Goal: Information Seeking & Learning: Find specific fact

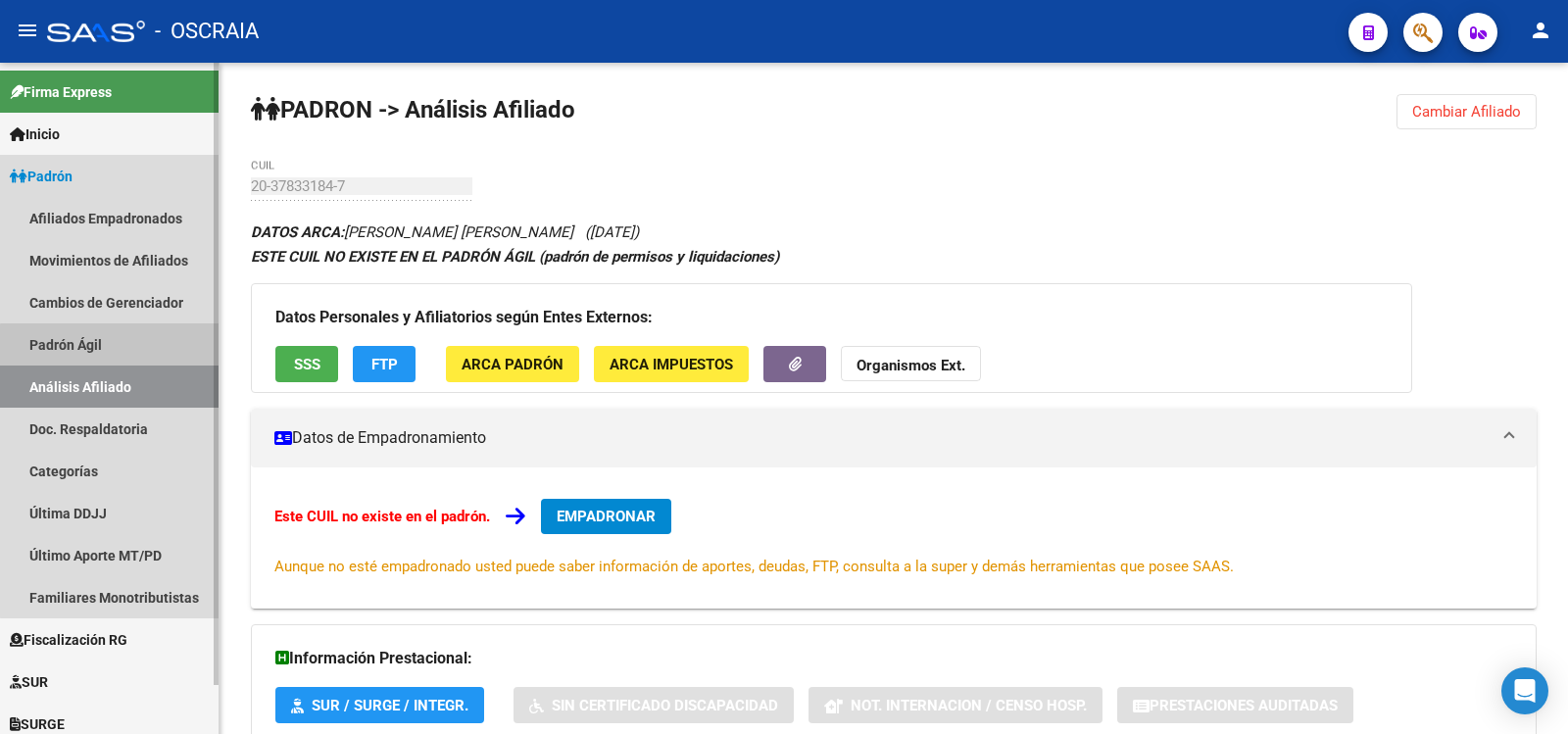
click at [110, 354] on link "Padrón Ágil" at bounding box center [109, 344] width 219 height 42
click at [114, 385] on link "Análisis Afiliado" at bounding box center [109, 387] width 219 height 42
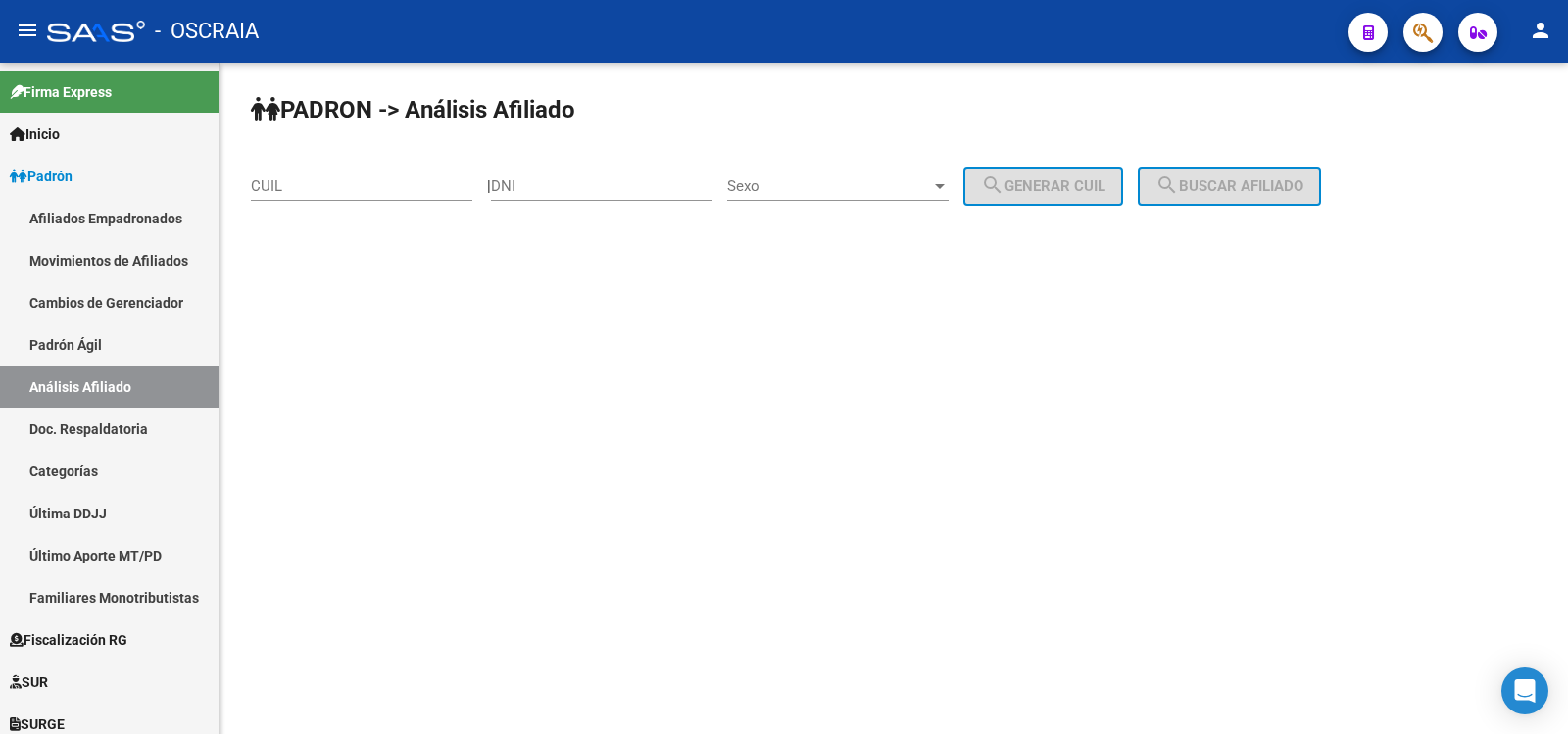
click at [338, 201] on div "CUIL" at bounding box center [361, 189] width 221 height 61
click at [415, 179] on input "CUIL" at bounding box center [361, 186] width 221 height 18
paste input "20-34564987-6"
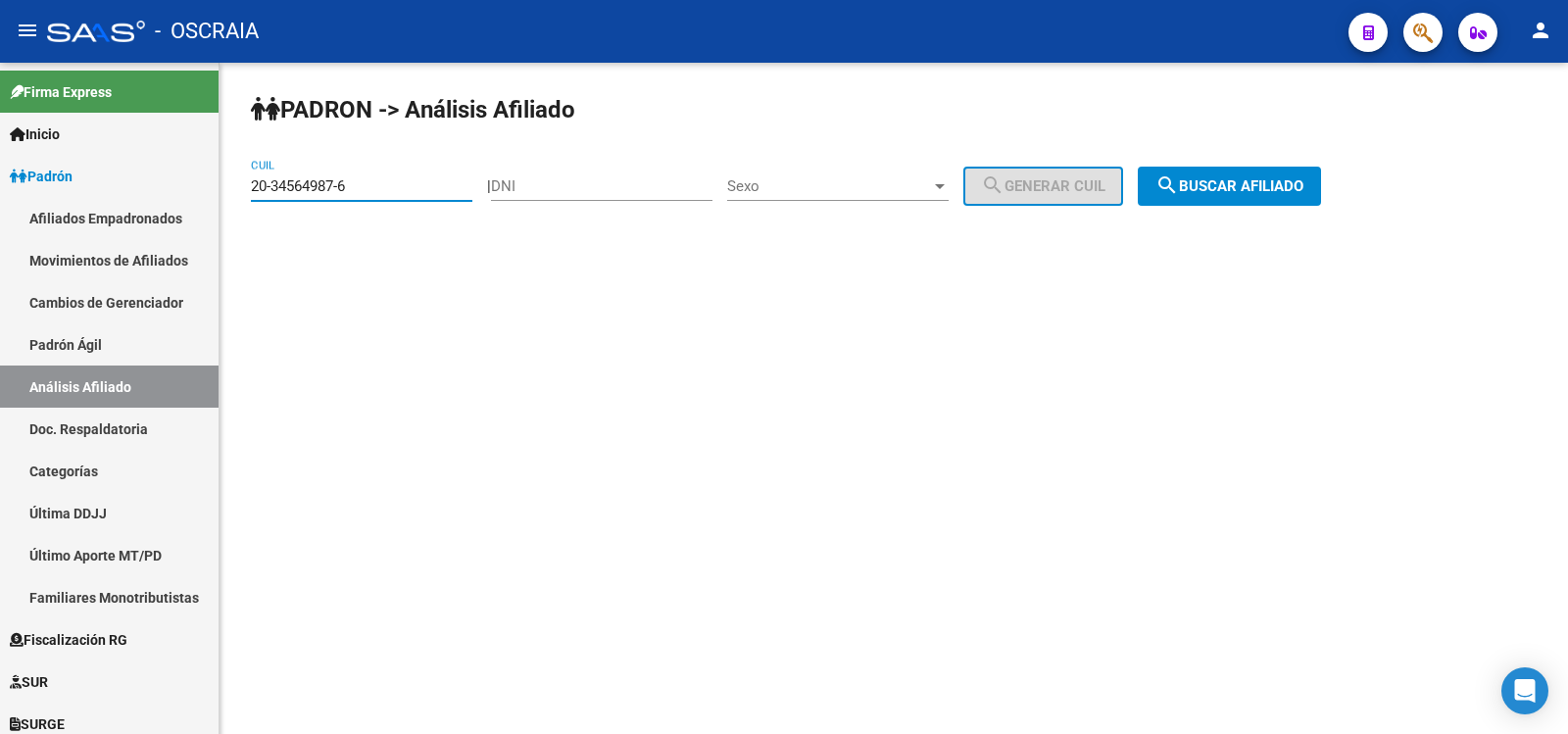
type input "20-34564987-6"
click at [1265, 180] on span "search Buscar afiliado" at bounding box center [1229, 186] width 148 height 18
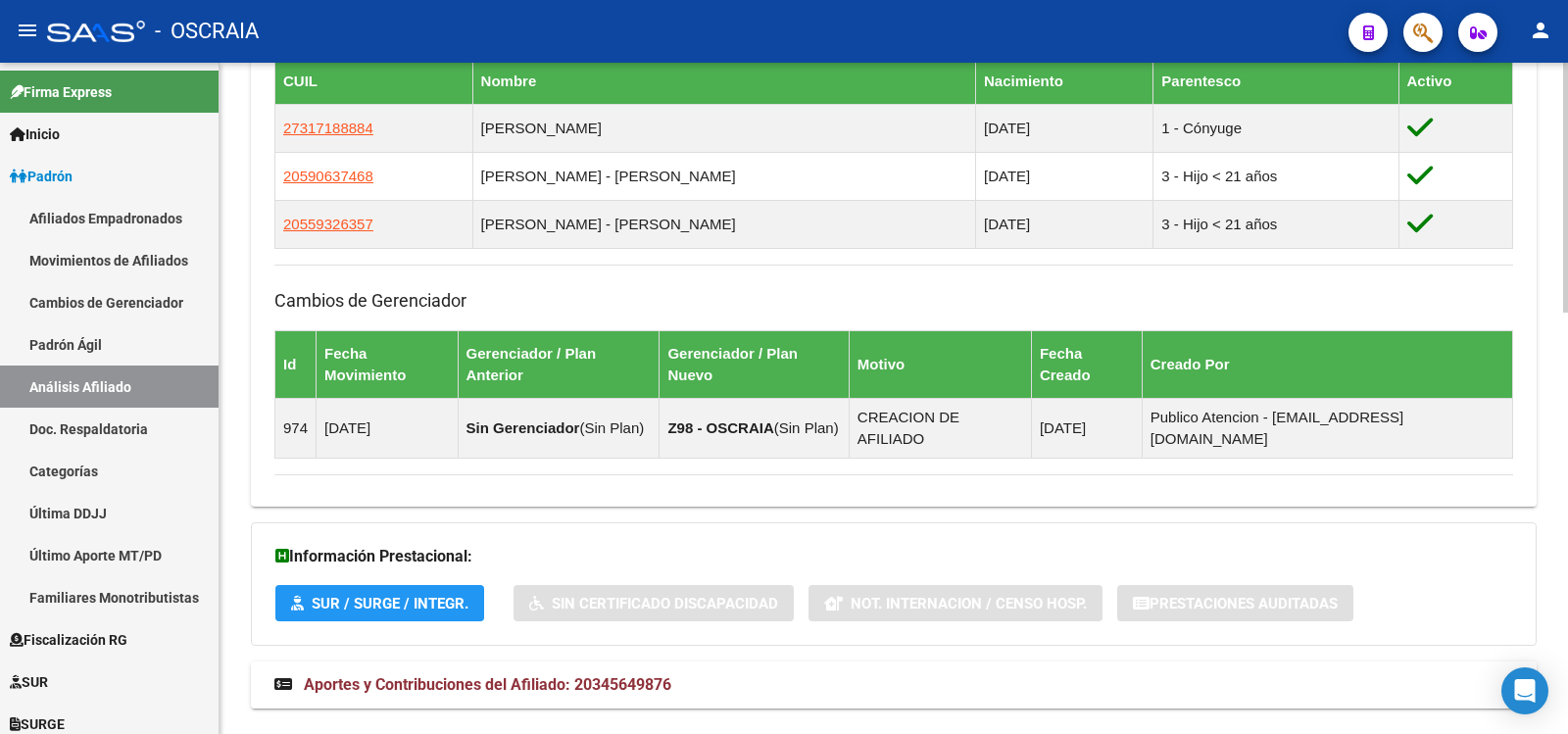
click at [556, 675] on span "Aportes y Contribuciones del Afiliado: 20345649876" at bounding box center [488, 684] width 368 height 19
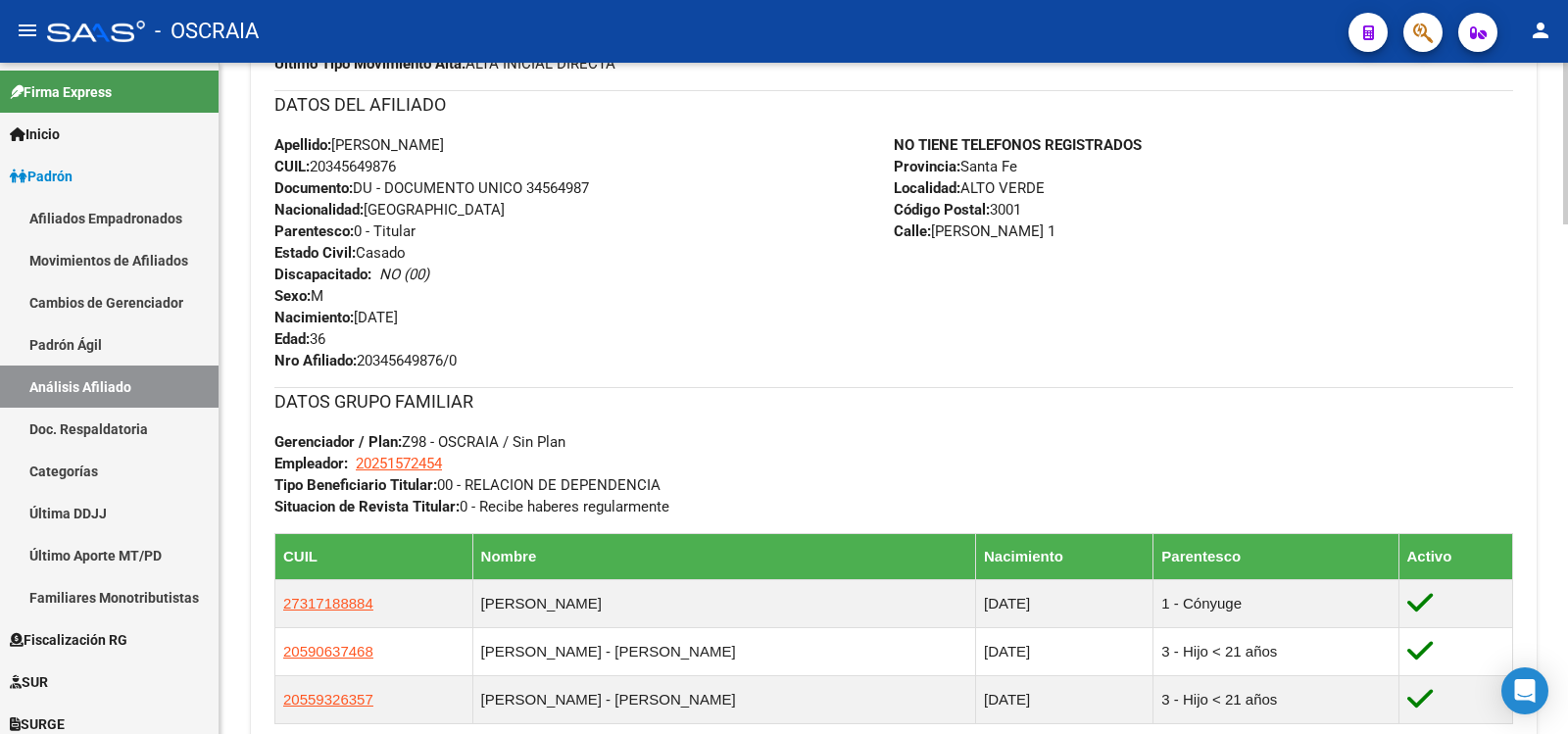
scroll to position [986, 0]
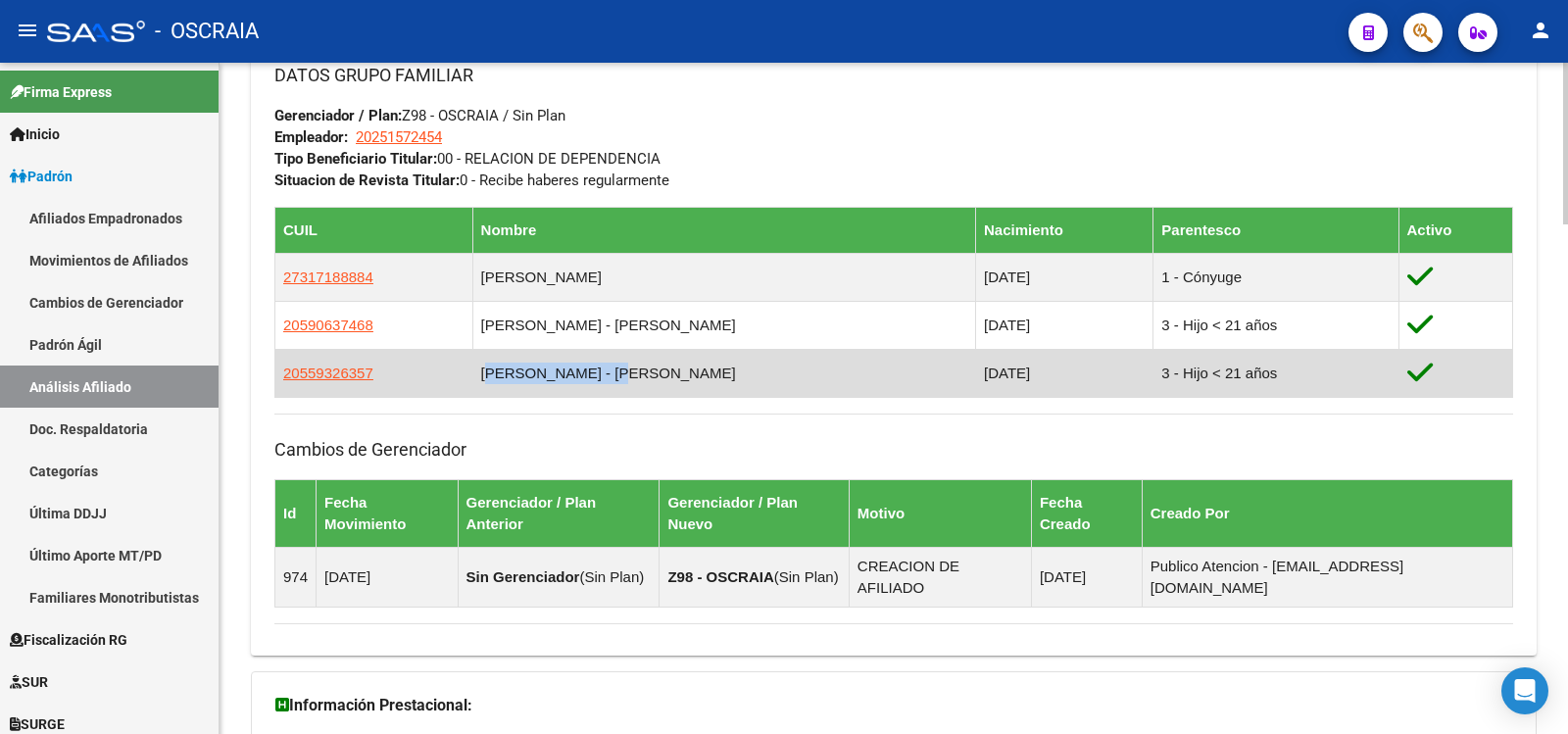
copy td "[PERSON_NAME]"
drag, startPoint x: 644, startPoint y: 387, endPoint x: 497, endPoint y: 382, distance: 147.1
click at [497, 382] on td "[PERSON_NAME] - [PERSON_NAME]" at bounding box center [723, 373] width 503 height 48
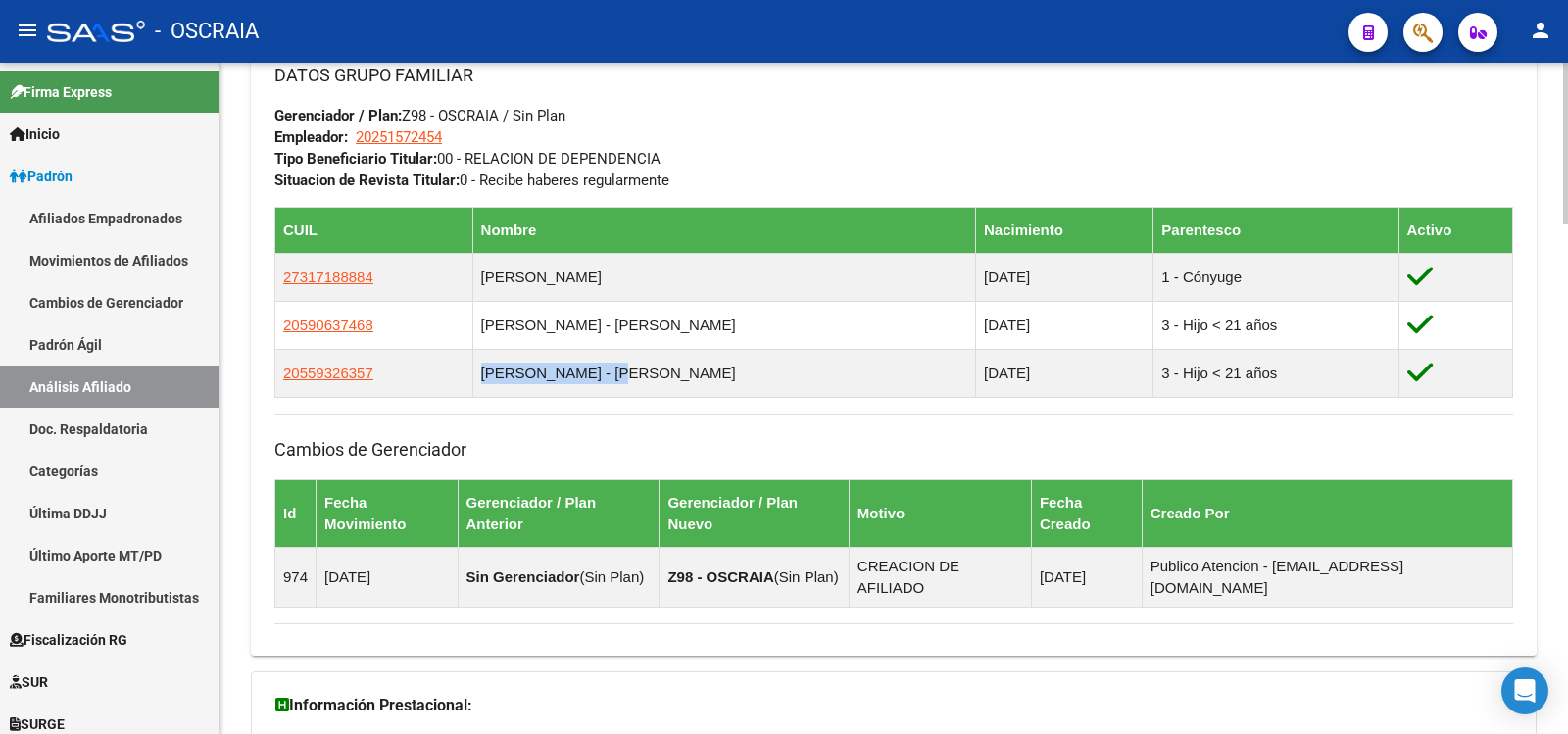
copy td "[PERSON_NAME] - [PERSON_NAME]"
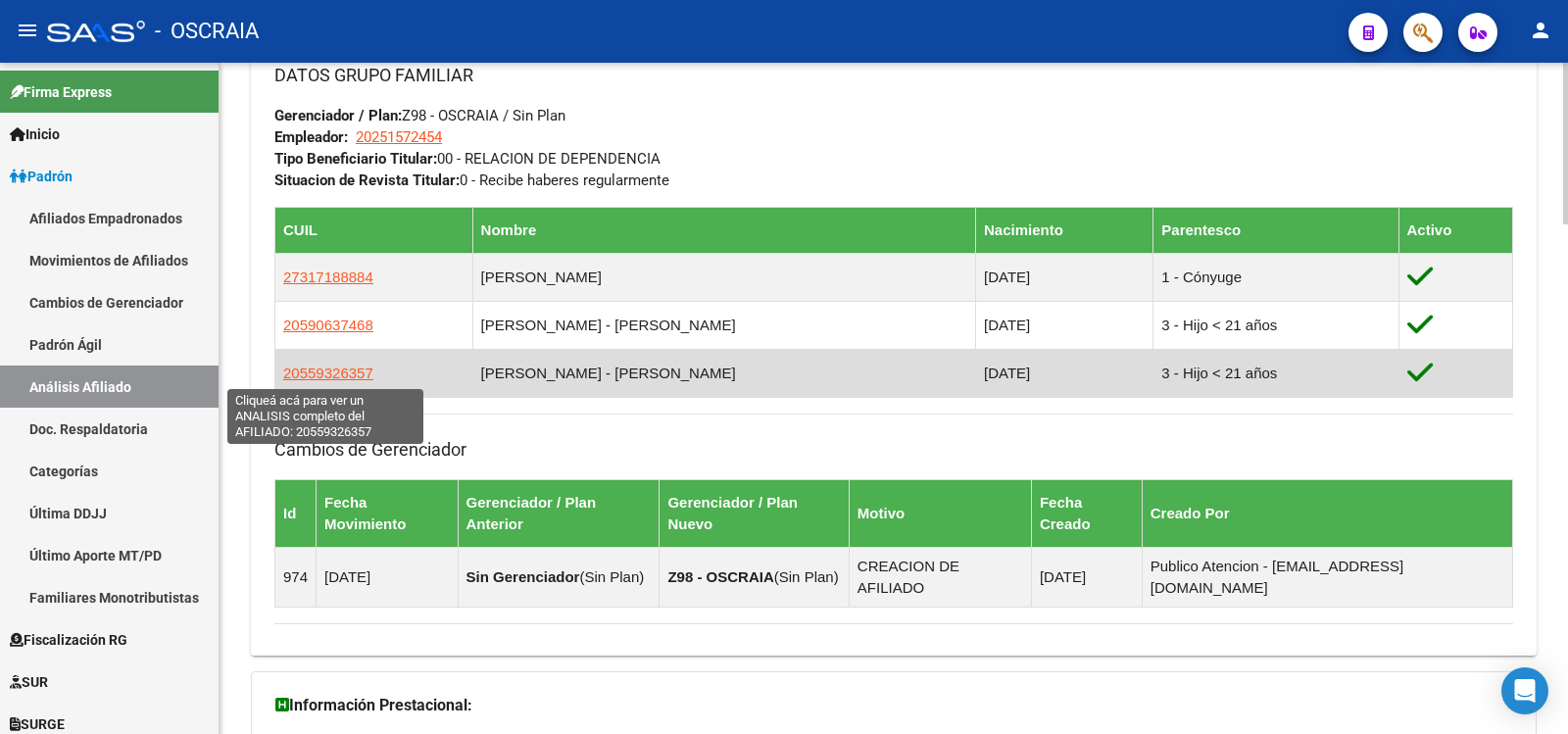
click at [345, 378] on span "20559326357" at bounding box center [328, 373] width 90 height 17
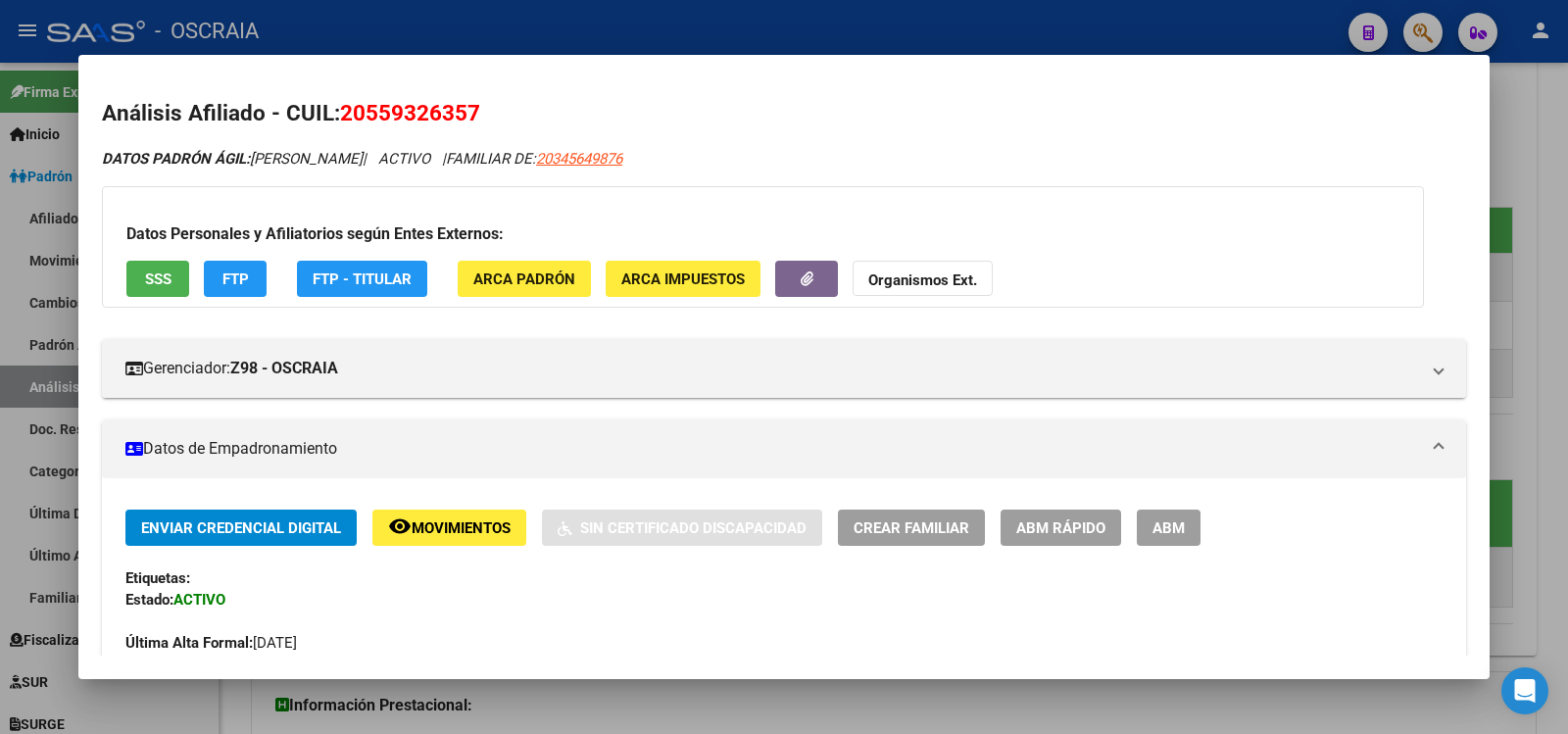
copy span "55932635"
drag, startPoint x: 465, startPoint y: 111, endPoint x: 368, endPoint y: 113, distance: 97.0
click at [368, 113] on span "20559326357" at bounding box center [410, 112] width 140 height 25
copy span "55932635"
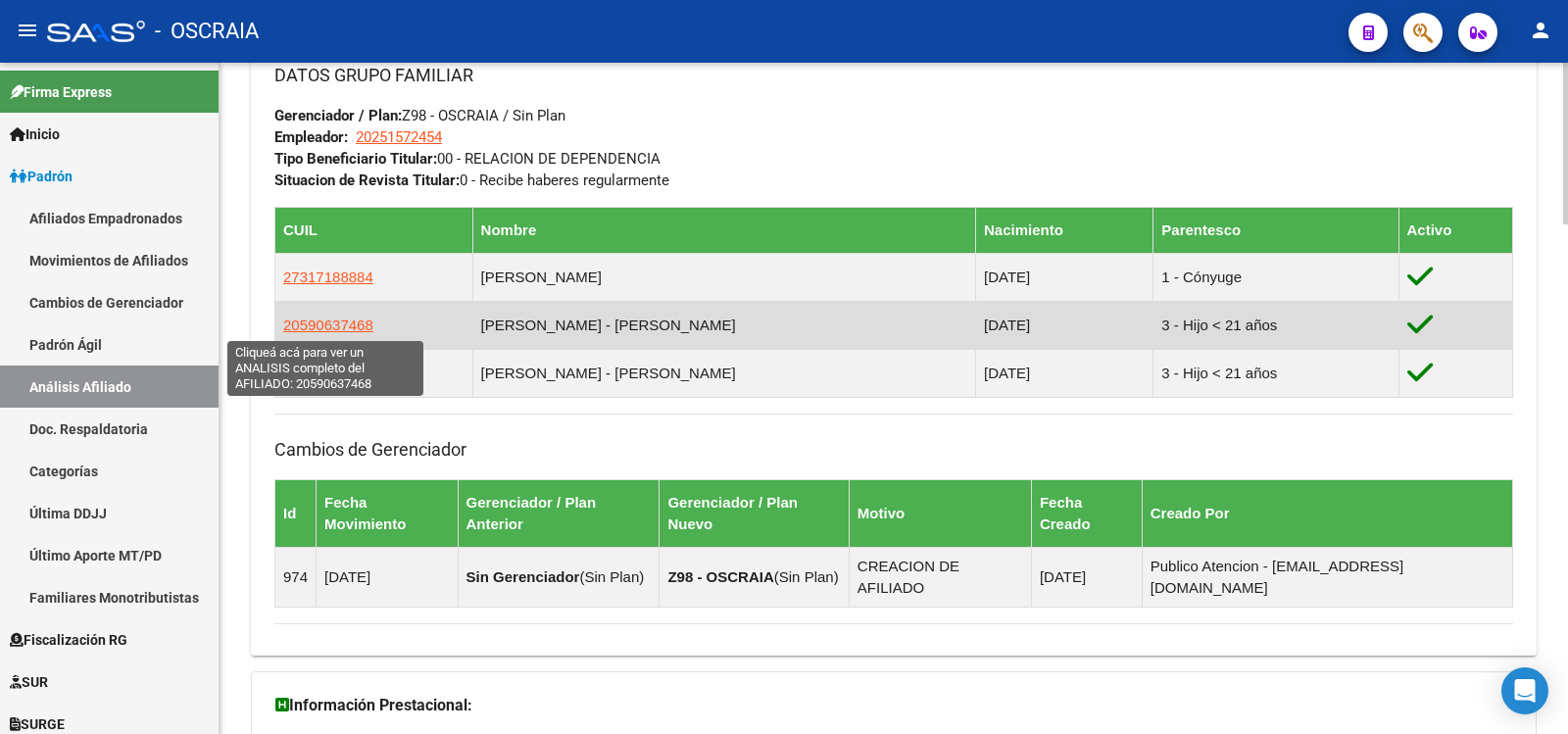
copy span "20590637468"
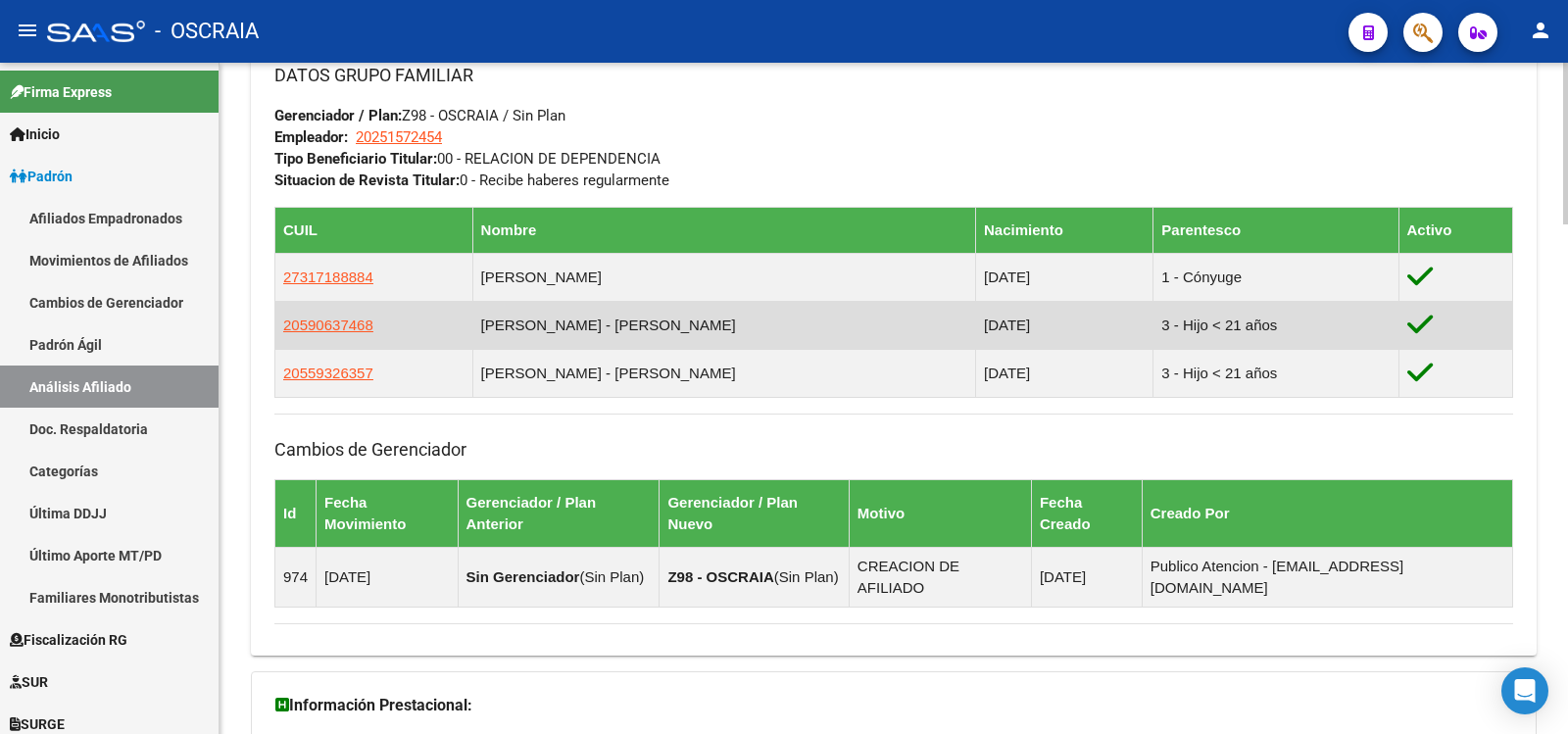
drag, startPoint x: 390, startPoint y: 327, endPoint x: 282, endPoint y: 328, distance: 107.8
click at [282, 328] on td "20590637468" at bounding box center [374, 325] width 198 height 48
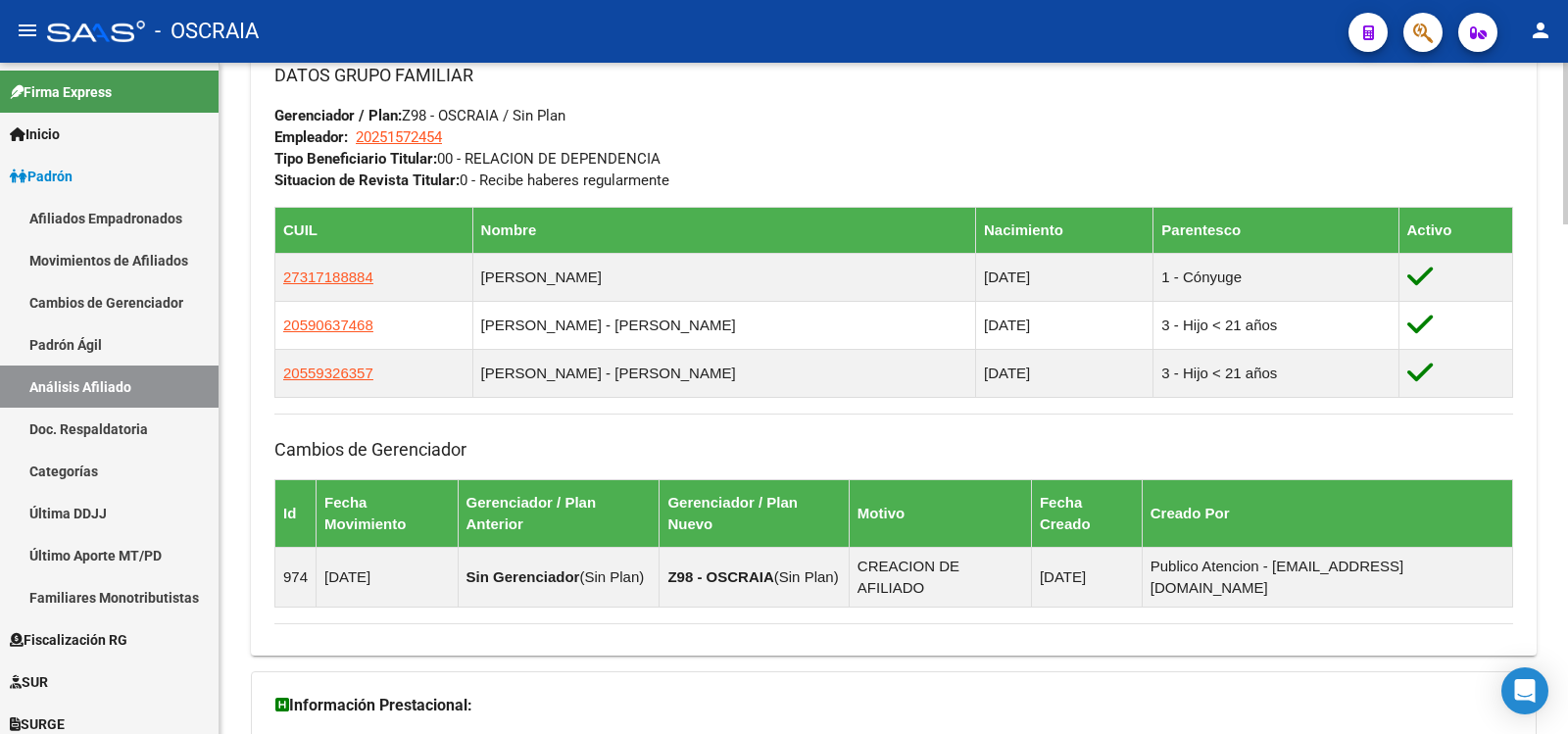
scroll to position [0, 0]
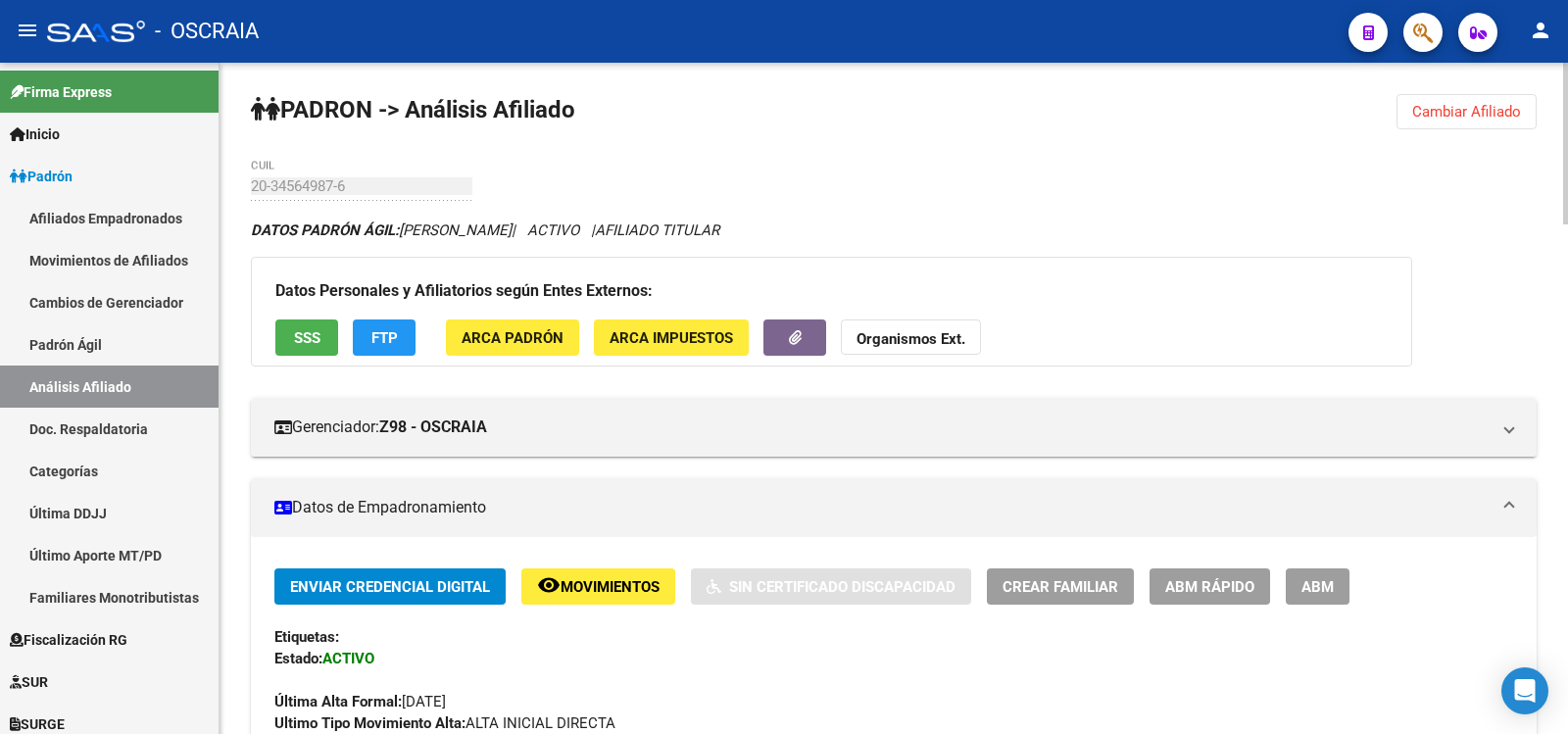
click at [134, 350] on link "Padrón Ágil" at bounding box center [109, 344] width 219 height 42
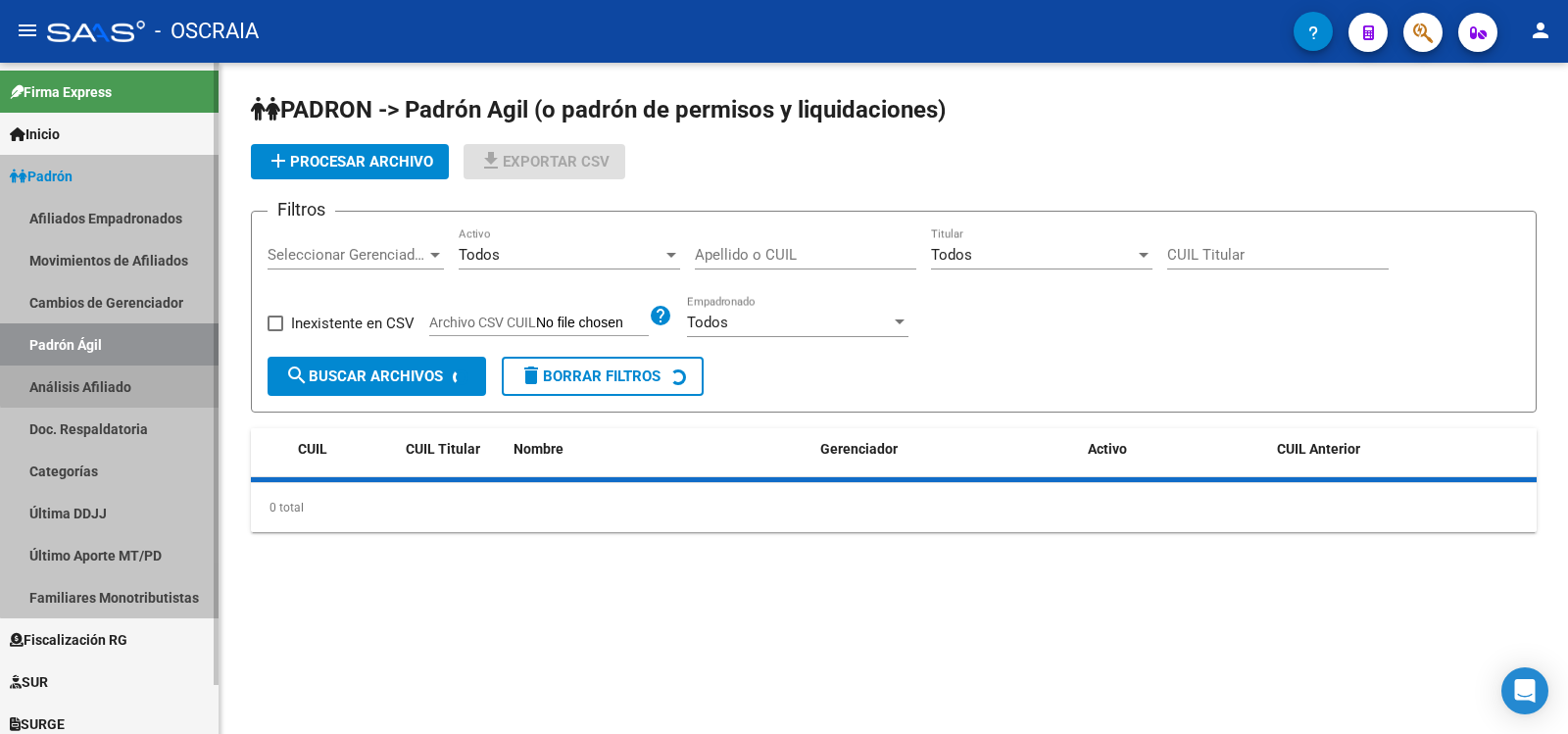
click at [129, 378] on link "Análisis Afiliado" at bounding box center [109, 387] width 219 height 42
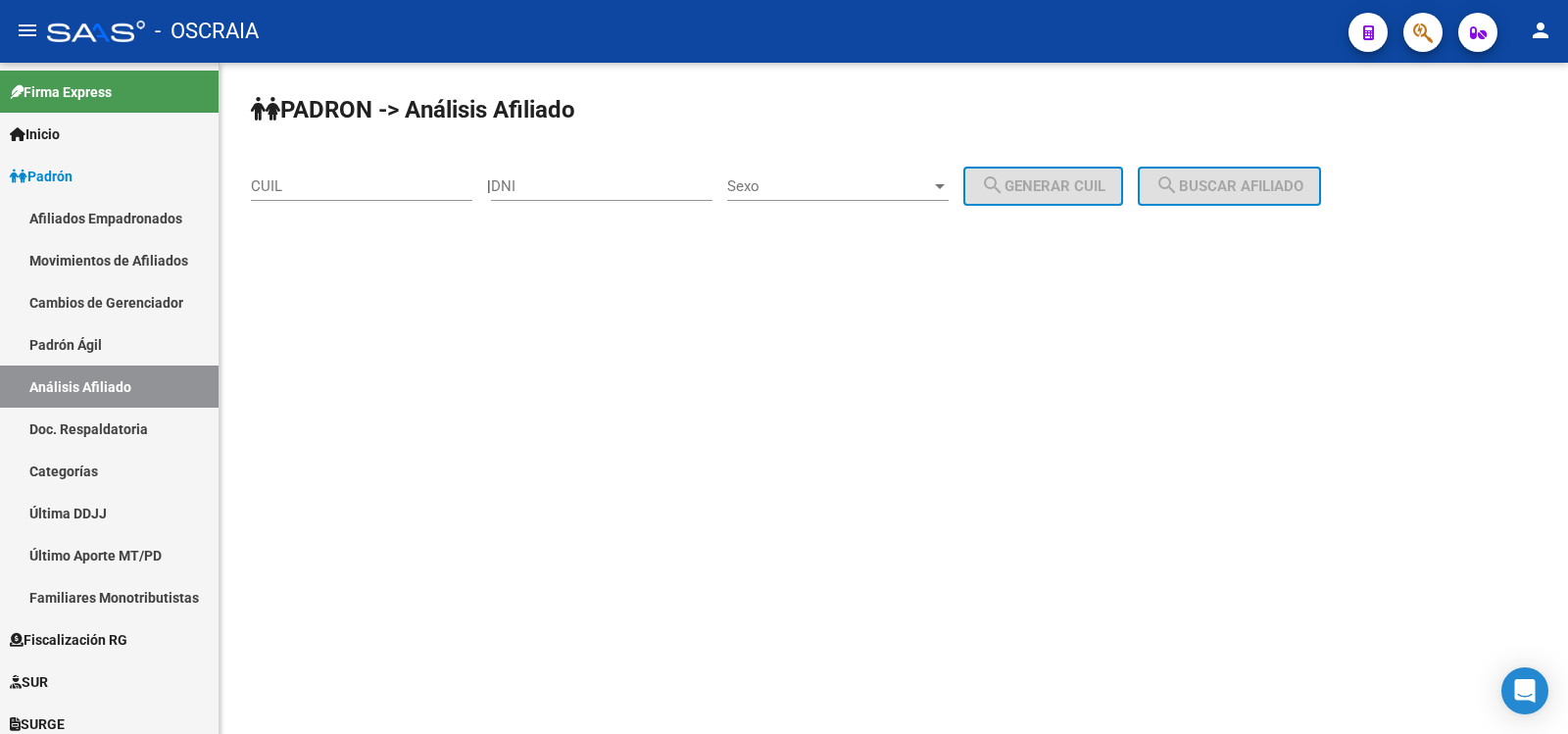
click at [362, 179] on input "CUIL" at bounding box center [361, 186] width 221 height 18
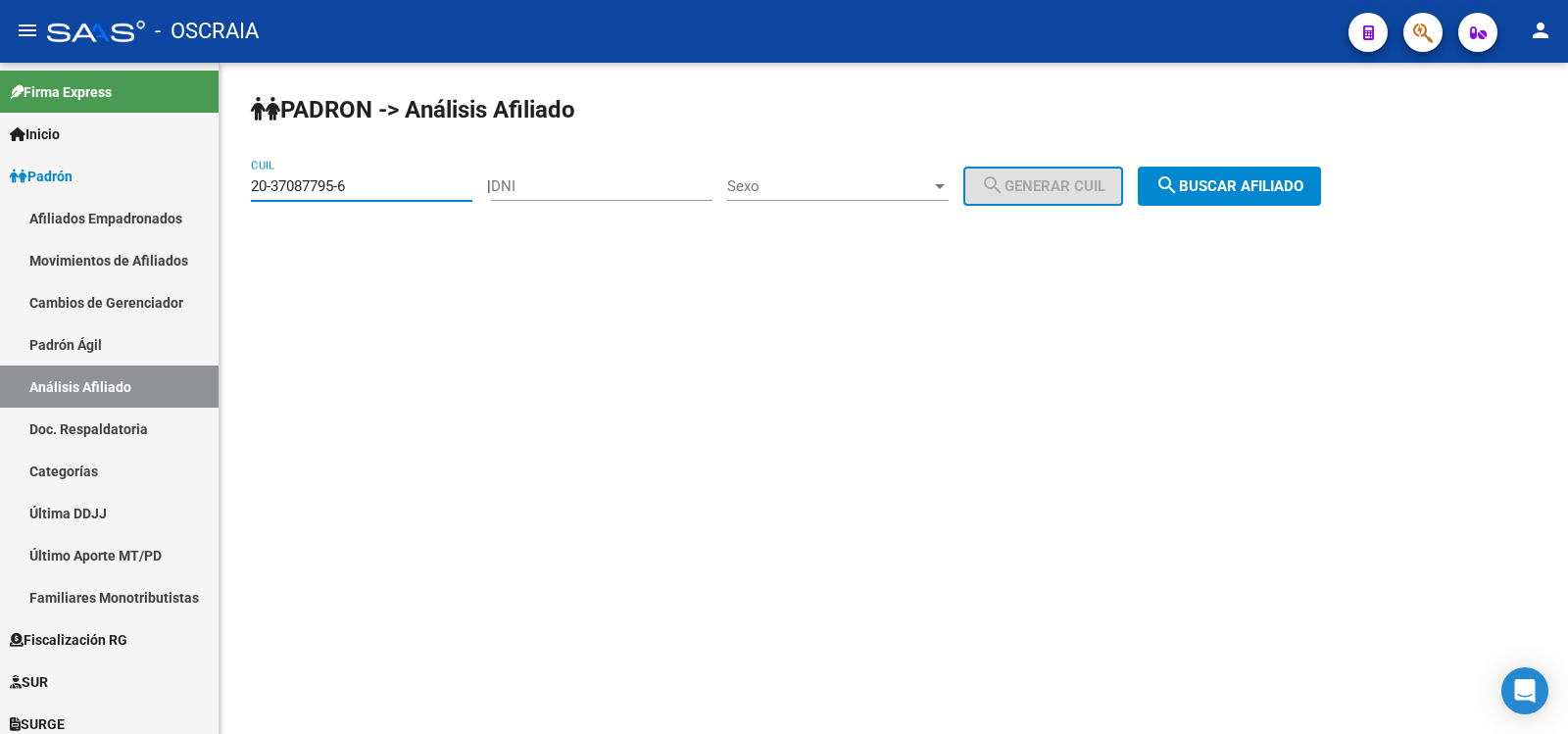
type input "20-37087795-6"
click at [1230, 198] on button "search Buscar afiliado" at bounding box center [1229, 186] width 183 height 39
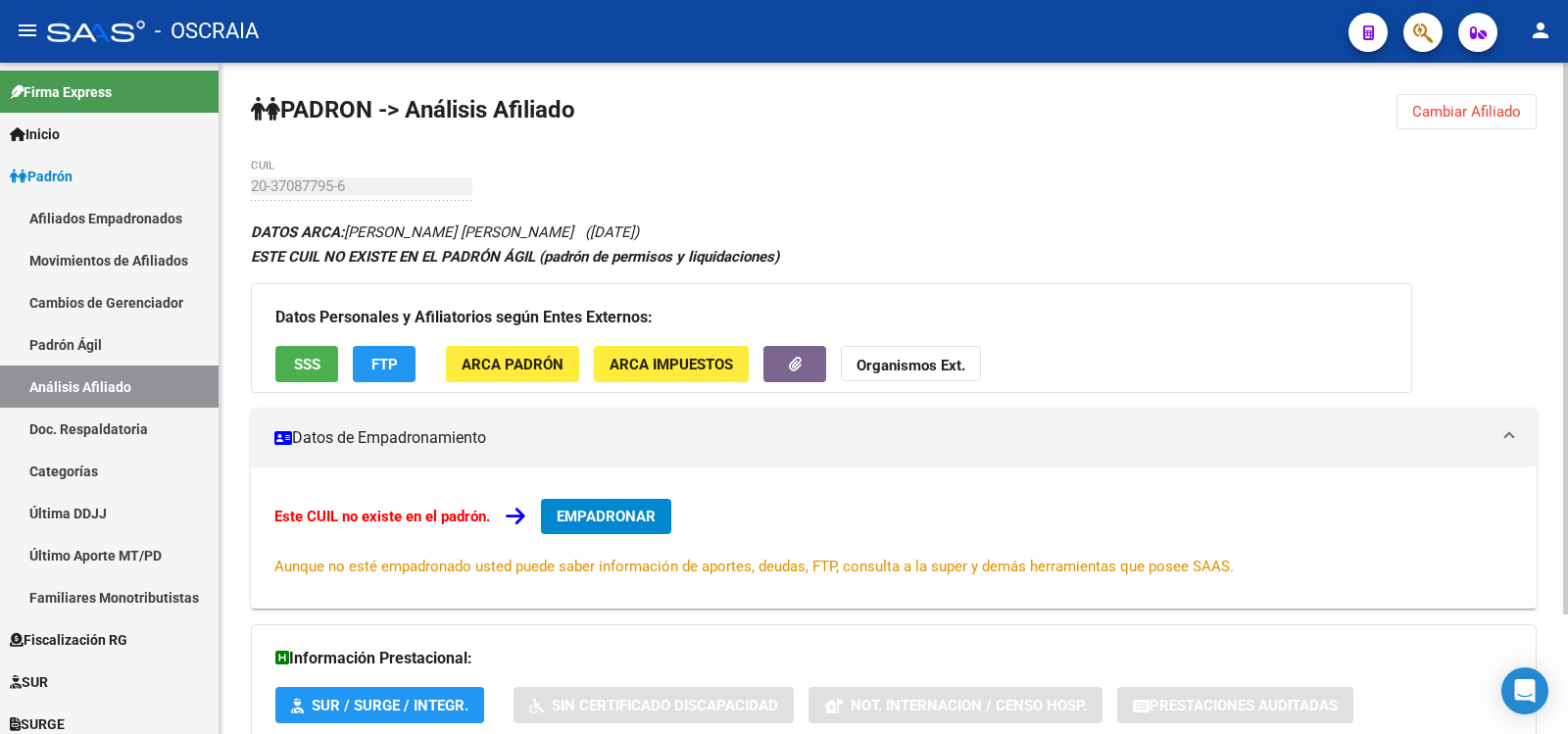
click at [220, 191] on div "PADRON -> Análisis Afiliado Cambiar Afiliado 20-37087795-6 CUIL DATOS ARCA: [PE…" at bounding box center [894, 471] width 1349 height 816
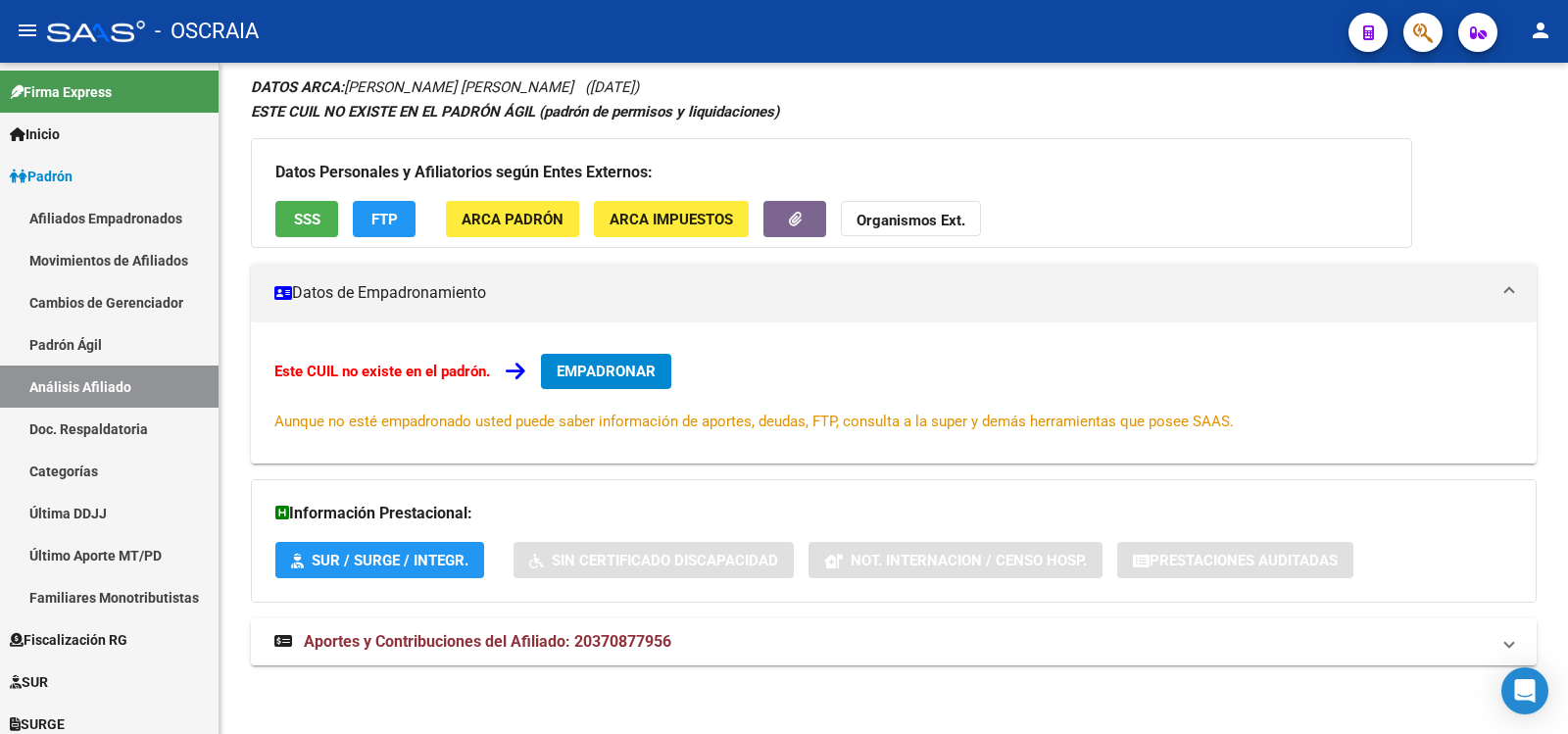
drag, startPoint x: 665, startPoint y: 653, endPoint x: 649, endPoint y: 593, distance: 62.1
click at [664, 654] on mat-expansion-panel-header "Aportes y Contribuciones del Afiliado: 20370877956" at bounding box center [894, 641] width 1286 height 47
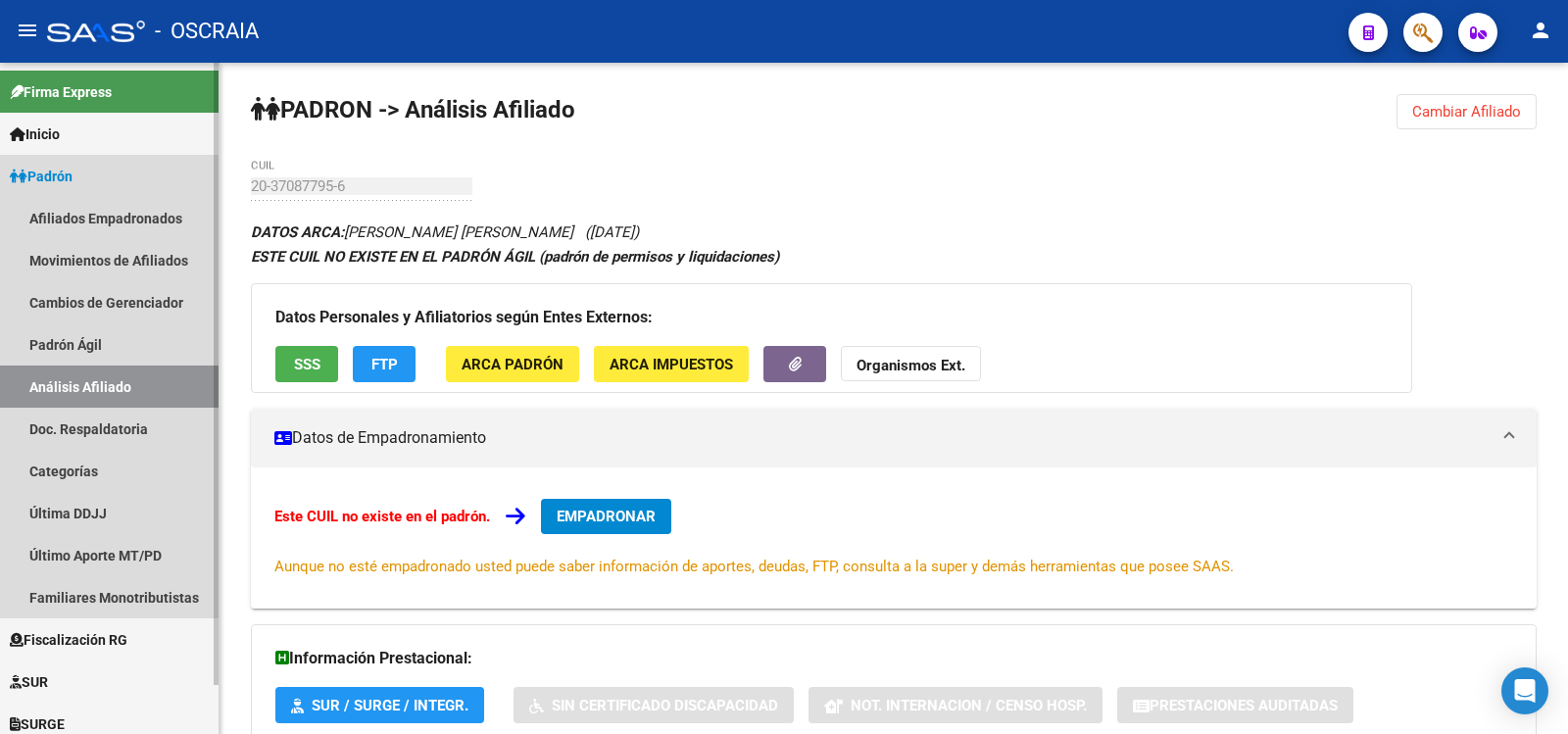
drag, startPoint x: 107, startPoint y: 366, endPoint x: 101, endPoint y: 385, distance: 20.5
click at [105, 367] on link "Análisis Afiliado" at bounding box center [109, 387] width 219 height 42
click at [101, 385] on link "Análisis Afiliado" at bounding box center [109, 387] width 219 height 42
click at [117, 338] on link "Padrón Ágil" at bounding box center [109, 344] width 219 height 42
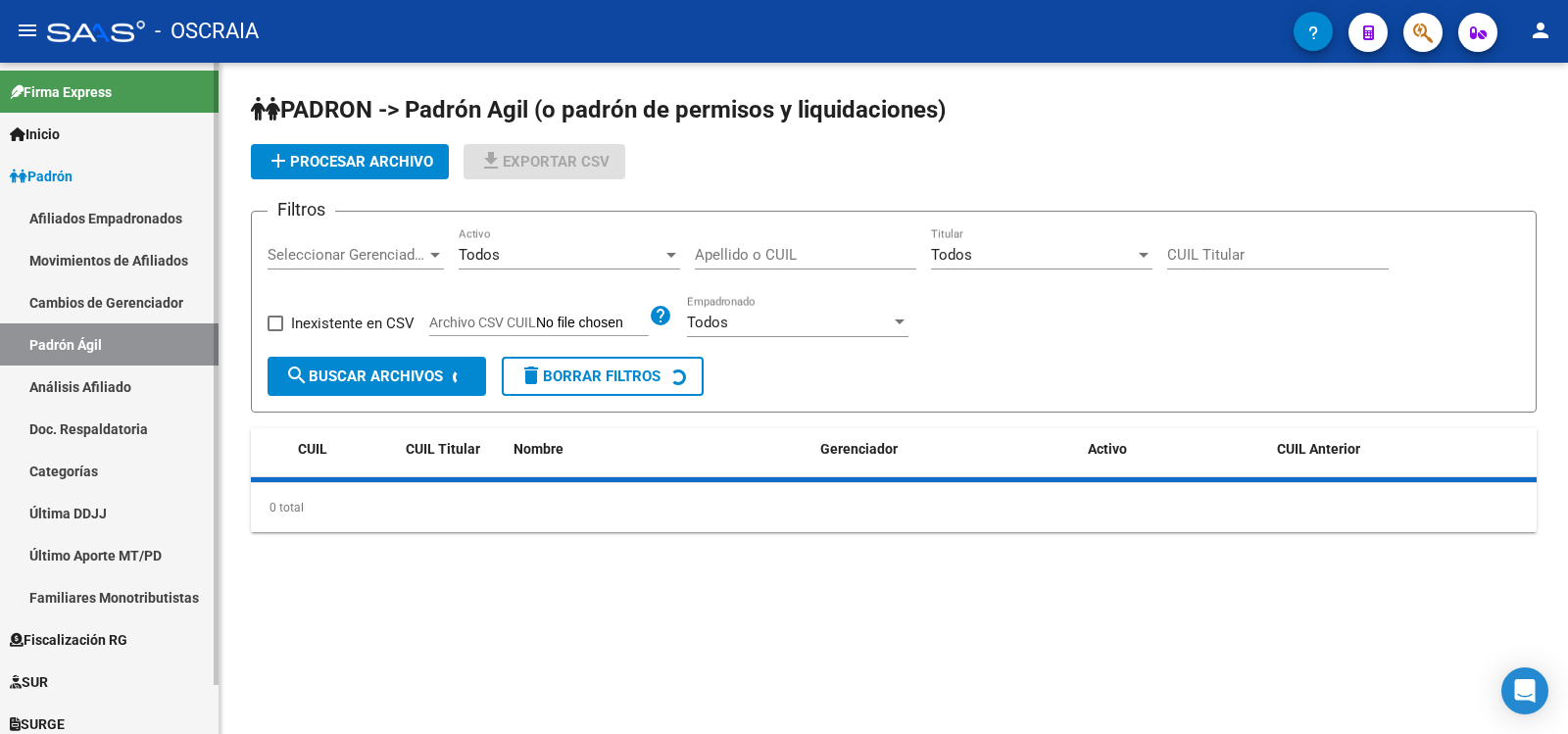
click at [112, 388] on link "Análisis Afiliado" at bounding box center [109, 387] width 219 height 42
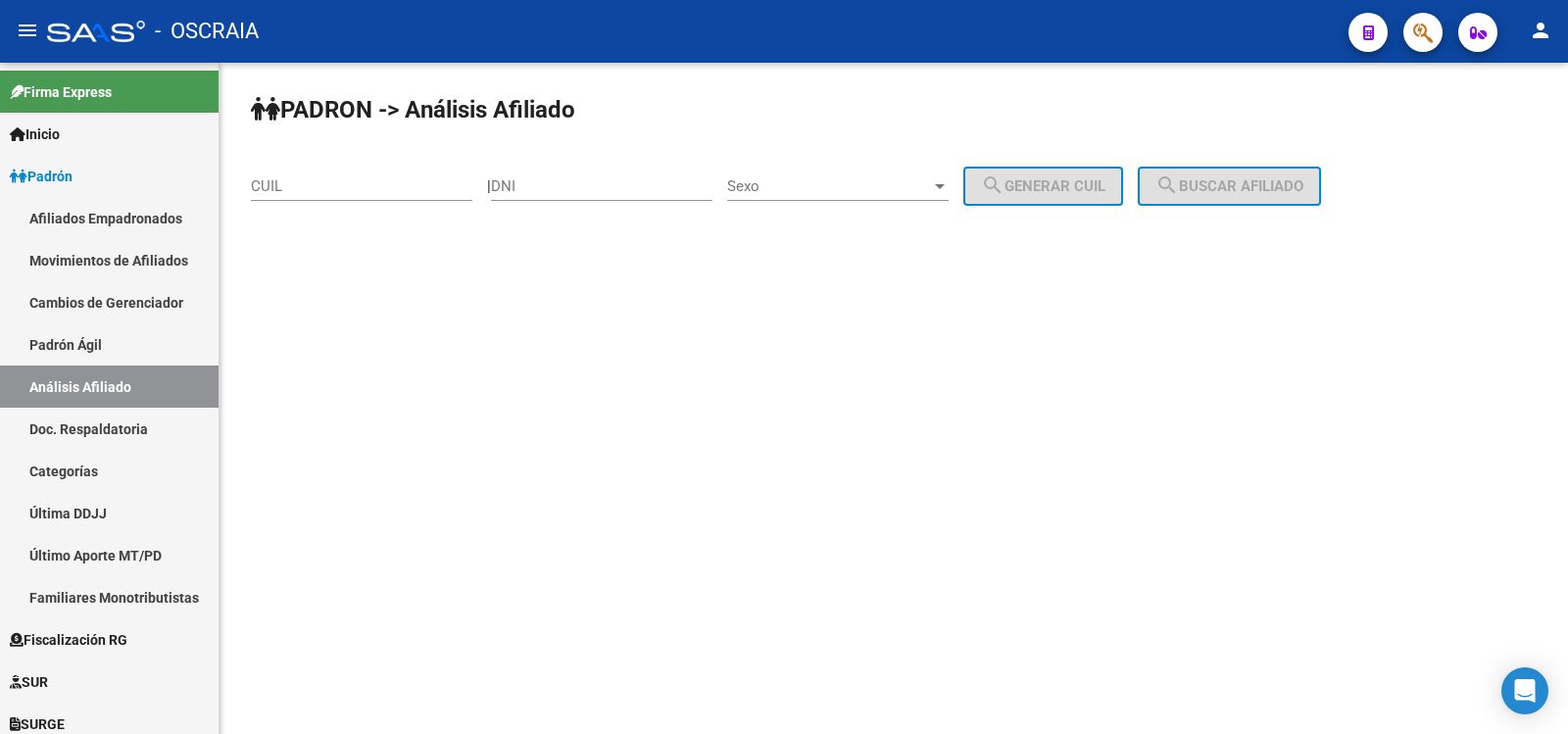
drag, startPoint x: 352, startPoint y: 176, endPoint x: 386, endPoint y: 177, distance: 34.3
click at [352, 176] on div "CUIL" at bounding box center [361, 180] width 221 height 42
paste input "20-24157160-3"
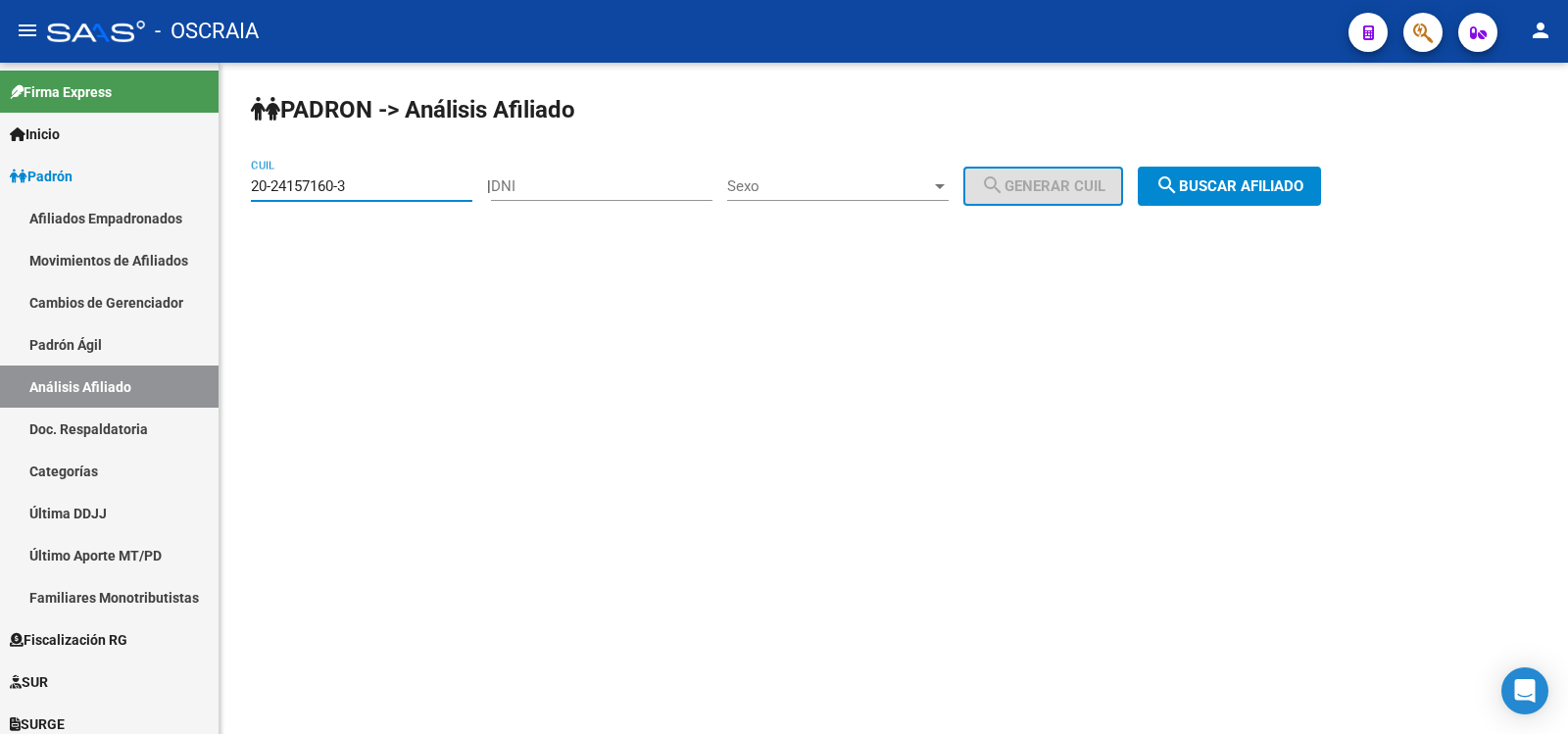
type input "20-24157160-3"
click at [1303, 187] on span "search Buscar afiliado" at bounding box center [1229, 186] width 148 height 18
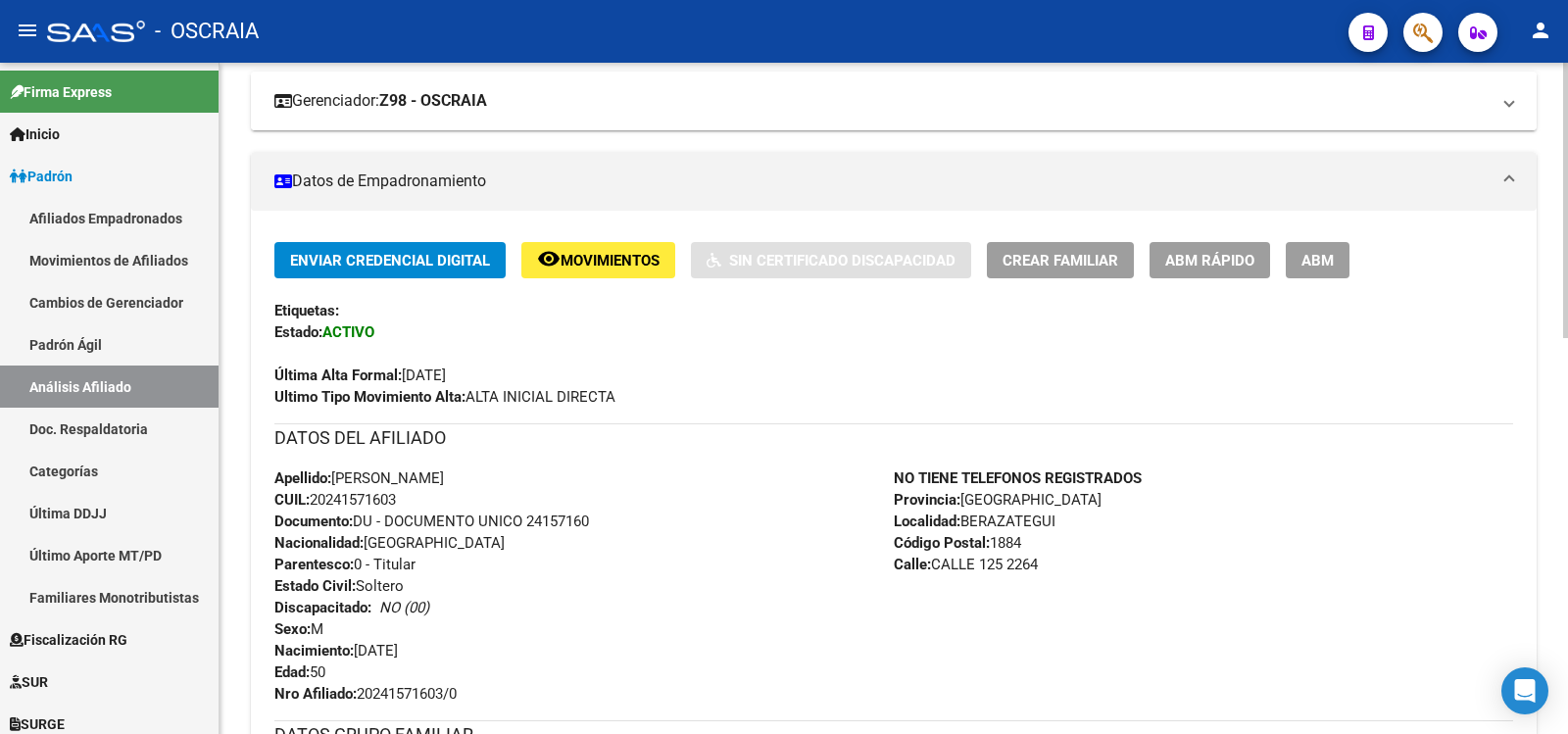
scroll to position [965, 0]
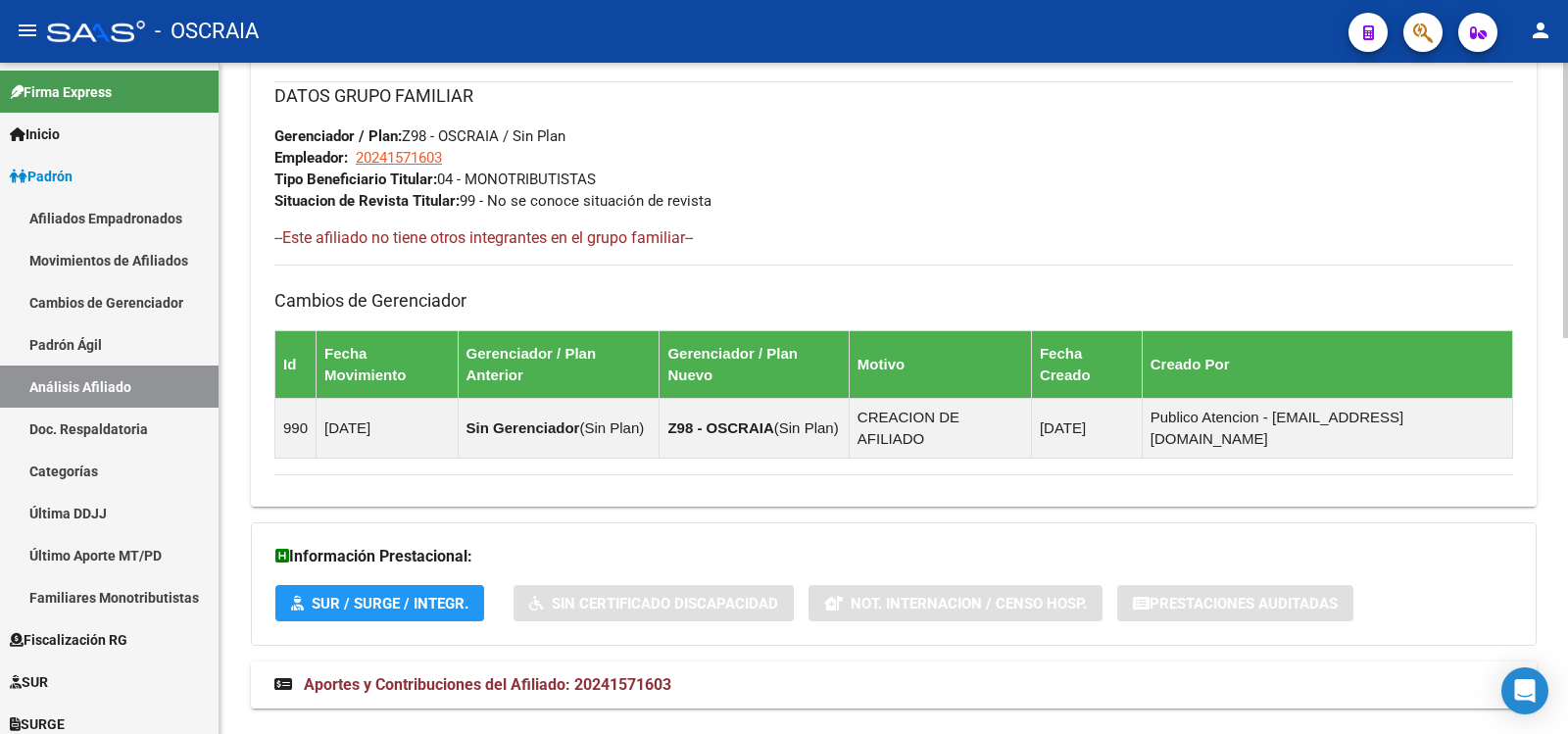
click at [665, 675] on span "Aportes y Contribuciones del Afiliado: 20241571603" at bounding box center [488, 684] width 368 height 19
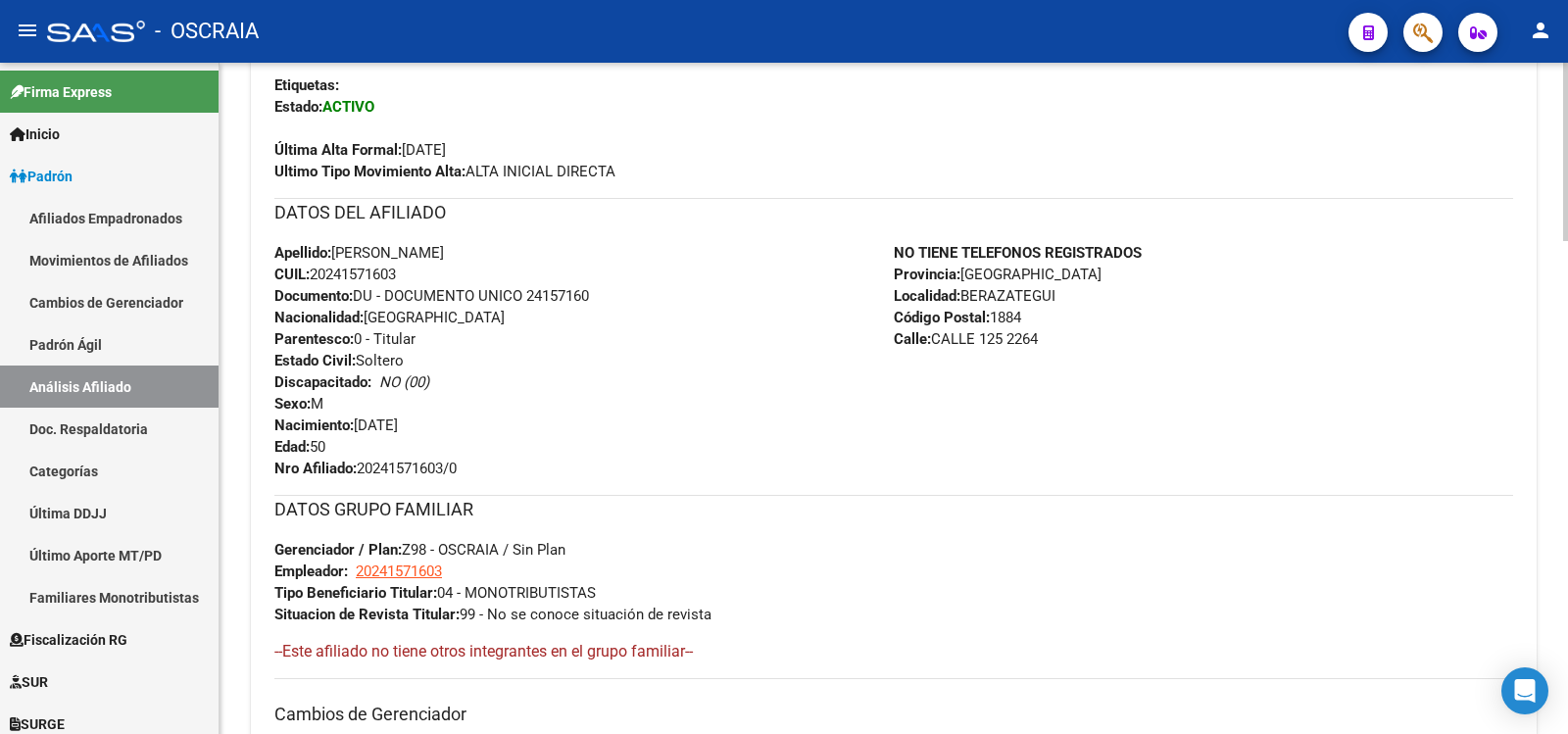
scroll to position [0, 0]
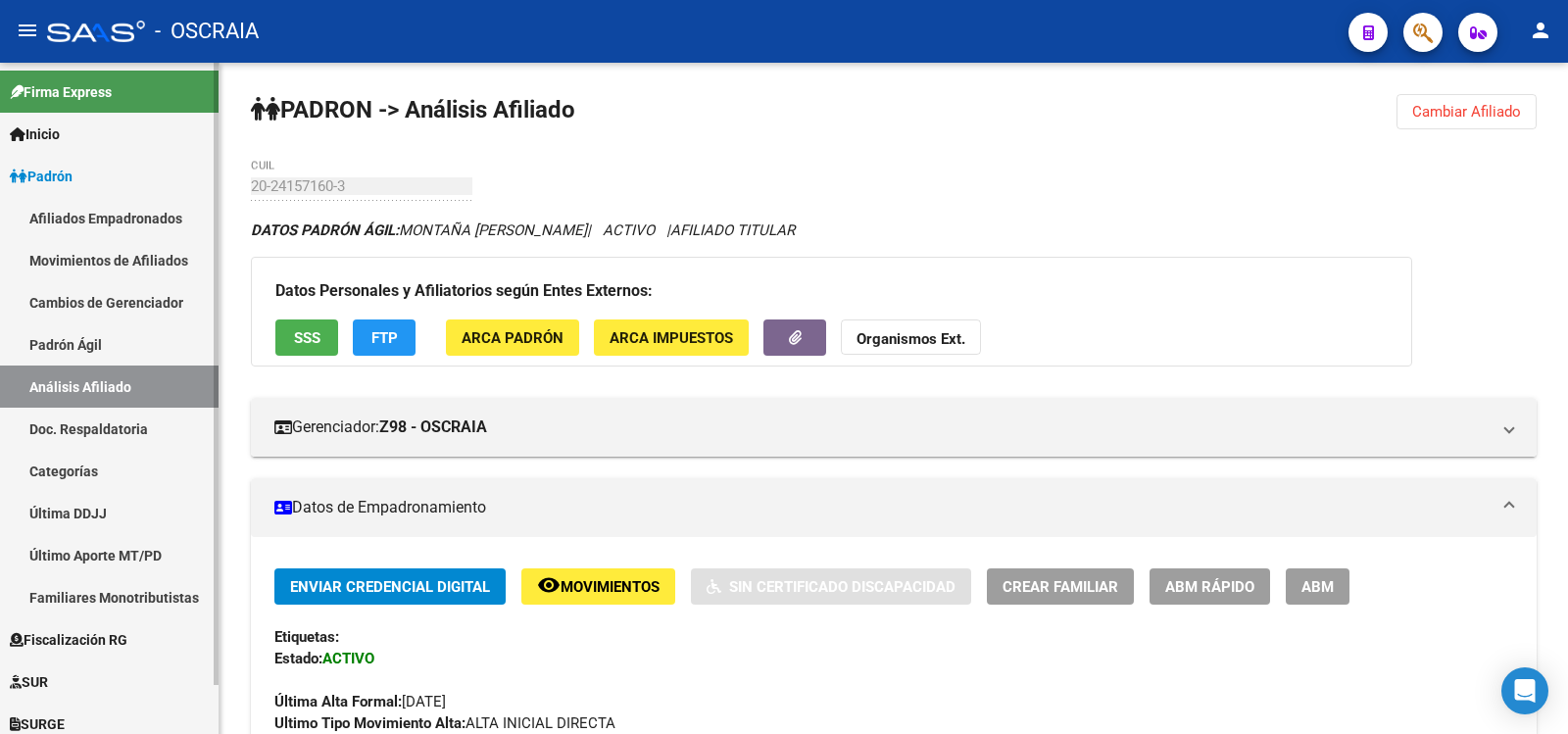
click at [89, 349] on link "Padrón Ágil" at bounding box center [109, 344] width 219 height 42
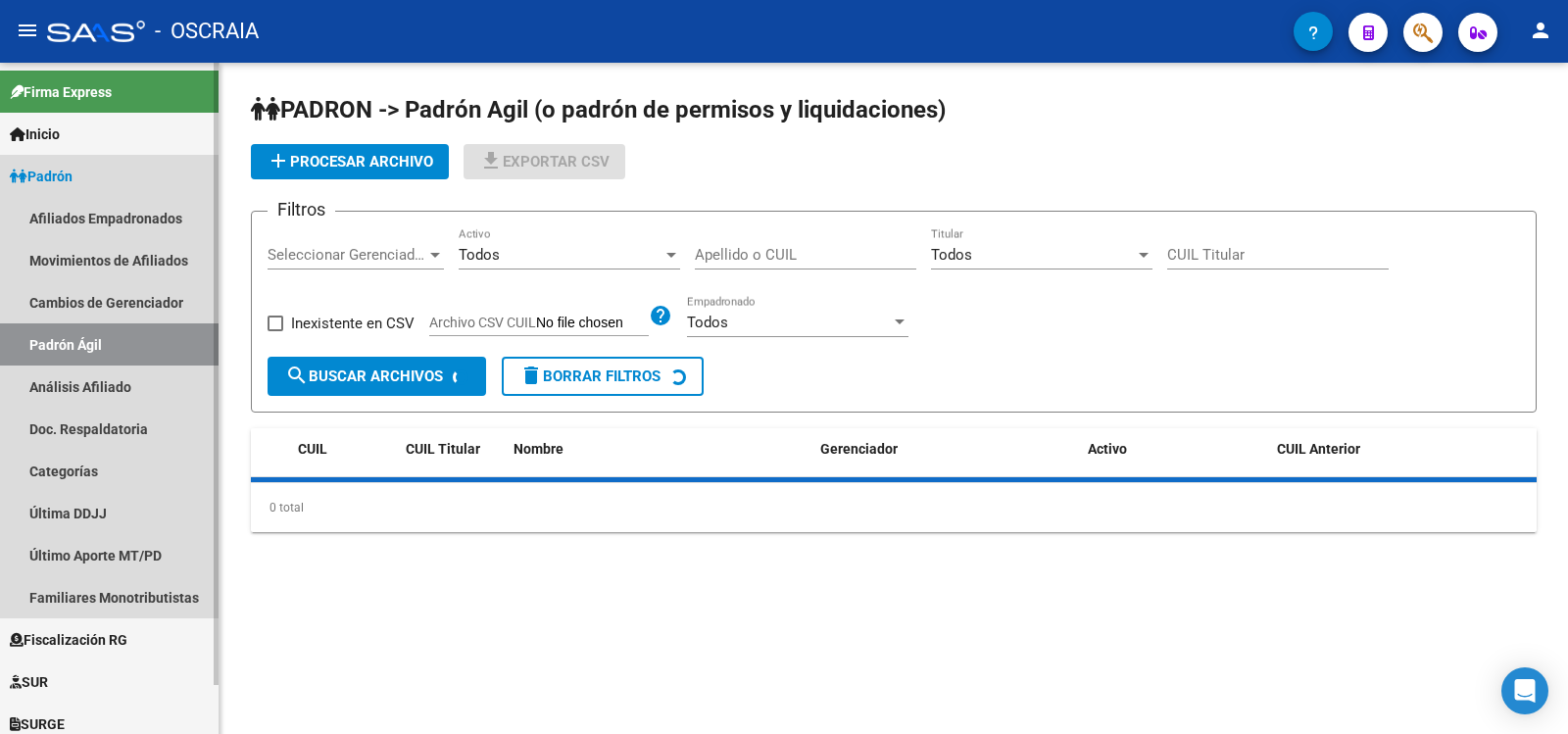
click at [92, 375] on link "Análisis Afiliado" at bounding box center [109, 387] width 219 height 42
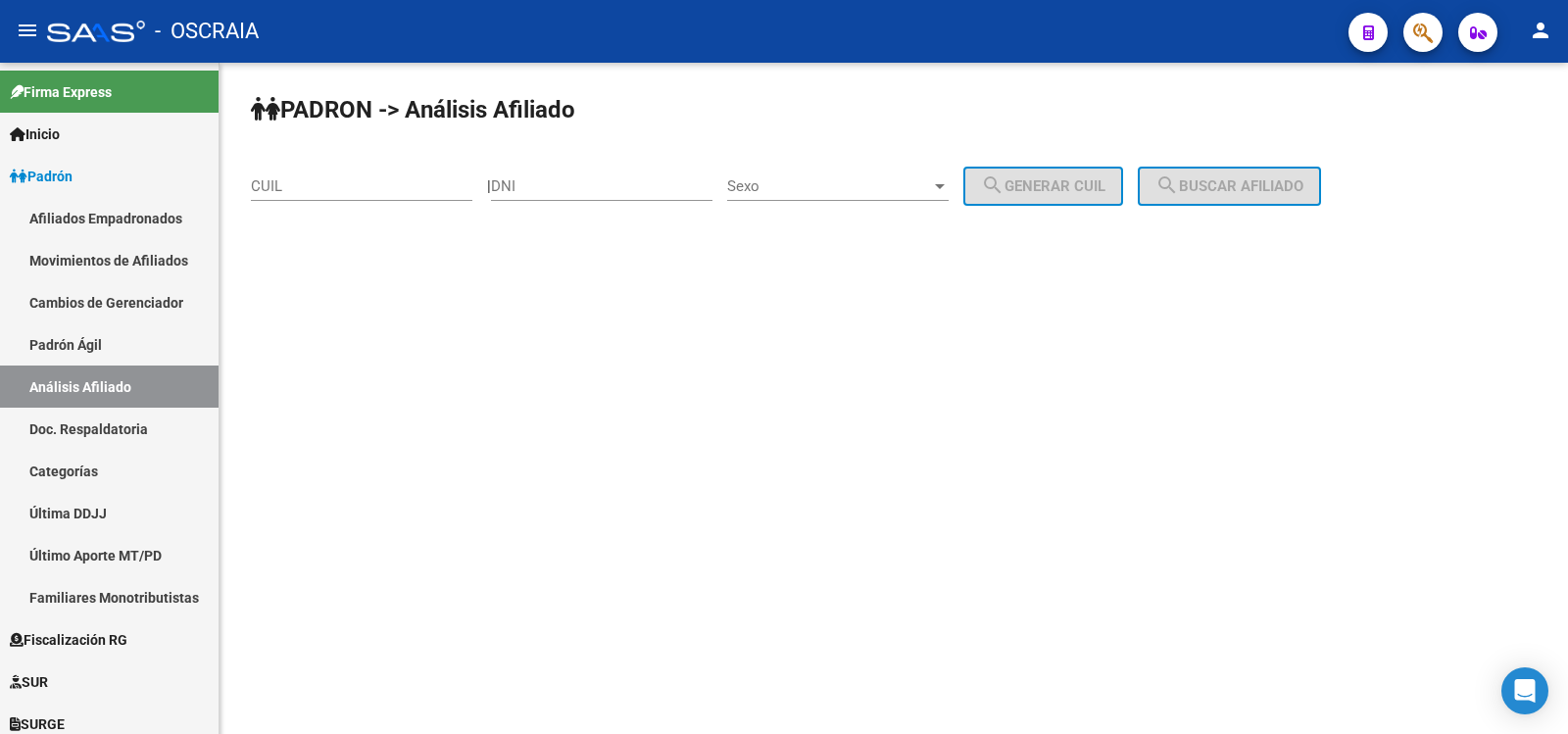
click at [342, 195] on div "CUIL" at bounding box center [361, 180] width 221 height 42
click at [342, 189] on input "CUIL" at bounding box center [361, 186] width 221 height 18
paste input "20-41495906-8"
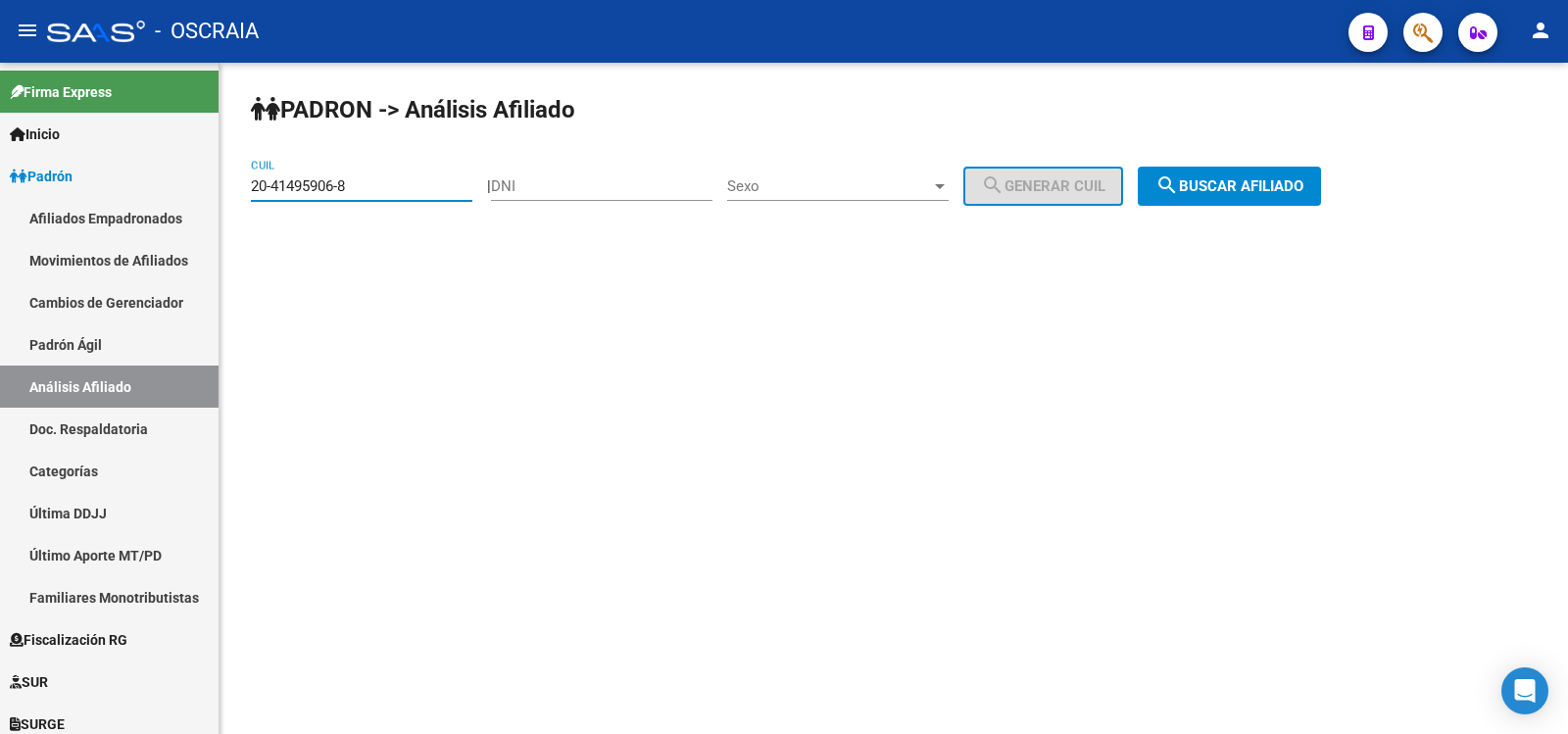
type input "20-41495906-8"
click at [1262, 186] on span "search Buscar afiliado" at bounding box center [1229, 186] width 148 height 18
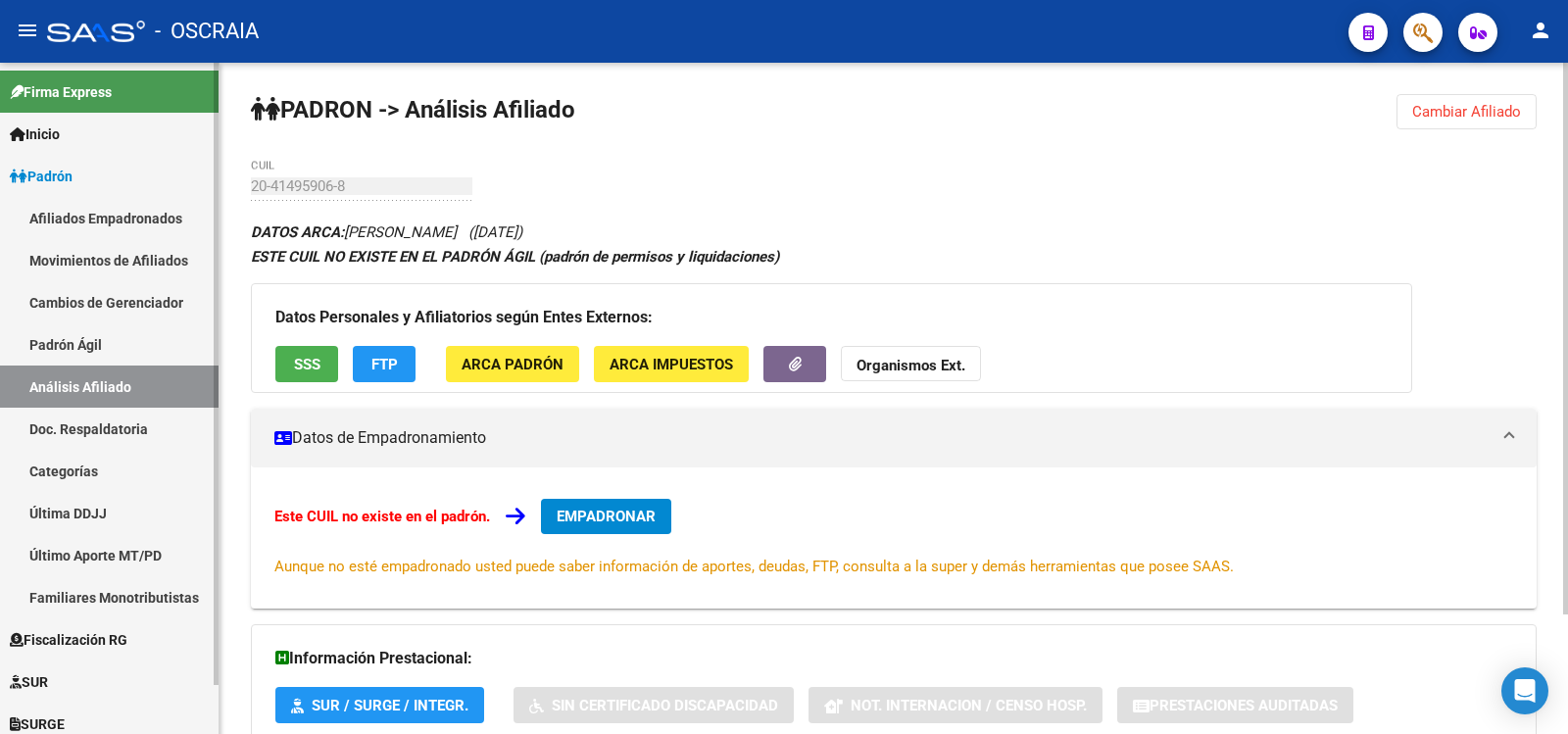
drag, startPoint x: 110, startPoint y: 353, endPoint x: 103, endPoint y: 382, distance: 30.2
click at [108, 356] on link "Padrón Ágil" at bounding box center [109, 344] width 219 height 42
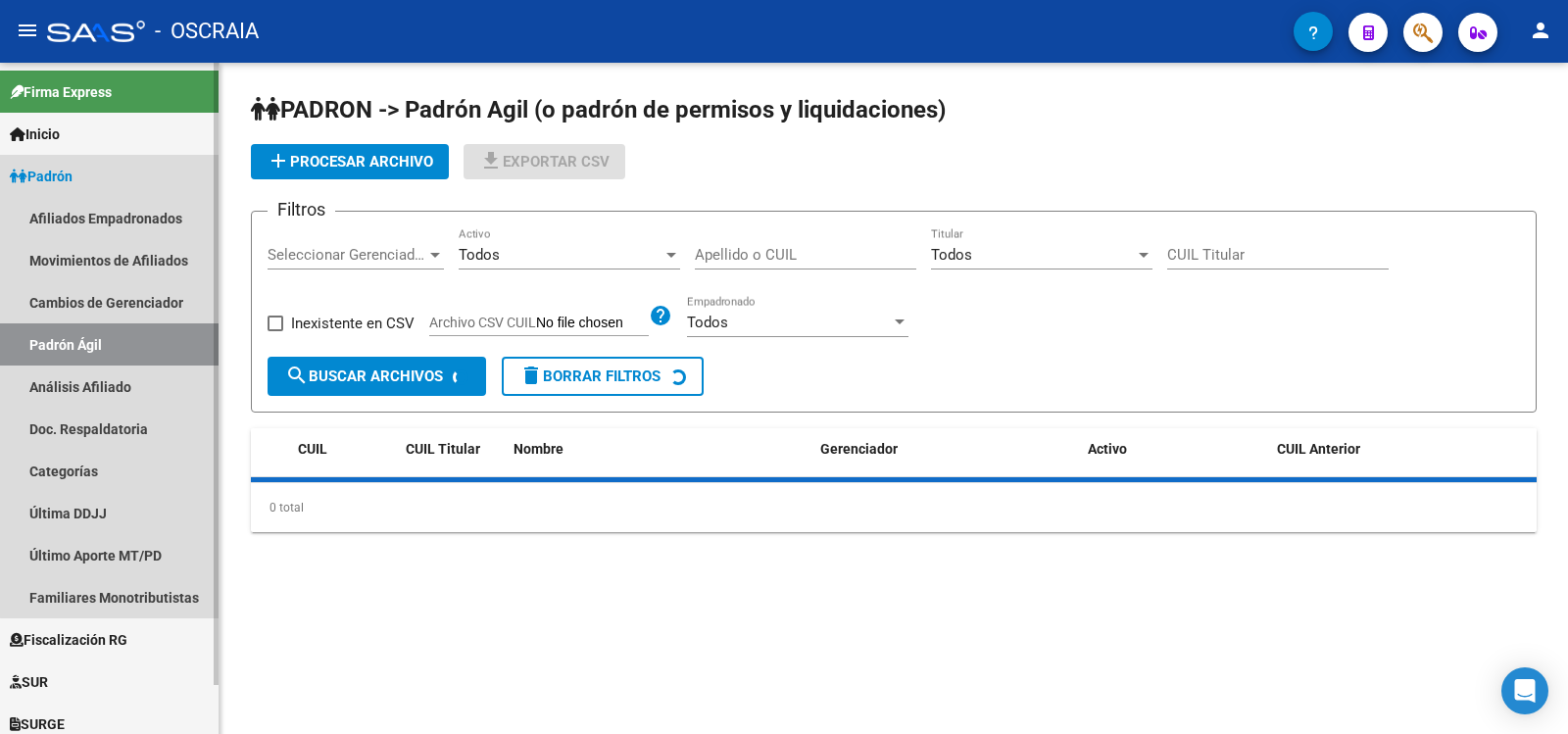
click at [103, 382] on link "Análisis Afiliado" at bounding box center [109, 387] width 219 height 42
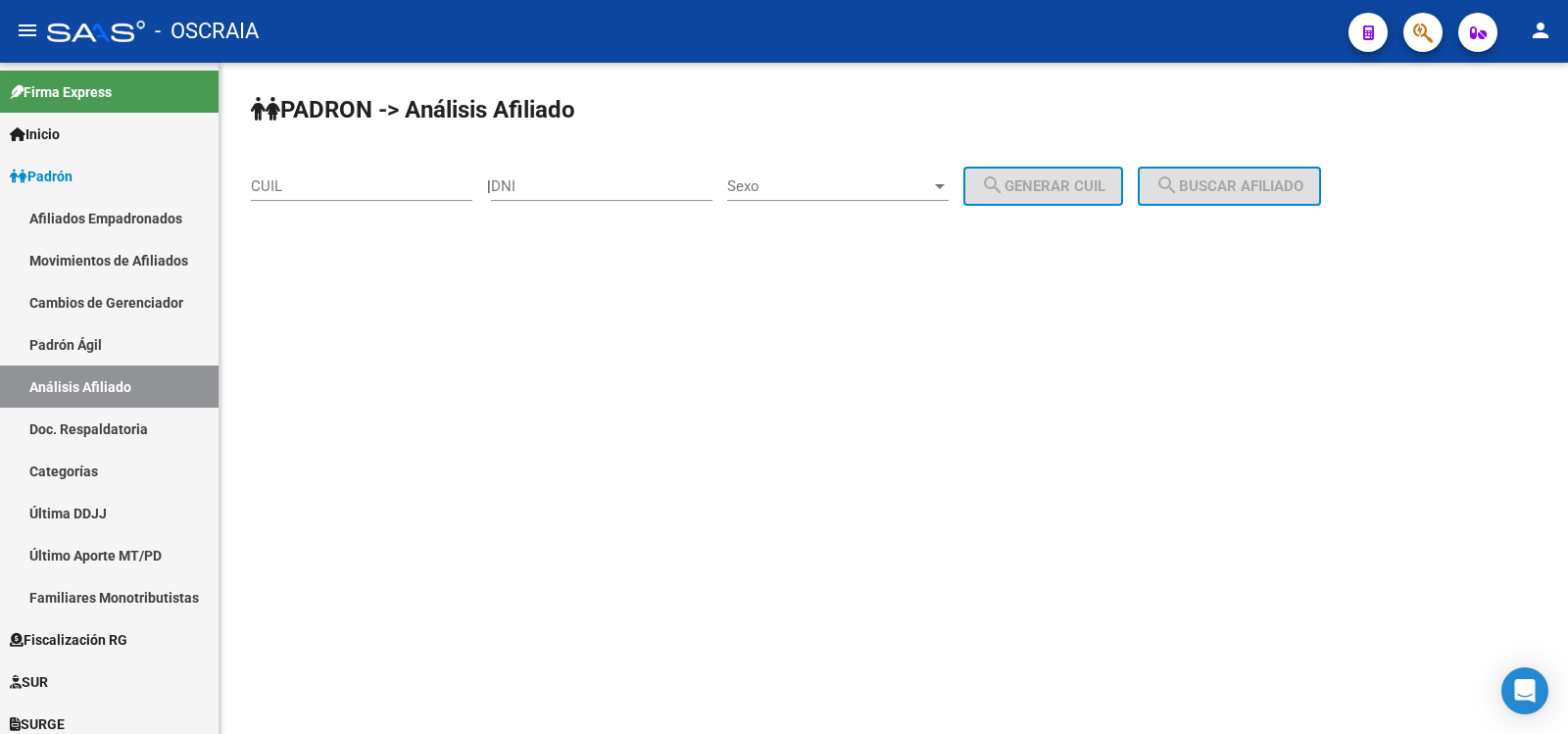
click at [407, 179] on input "CUIL" at bounding box center [361, 186] width 221 height 18
paste input "20-33282463-6"
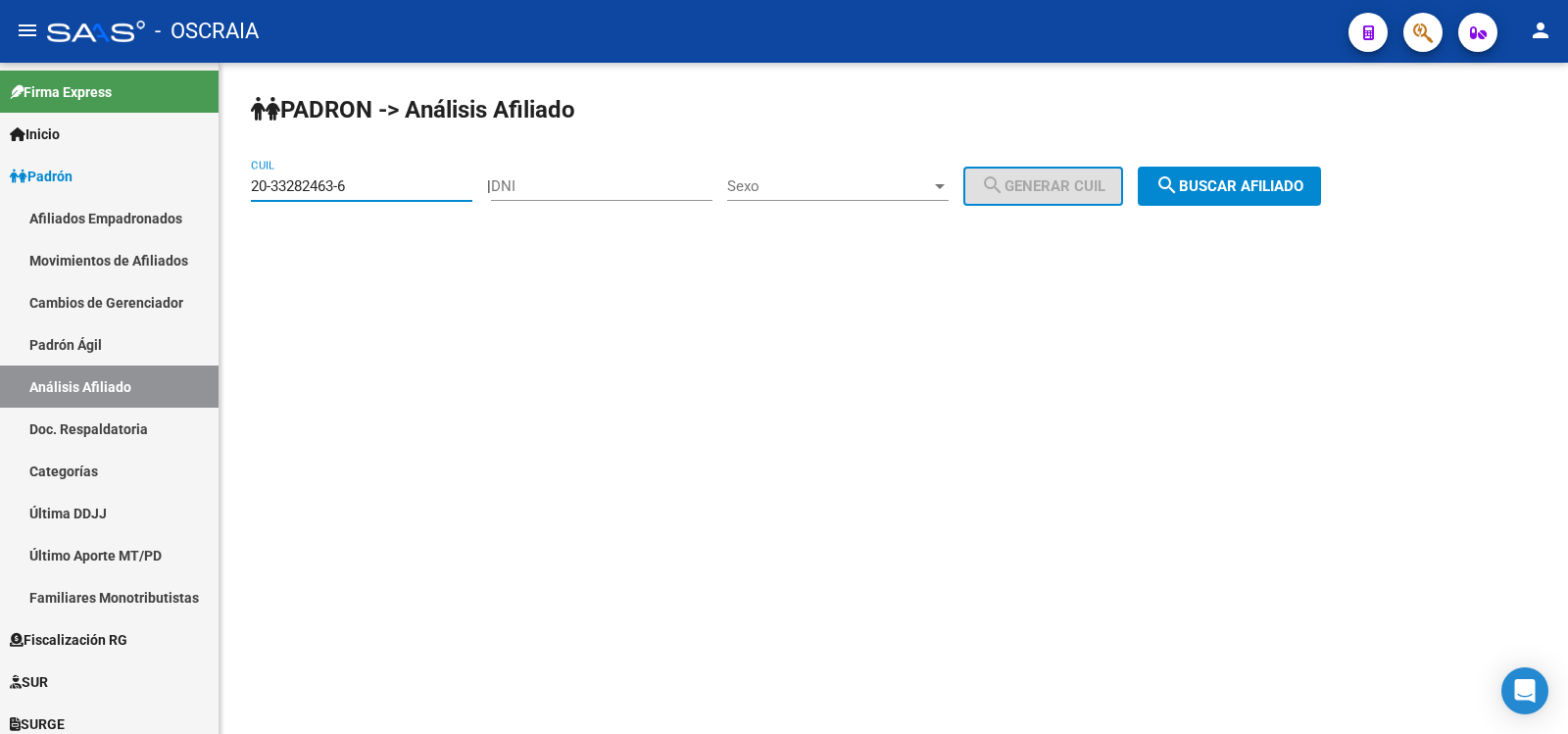
type input "20-33282463-6"
click at [1306, 197] on button "search Buscar afiliado" at bounding box center [1229, 186] width 183 height 39
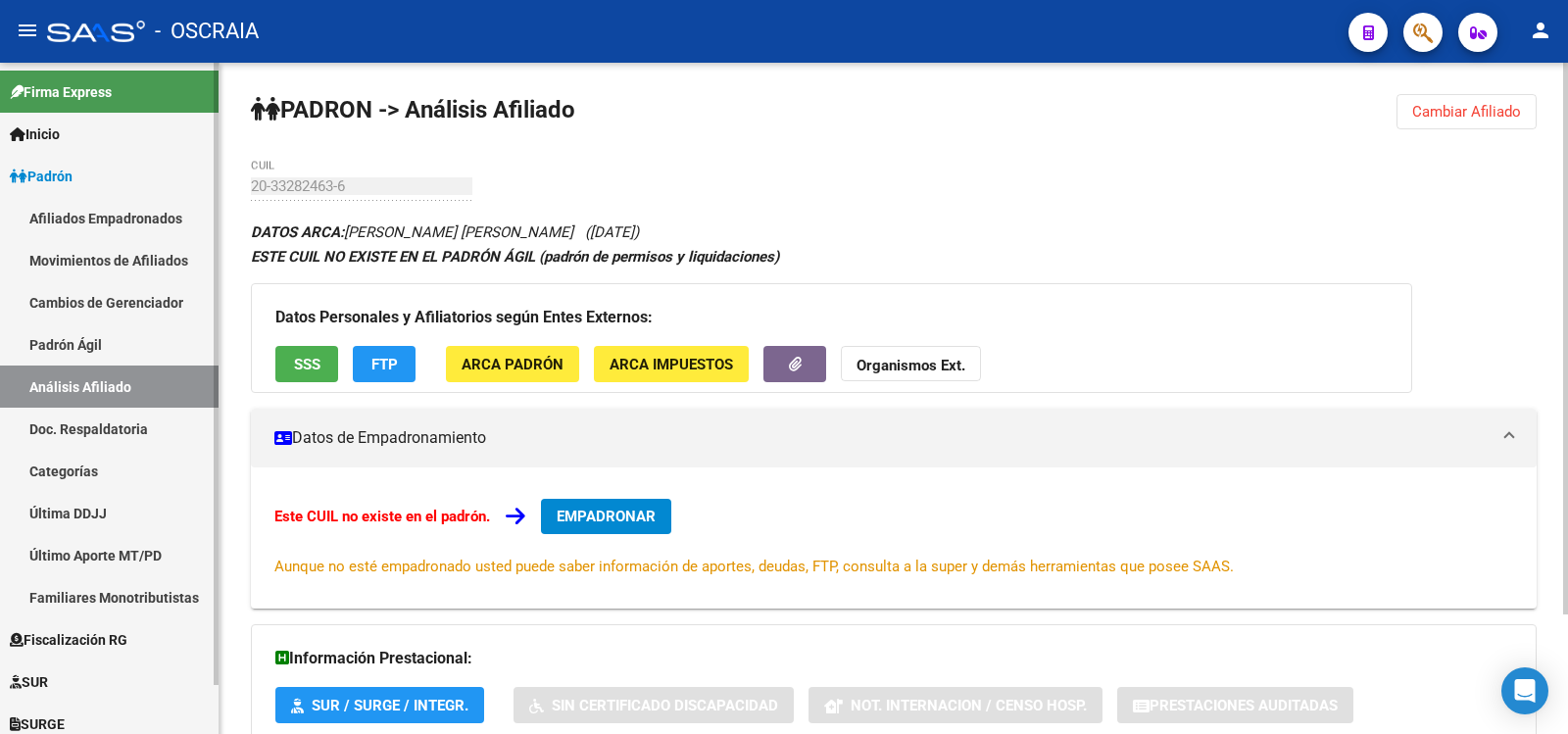
click at [91, 366] on link "Análisis Afiliado" at bounding box center [109, 387] width 219 height 42
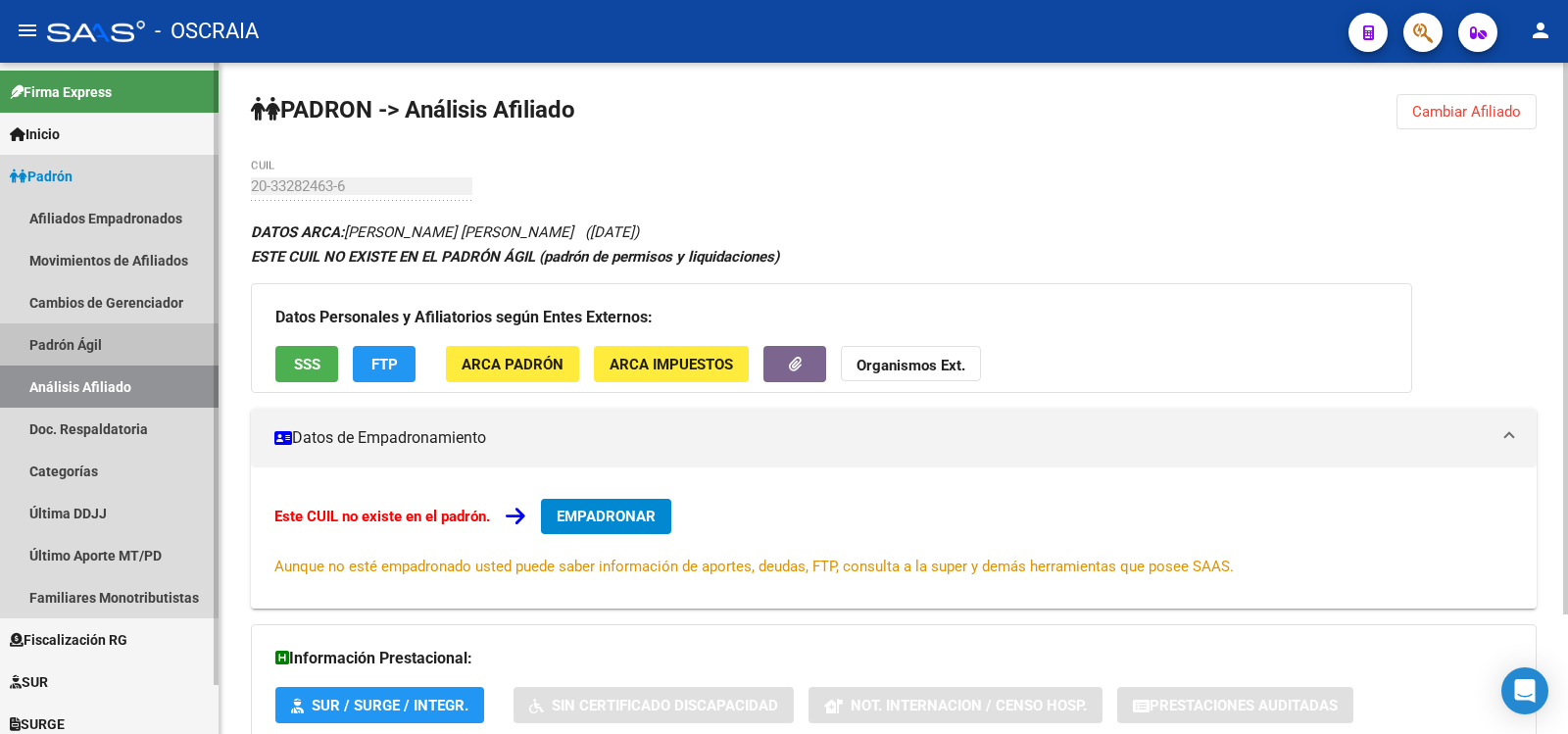
click at [91, 360] on link "Padrón Ágil" at bounding box center [109, 344] width 219 height 42
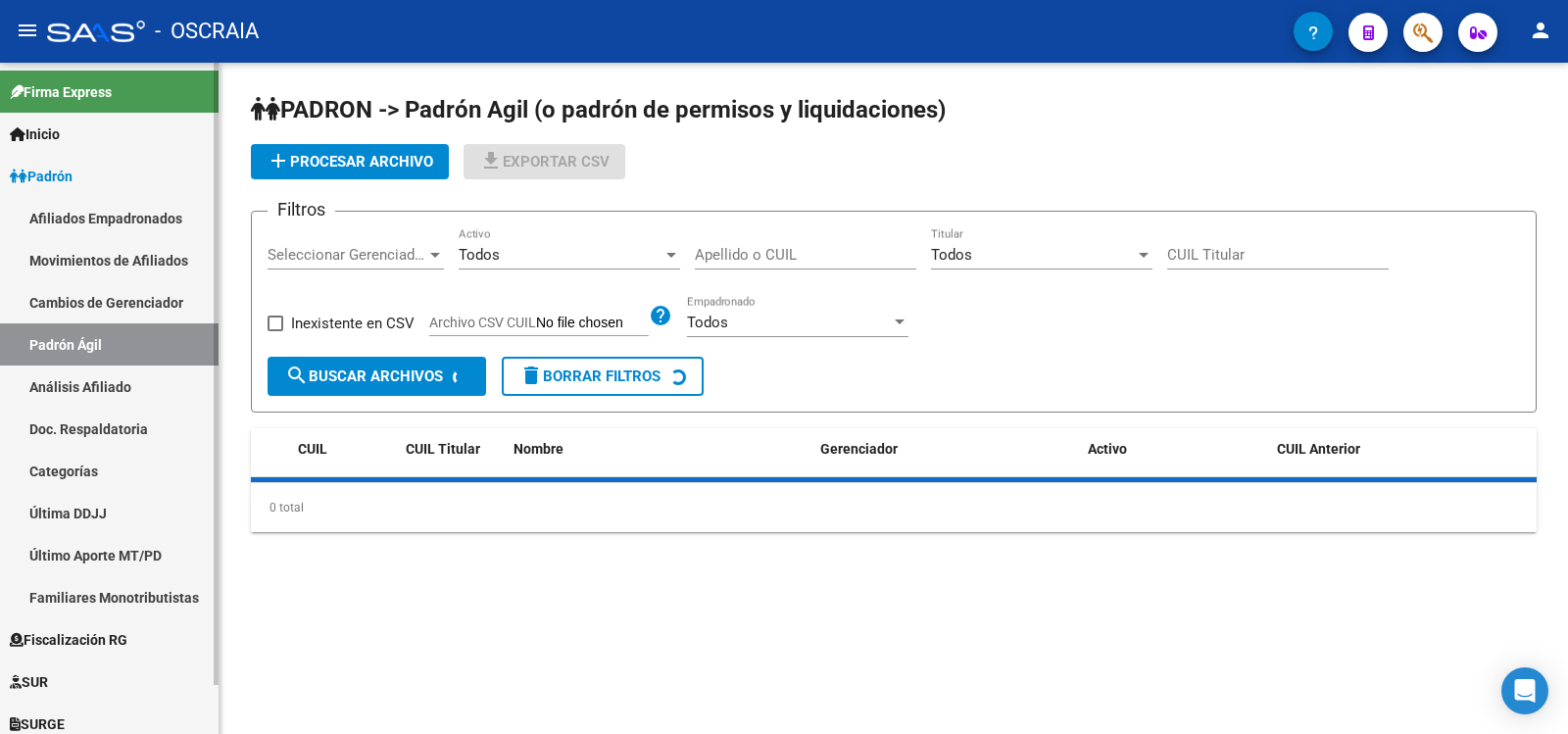
click at [102, 376] on link "Análisis Afiliado" at bounding box center [109, 387] width 219 height 42
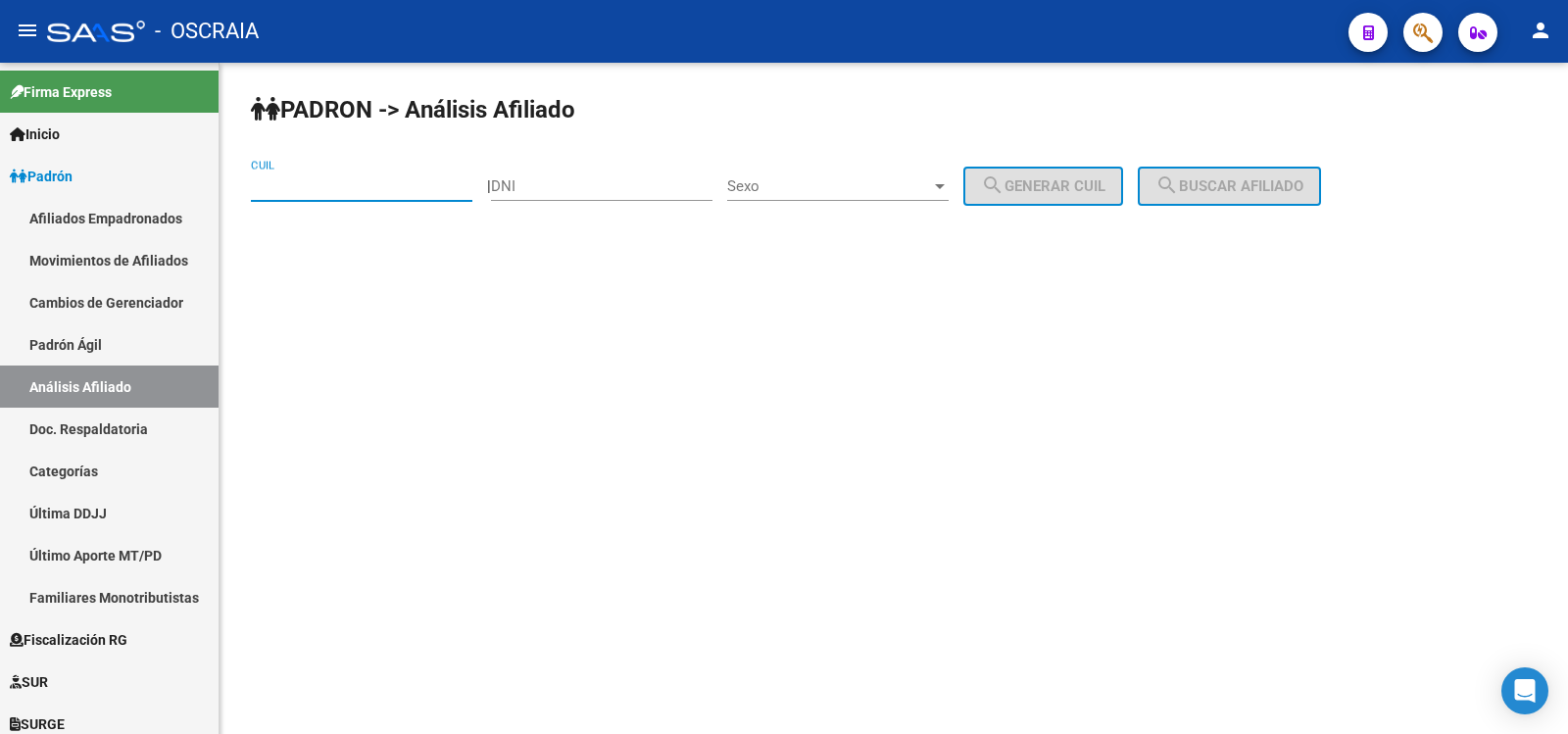
click at [395, 182] on input "CUIL" at bounding box center [361, 186] width 221 height 18
paste input "27-39962591-8"
type input "27-39962591-8"
click at [1242, 186] on span "search Buscar afiliado" at bounding box center [1229, 186] width 148 height 18
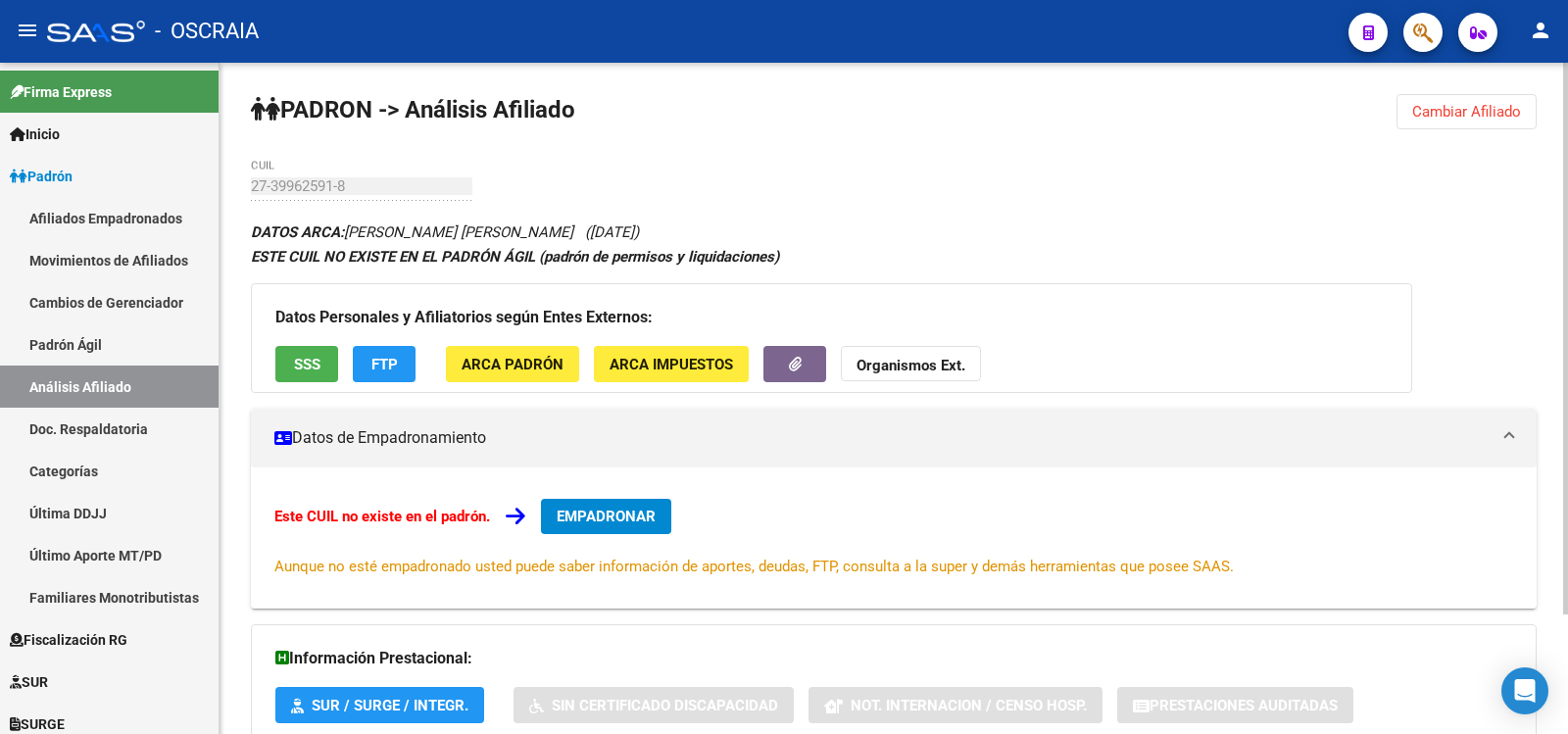
click at [249, 197] on div "PADRON -> Análisis Afiliado Cambiar Afiliado 27-39962591-8 CUIL DATOS ARCA: [PE…" at bounding box center [894, 471] width 1349 height 816
click at [1452, 118] on span "Cambiar Afiliado" at bounding box center [1466, 112] width 109 height 18
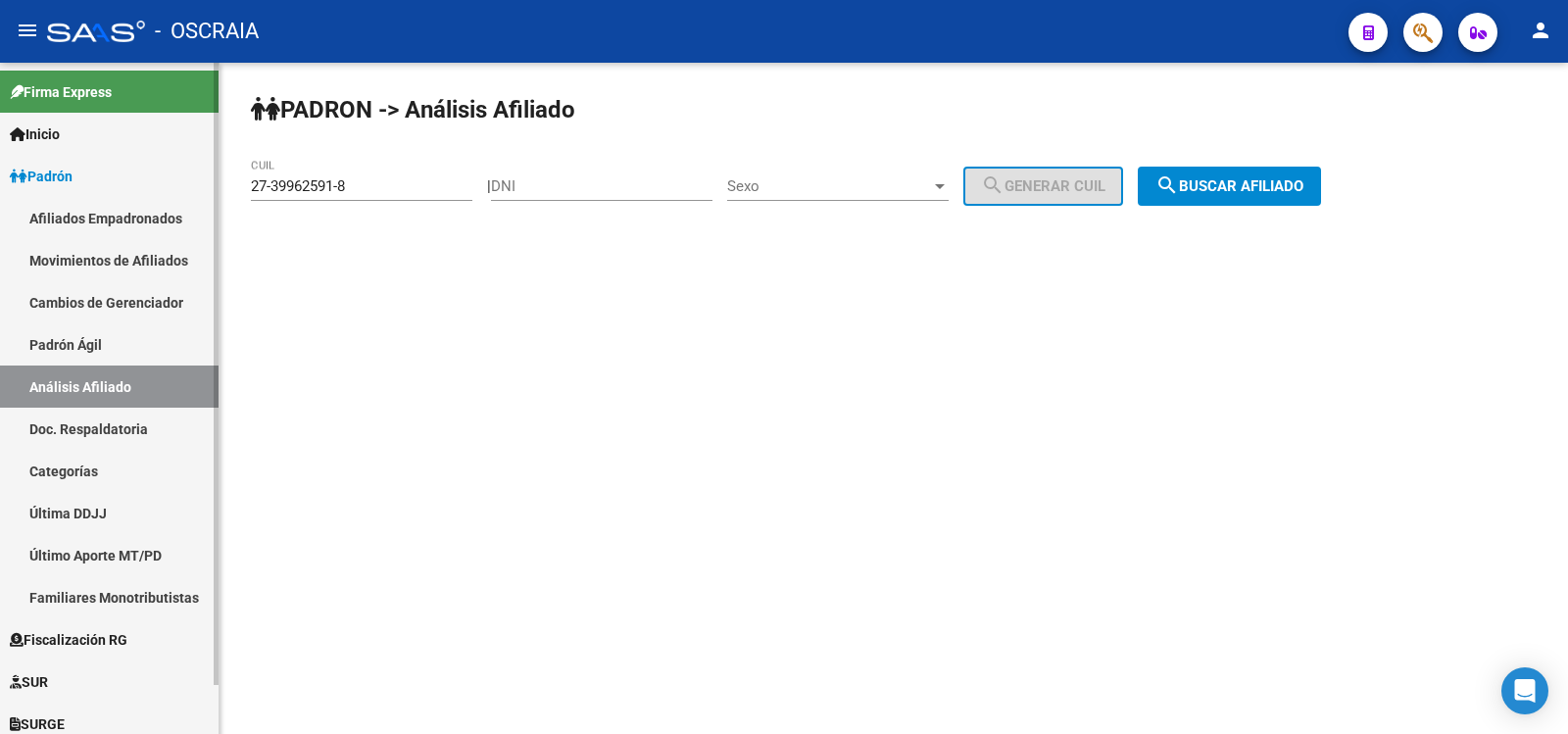
click at [126, 365] on link "Padrón Ágil" at bounding box center [109, 344] width 219 height 42
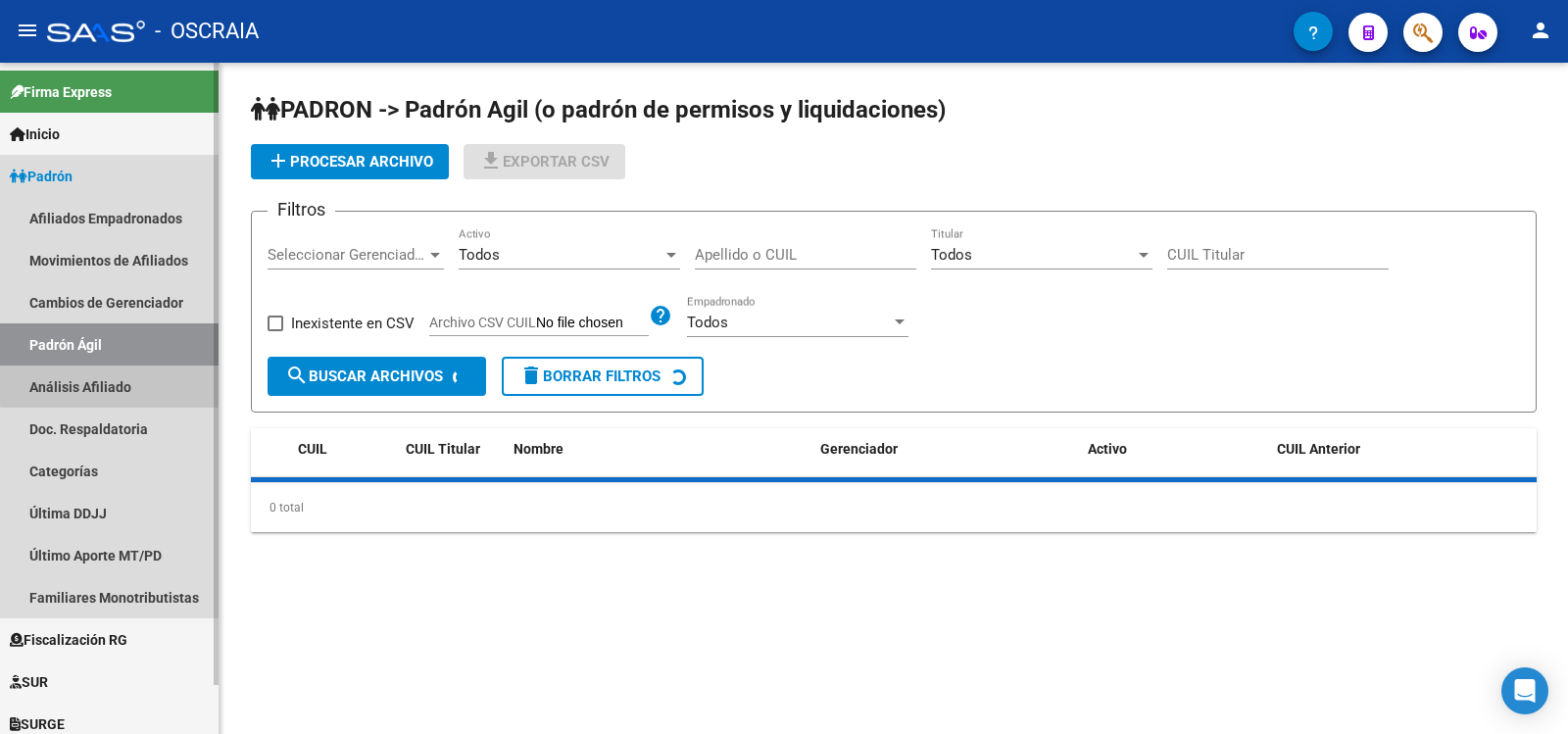
click at [126, 383] on link "Análisis Afiliado" at bounding box center [109, 387] width 219 height 42
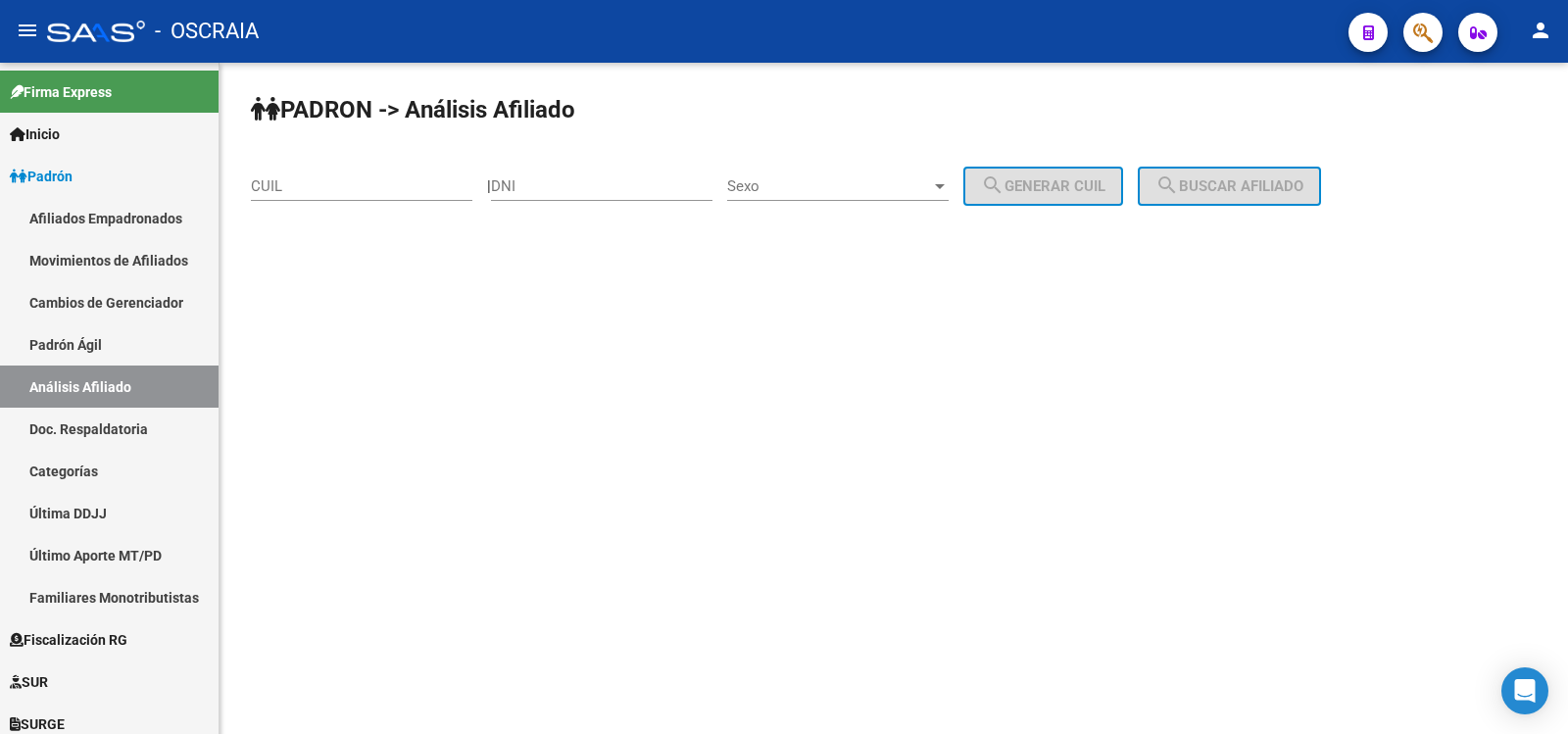
click at [554, 186] on input "DNI" at bounding box center [601, 186] width 221 height 18
type input "24288734"
click at [791, 194] on span "Sexo" at bounding box center [829, 186] width 204 height 18
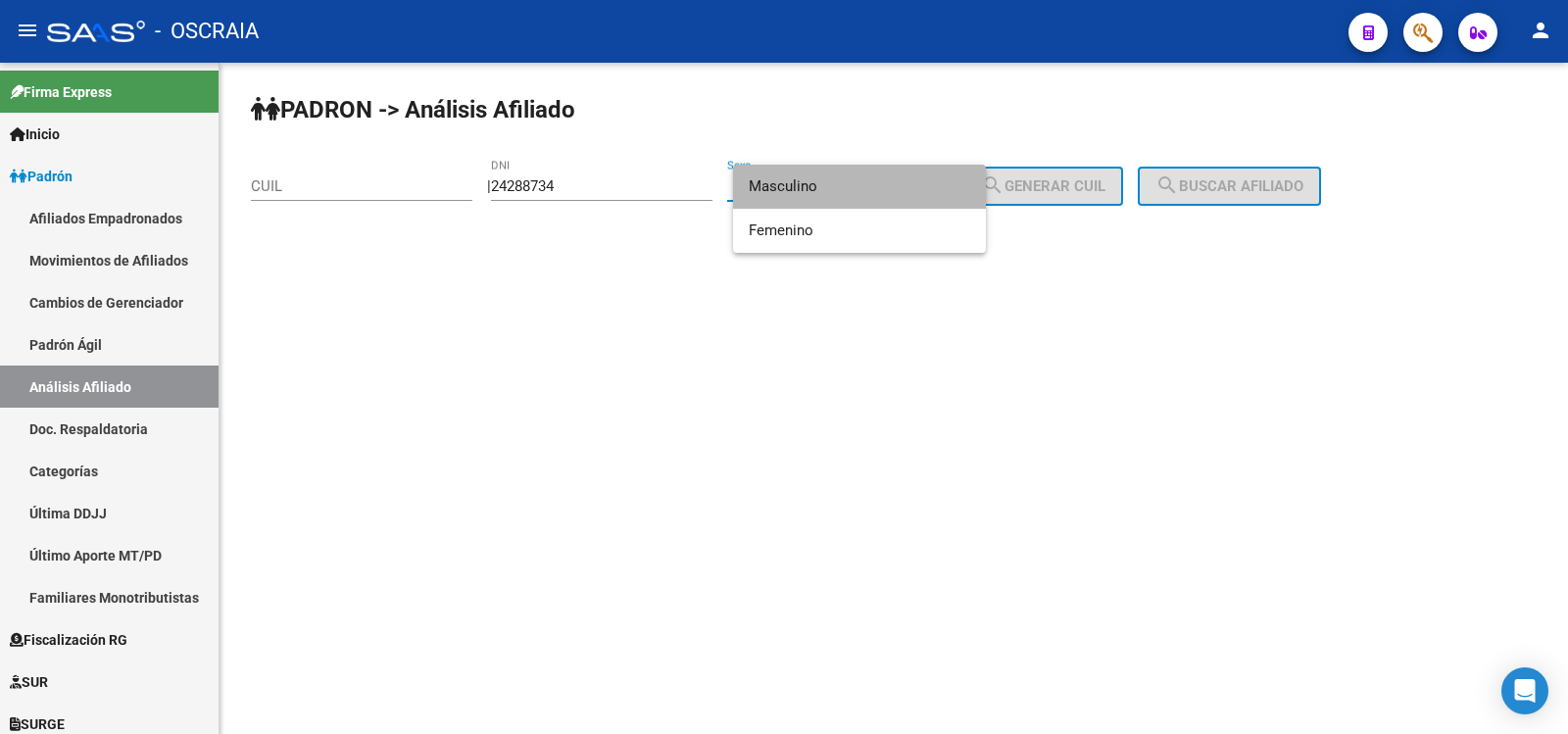
click at [804, 195] on span "Masculino" at bounding box center [859, 187] width 221 height 44
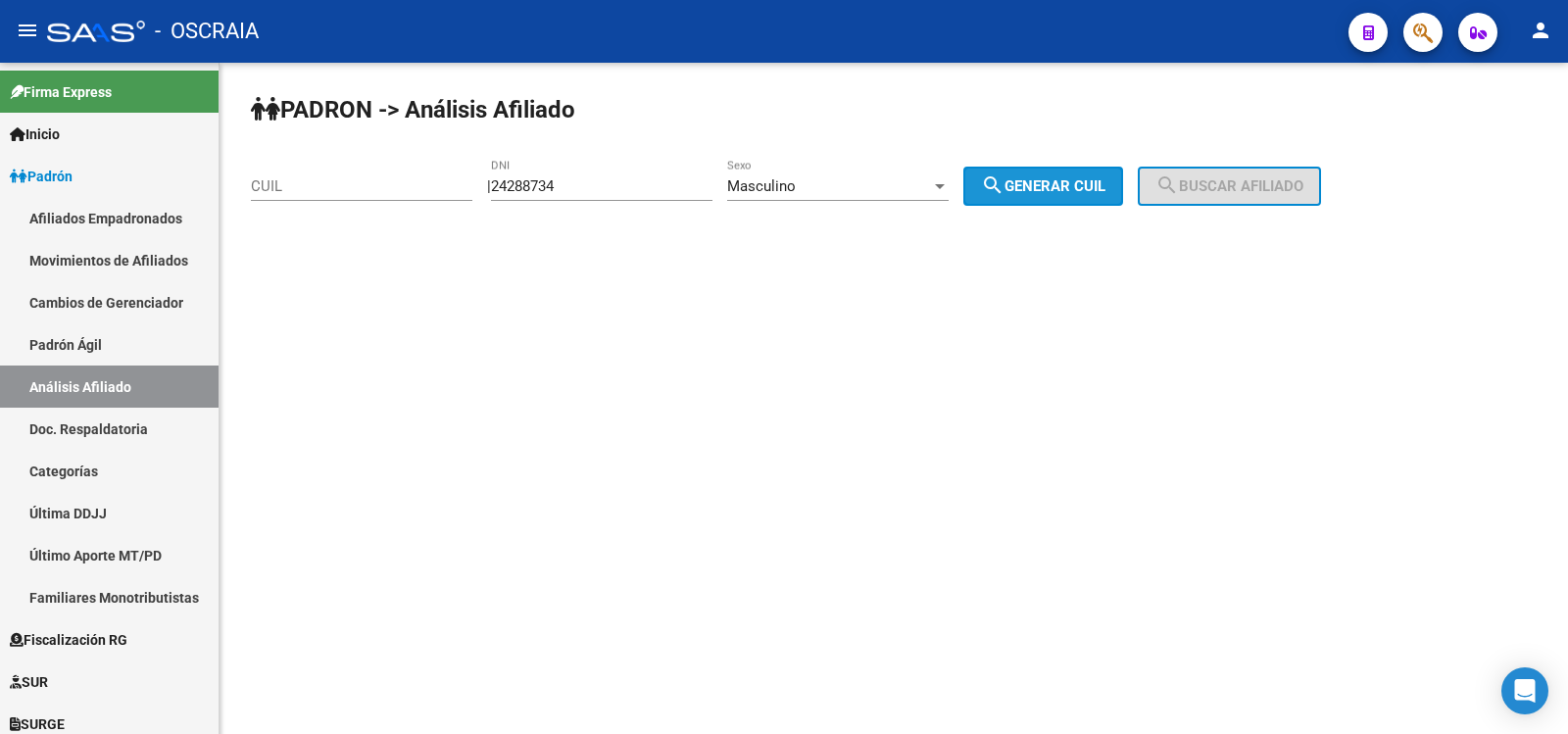
click at [1041, 197] on button "search Generar CUIL" at bounding box center [1043, 186] width 160 height 39
type input "20-24288734-5"
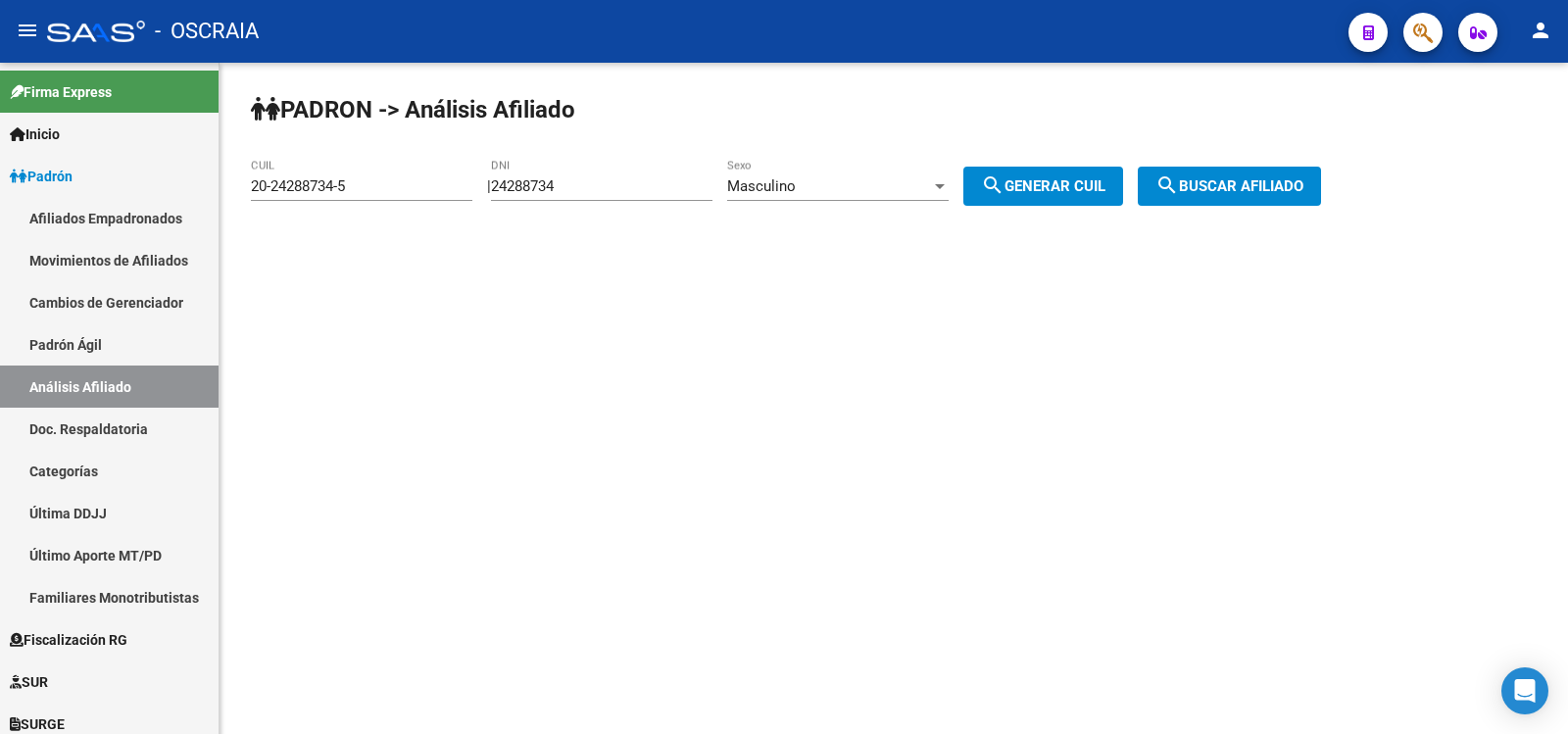
click at [1244, 195] on button "search Buscar afiliado" at bounding box center [1229, 186] width 183 height 39
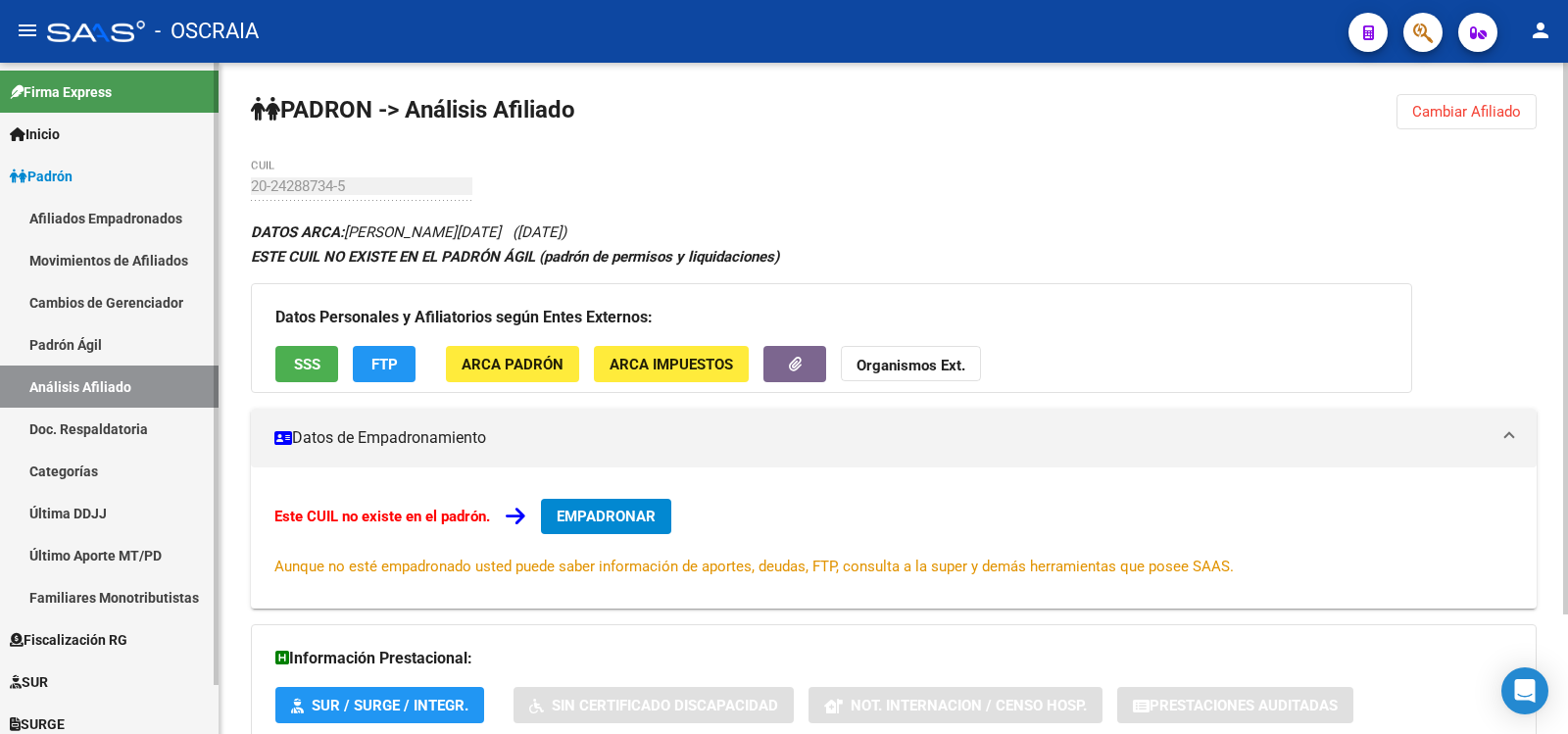
click at [215, 199] on mat-sidenav-container "Firma Express Inicio Calendario SSS Instructivos Contacto OS Padrón Afiliados E…" at bounding box center [784, 398] width 1568 height 671
click at [108, 345] on link "Padrón Ágil" at bounding box center [109, 344] width 219 height 42
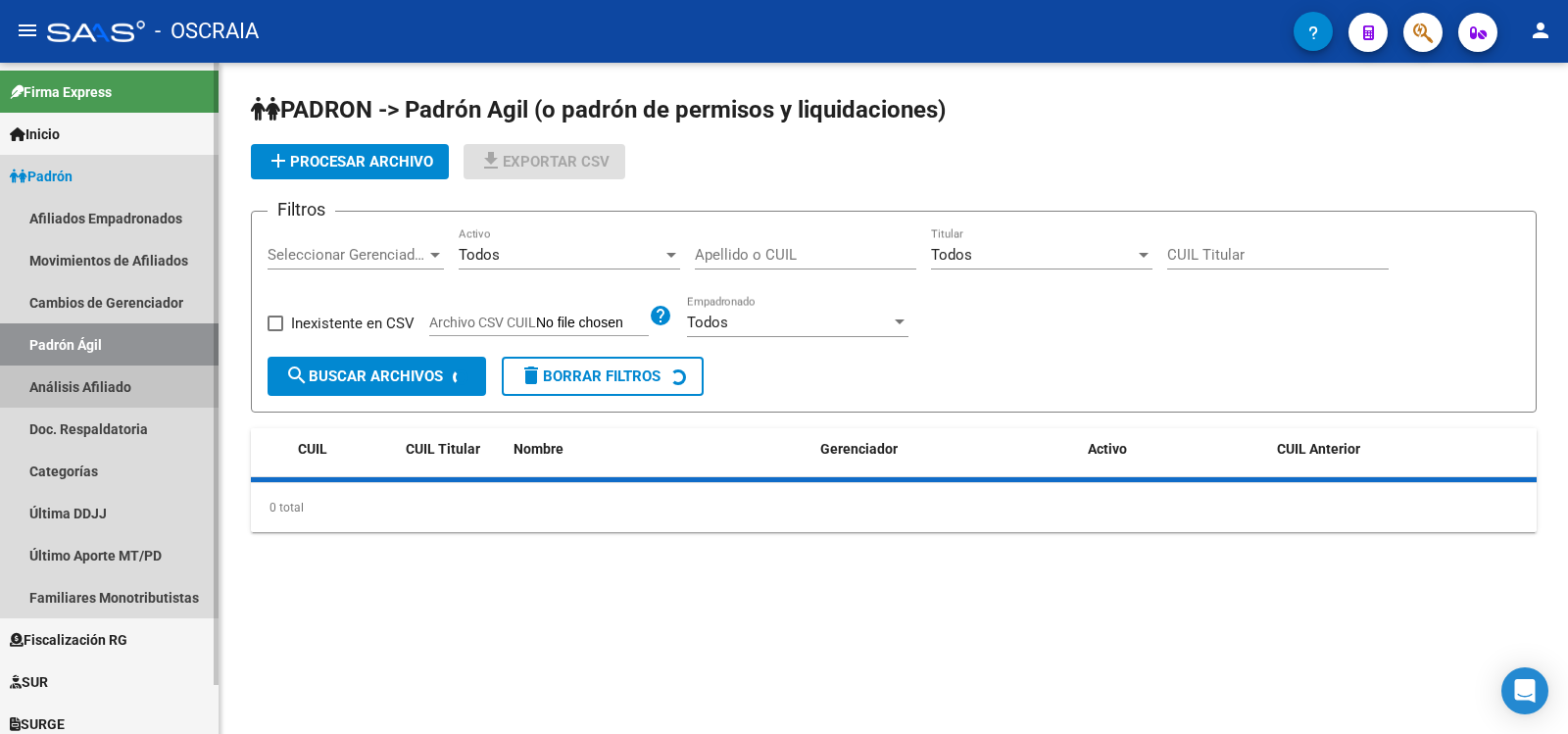
click at [115, 371] on link "Análisis Afiliado" at bounding box center [109, 387] width 219 height 42
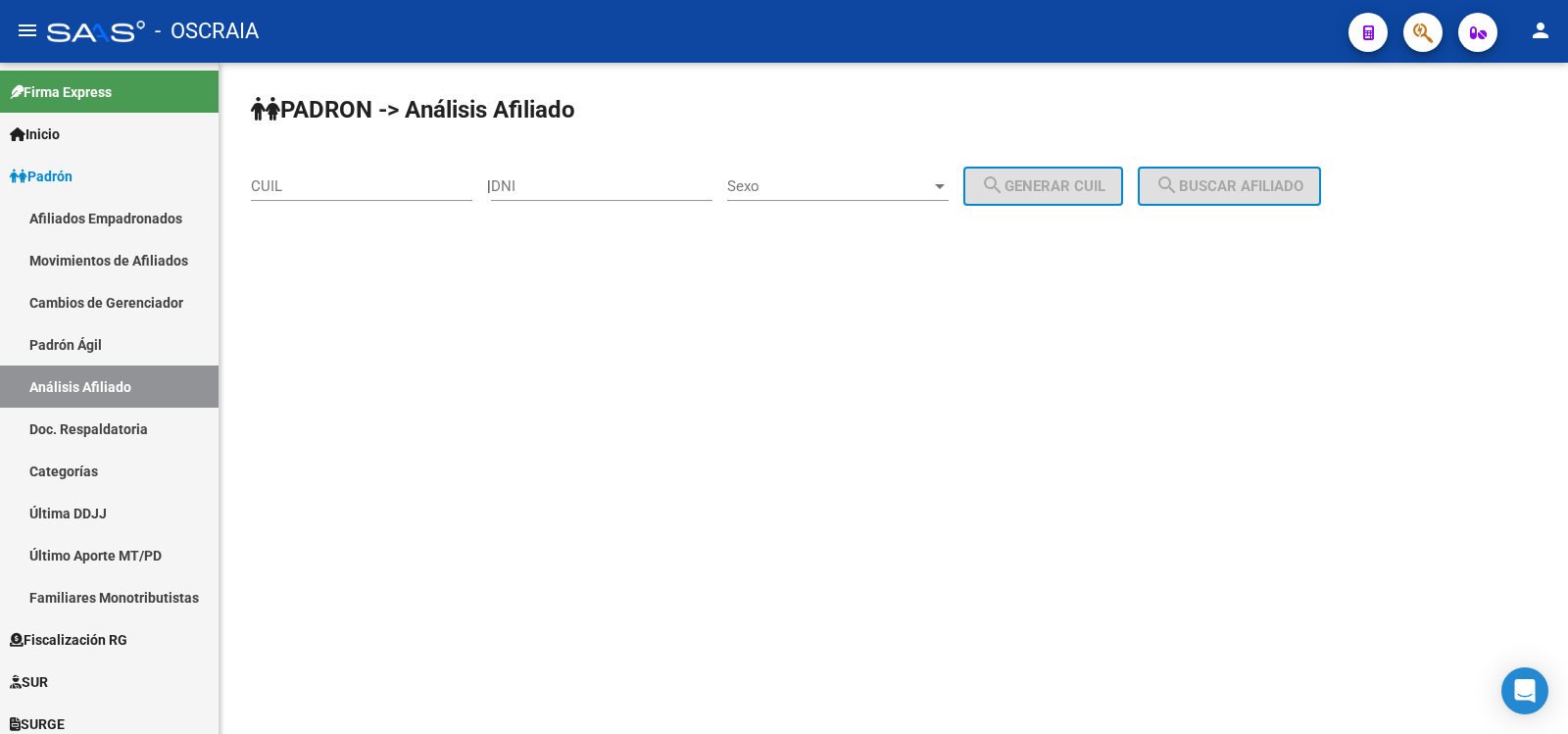
click at [570, 179] on input "DNI" at bounding box center [601, 186] width 221 height 18
type input "28963281"
click at [896, 177] on span "Sexo" at bounding box center [829, 186] width 204 height 18
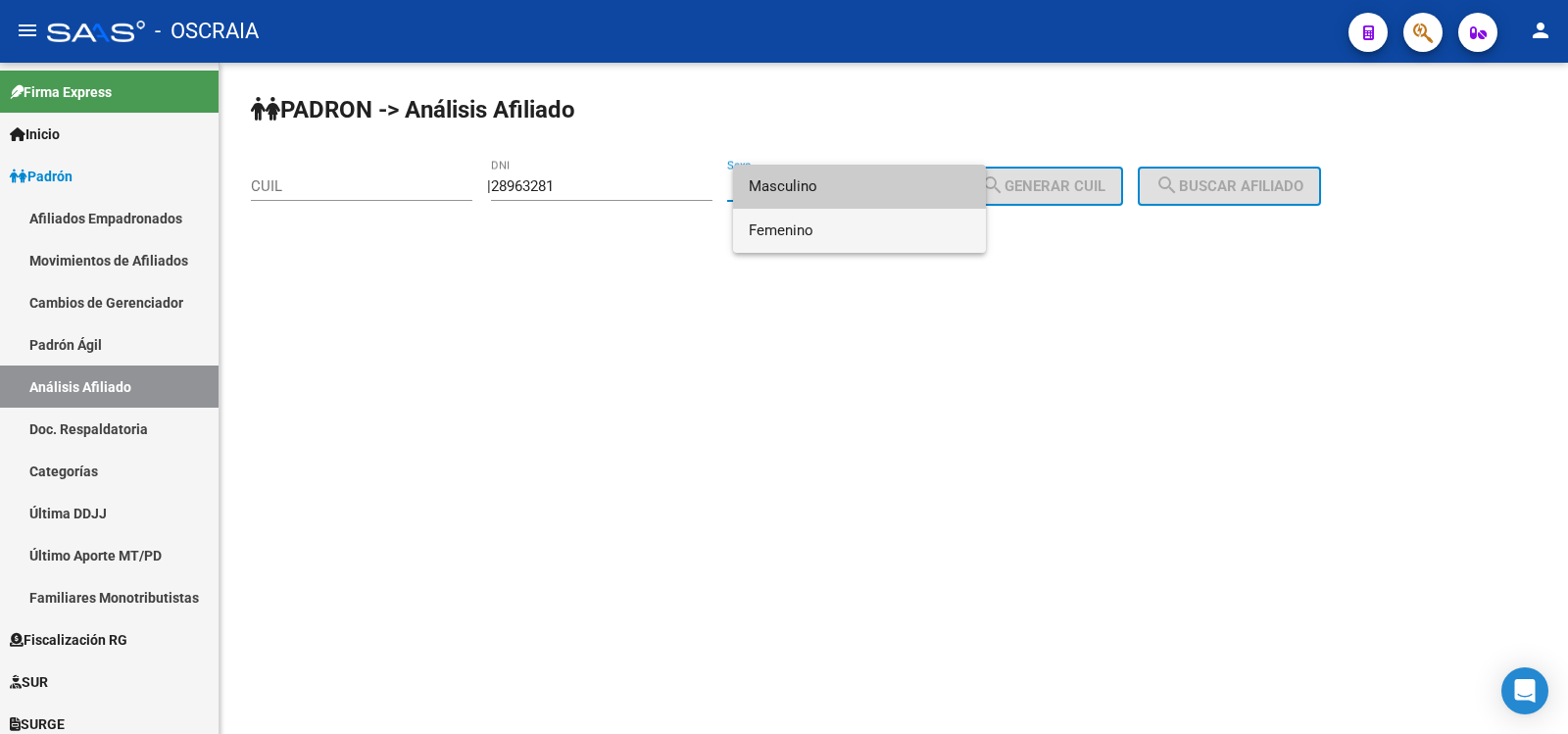
click at [876, 234] on span "Femenino" at bounding box center [859, 231] width 221 height 44
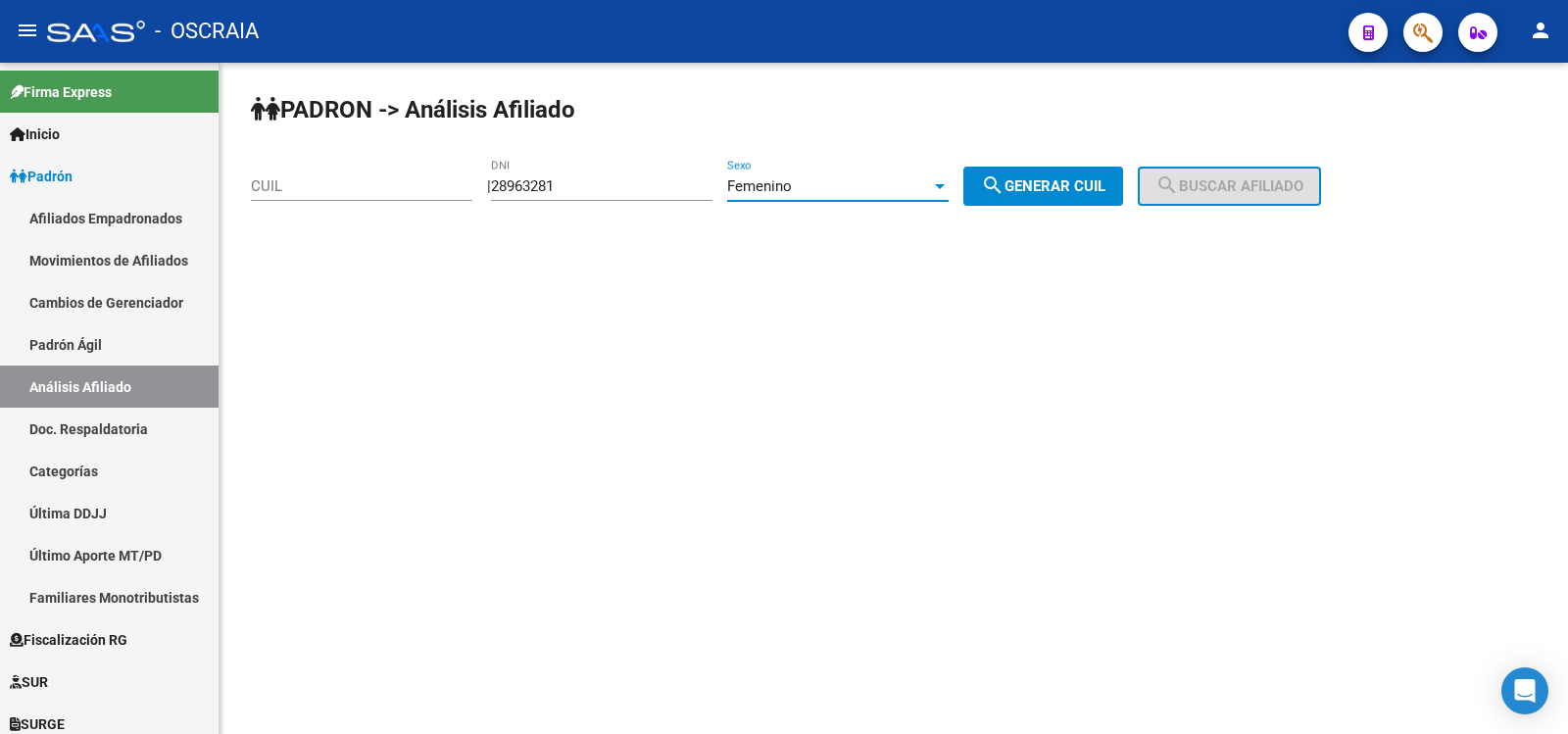
click at [1086, 187] on span "search Generar CUIL" at bounding box center [1043, 186] width 124 height 18
type input "27-28963281-1"
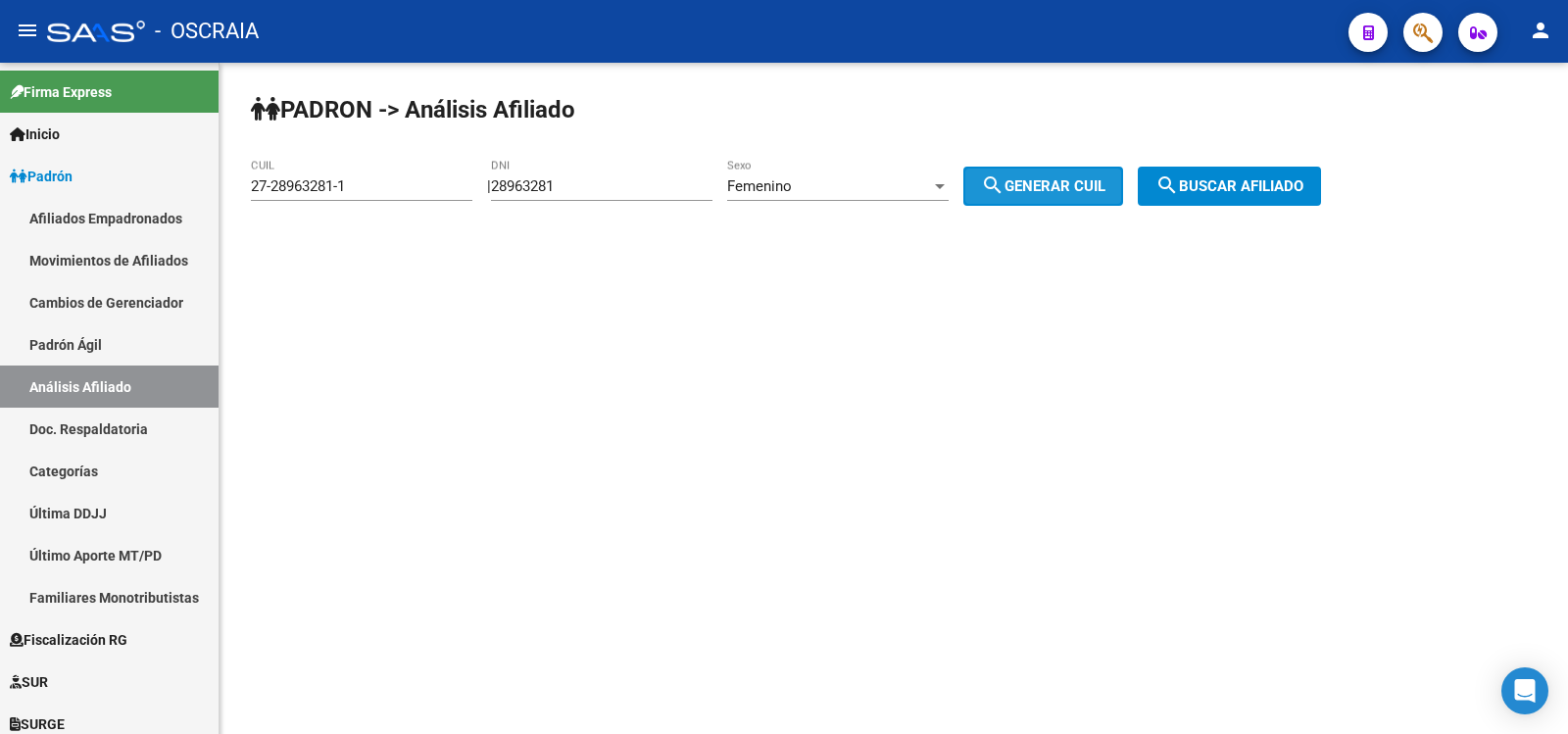
click at [1270, 170] on button "search Buscar afiliado" at bounding box center [1229, 186] width 183 height 39
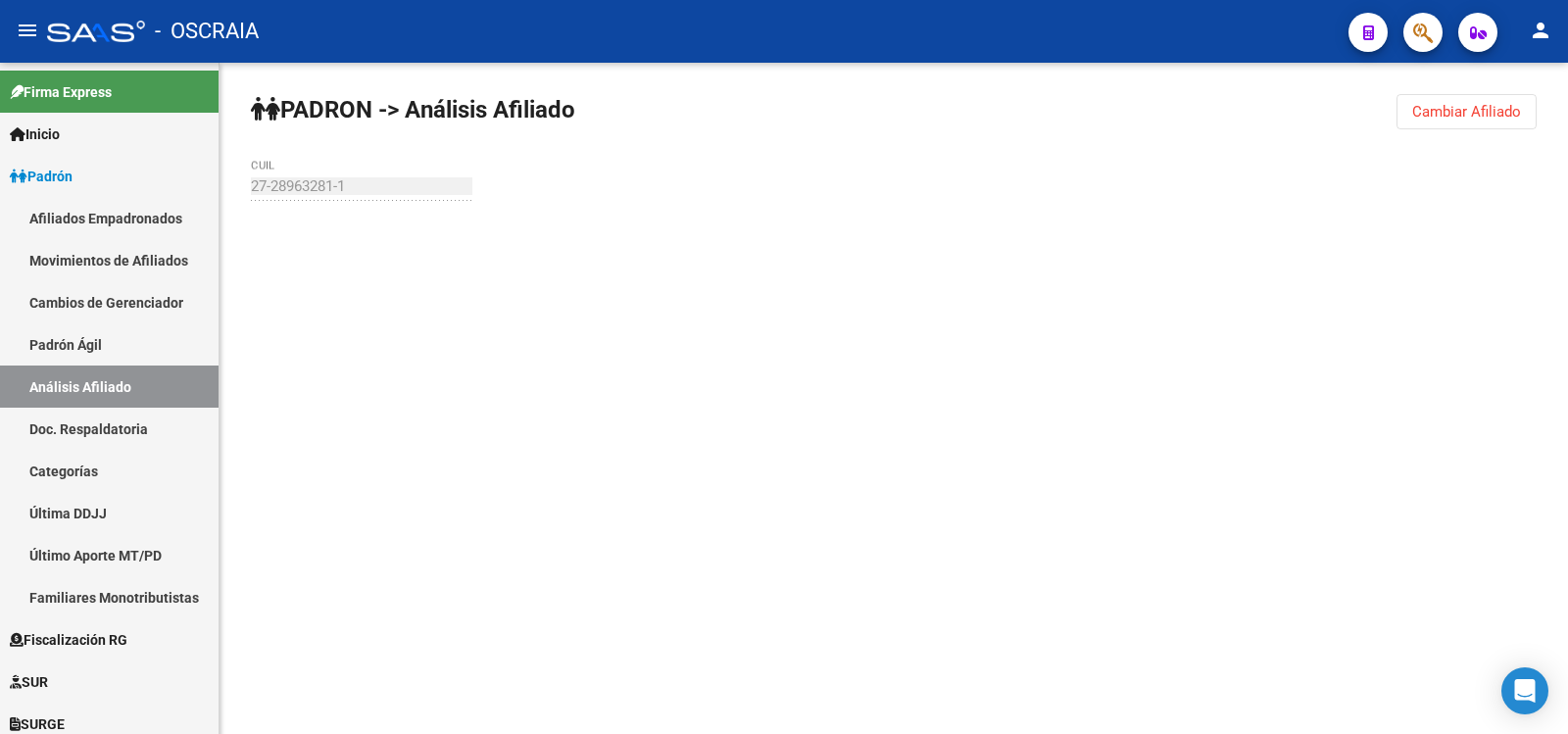
click at [1269, 175] on div "PADRON -> Análisis Afiliado Cambiar Afiliado 27-28963281-1 CUIL" at bounding box center [894, 186] width 1349 height 247
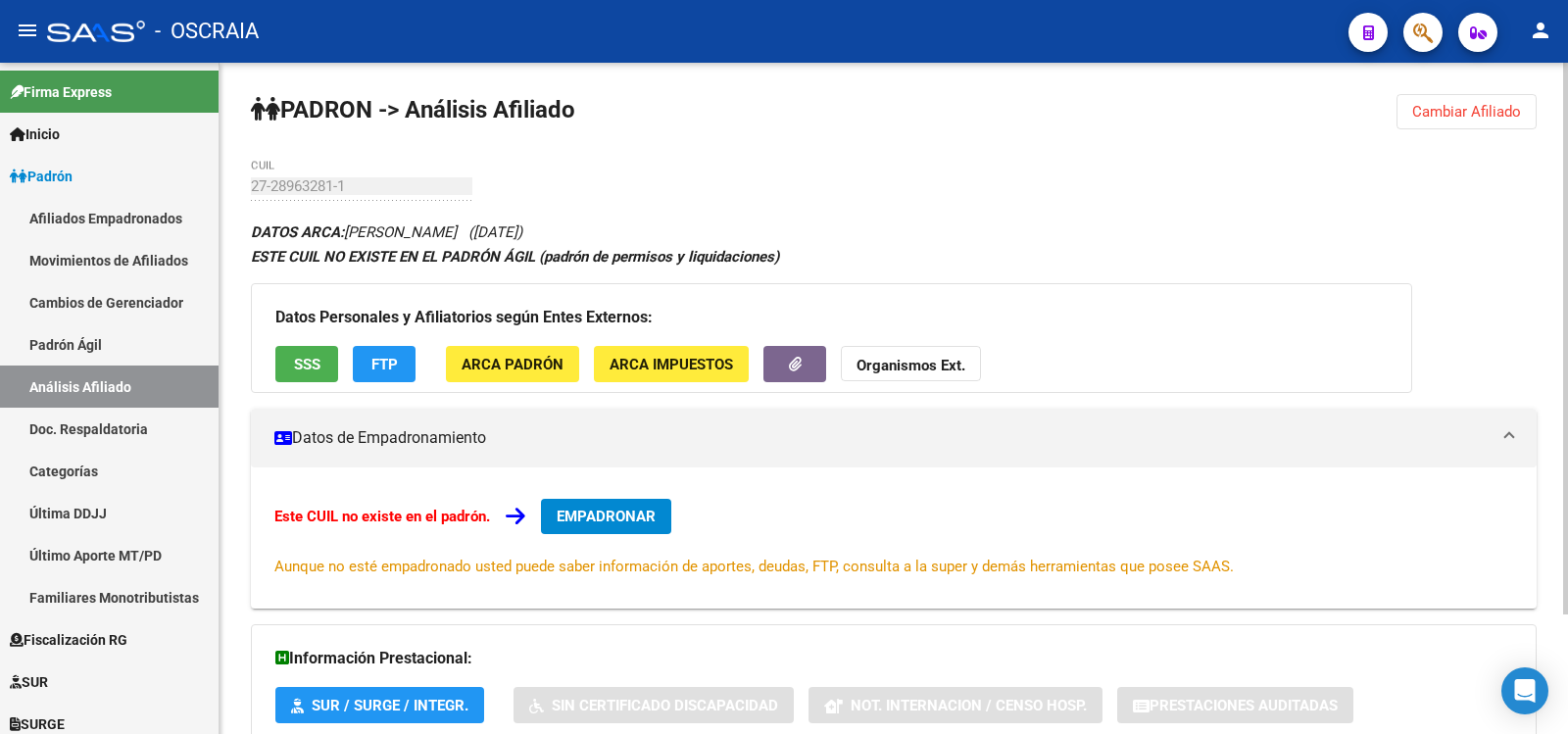
scroll to position [145, 0]
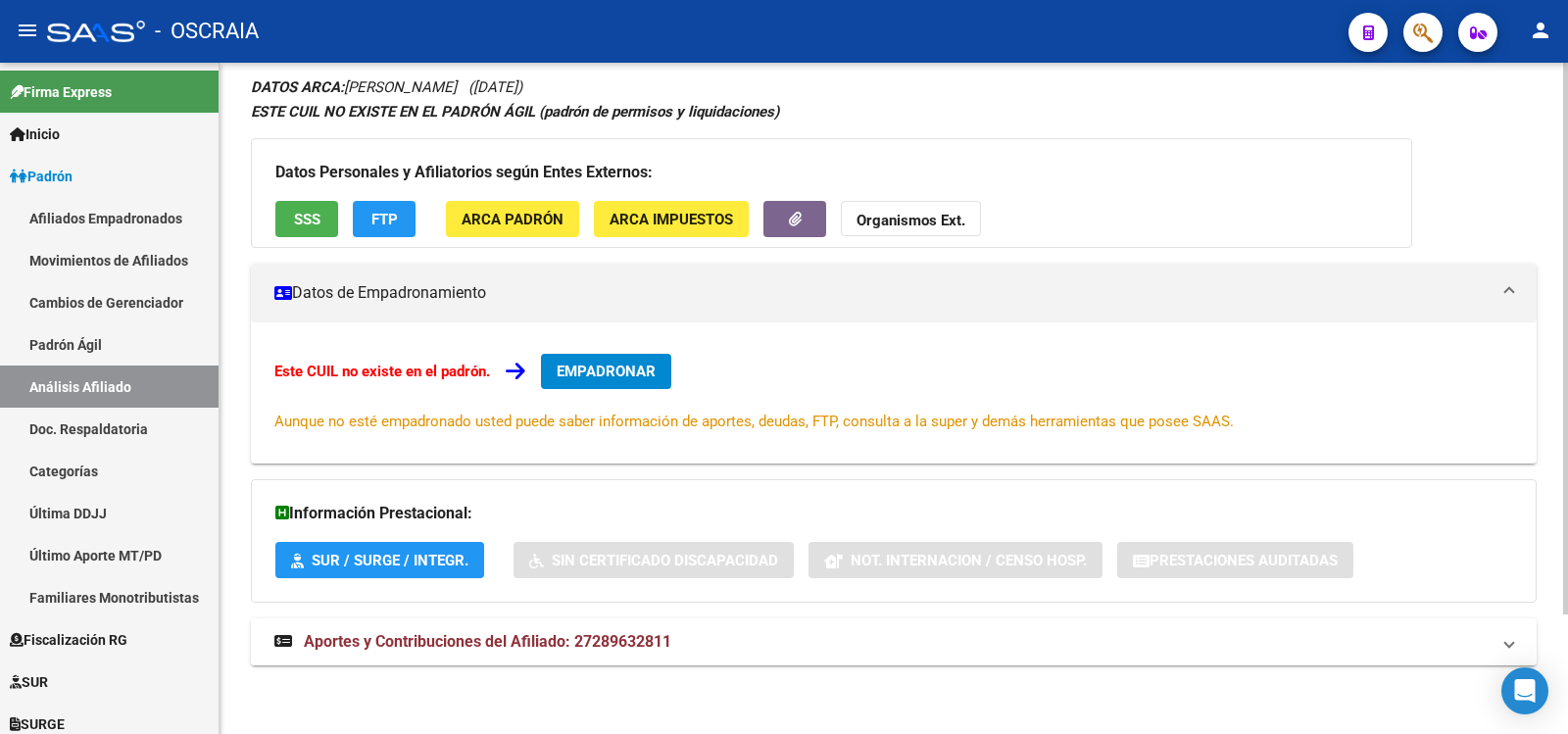
click at [559, 641] on span "Aportes y Contribuciones del Afiliado: 27289632811" at bounding box center [488, 641] width 368 height 19
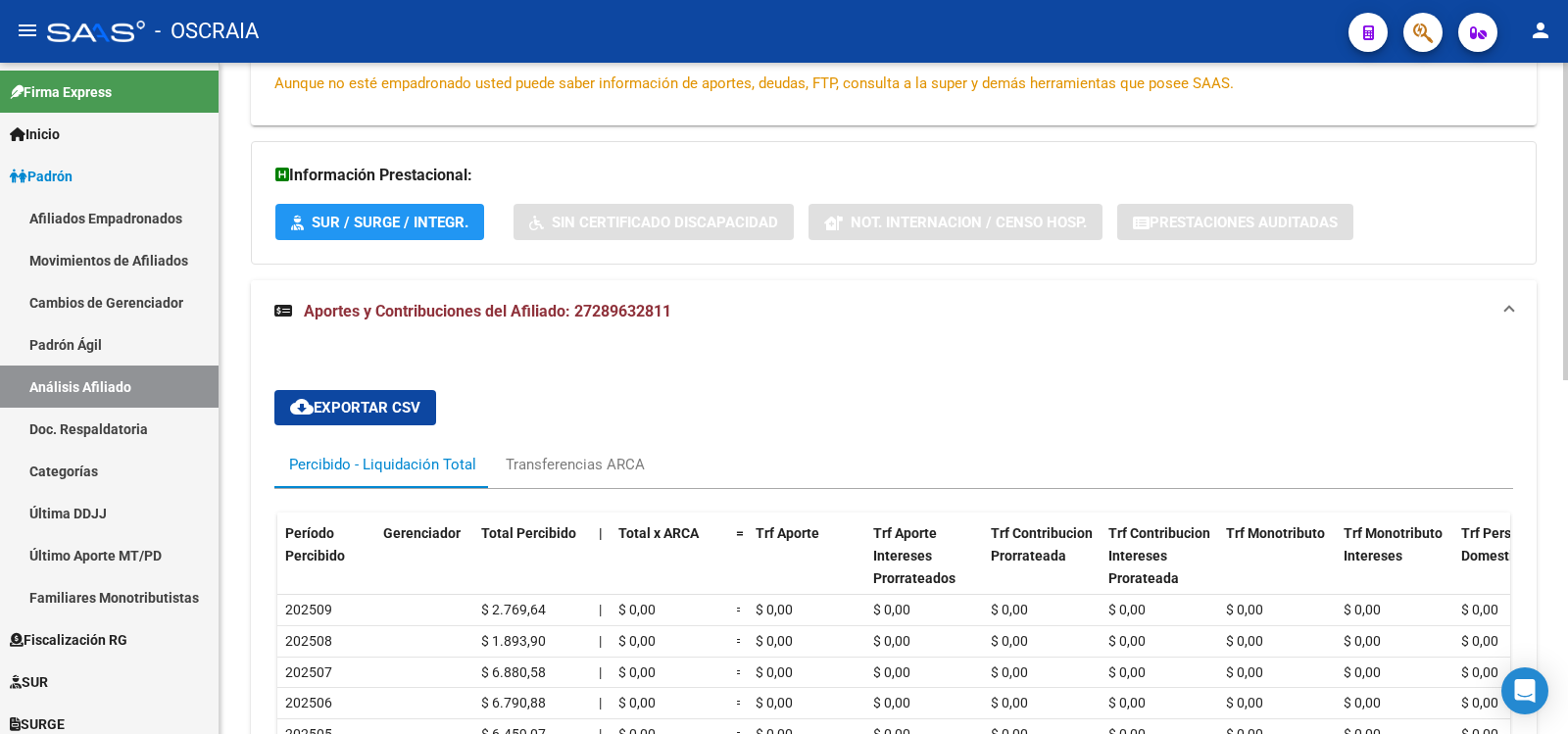
scroll to position [748, 0]
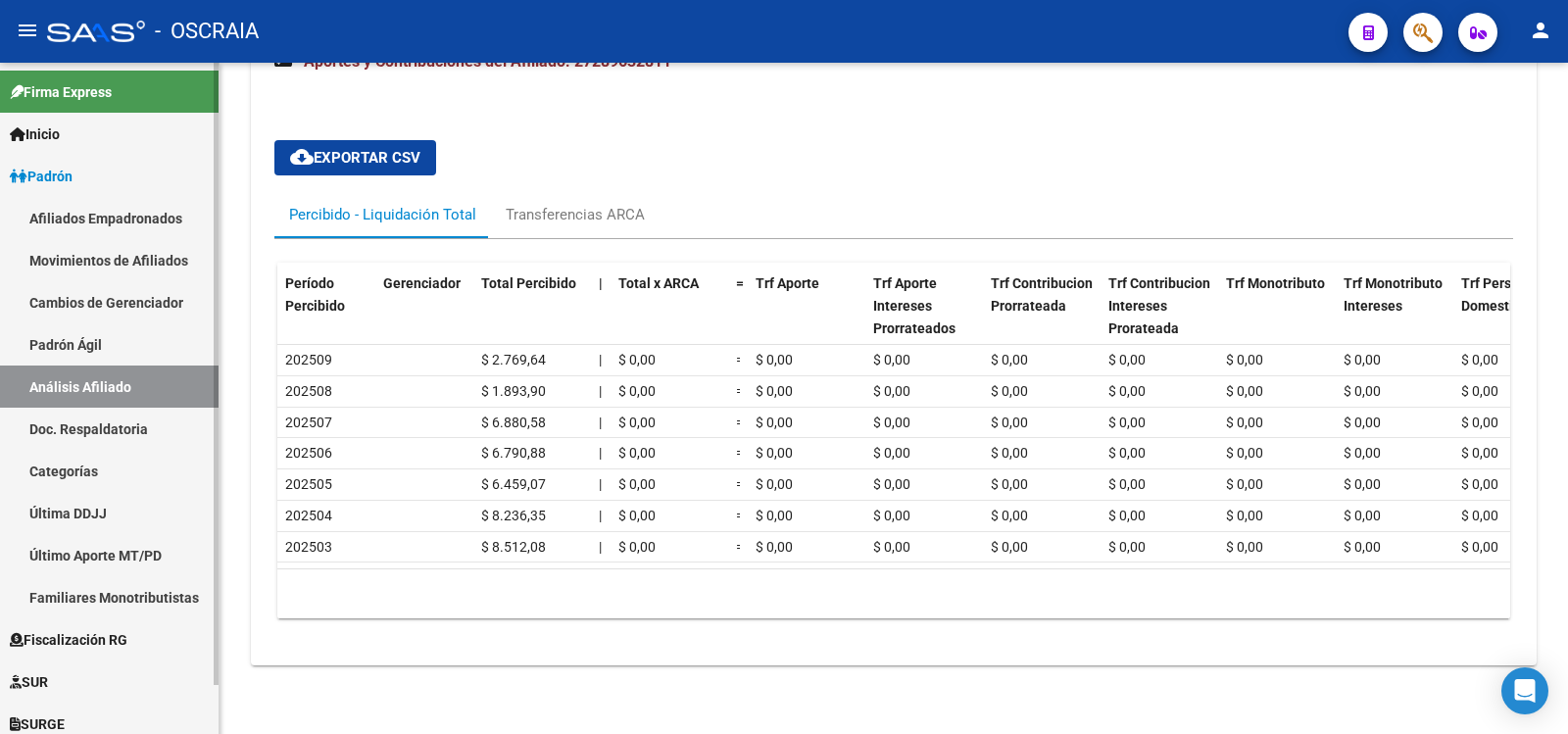
click at [111, 354] on link "Padrón Ágil" at bounding box center [109, 344] width 219 height 42
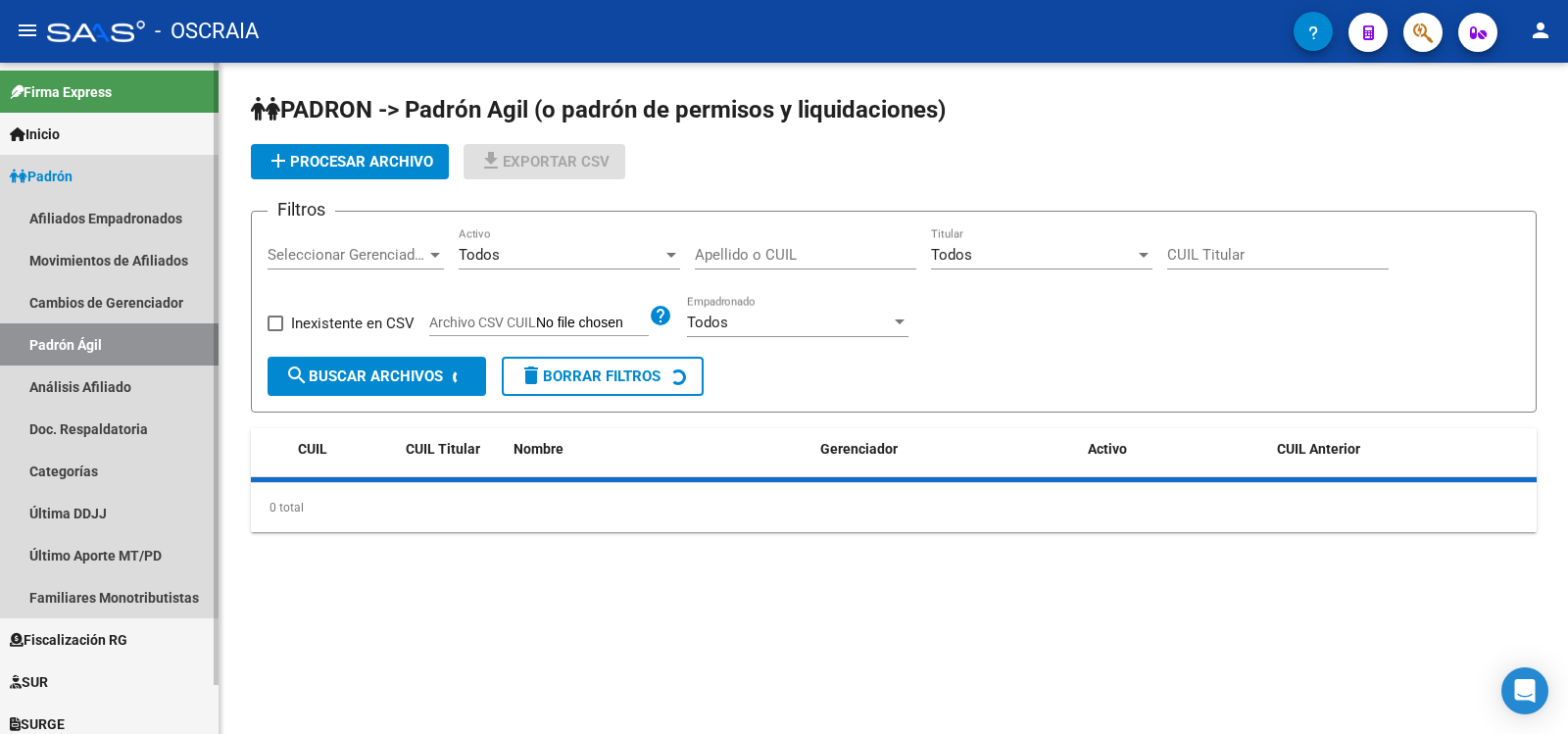
click at [113, 384] on link "Análisis Afiliado" at bounding box center [109, 387] width 219 height 42
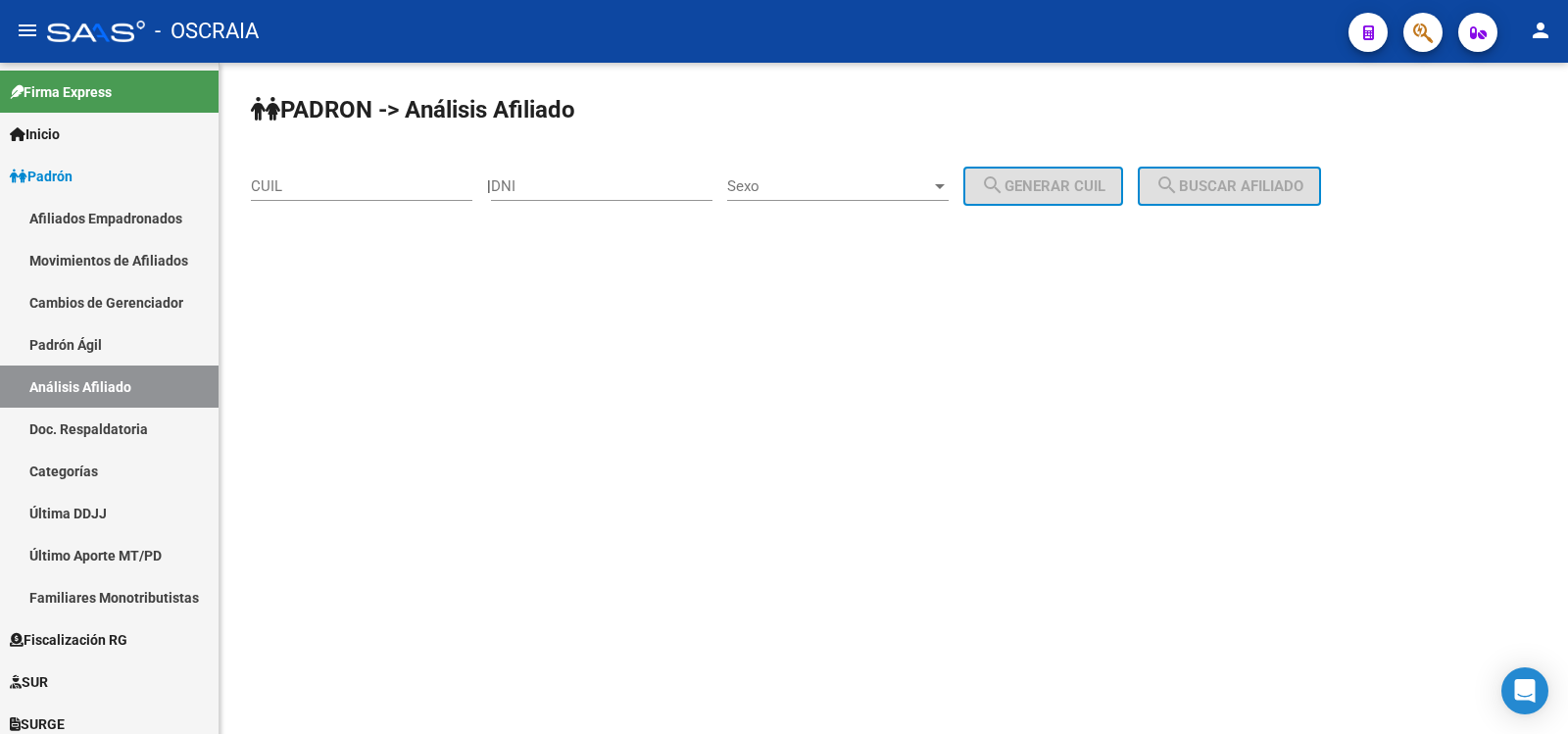
drag, startPoint x: 359, startPoint y: 170, endPoint x: 359, endPoint y: 184, distance: 14.7
click at [358, 170] on div "CUIL" at bounding box center [361, 180] width 221 height 42
click at [360, 189] on input "CUIL" at bounding box center [361, 186] width 221 height 18
paste input "27-37400488-9"
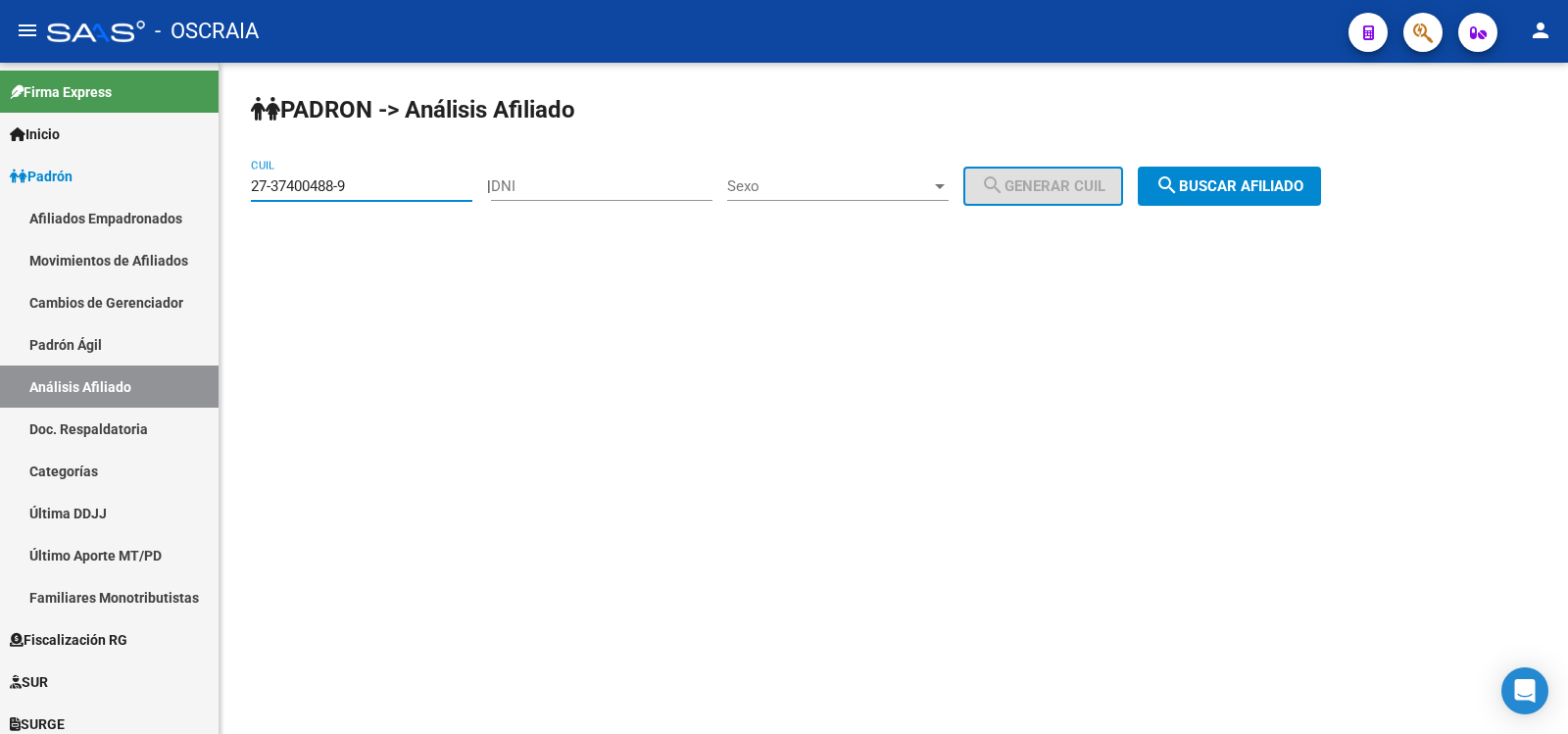
type input "27-37400488-9"
click at [1303, 189] on span "search Buscar afiliado" at bounding box center [1229, 186] width 148 height 18
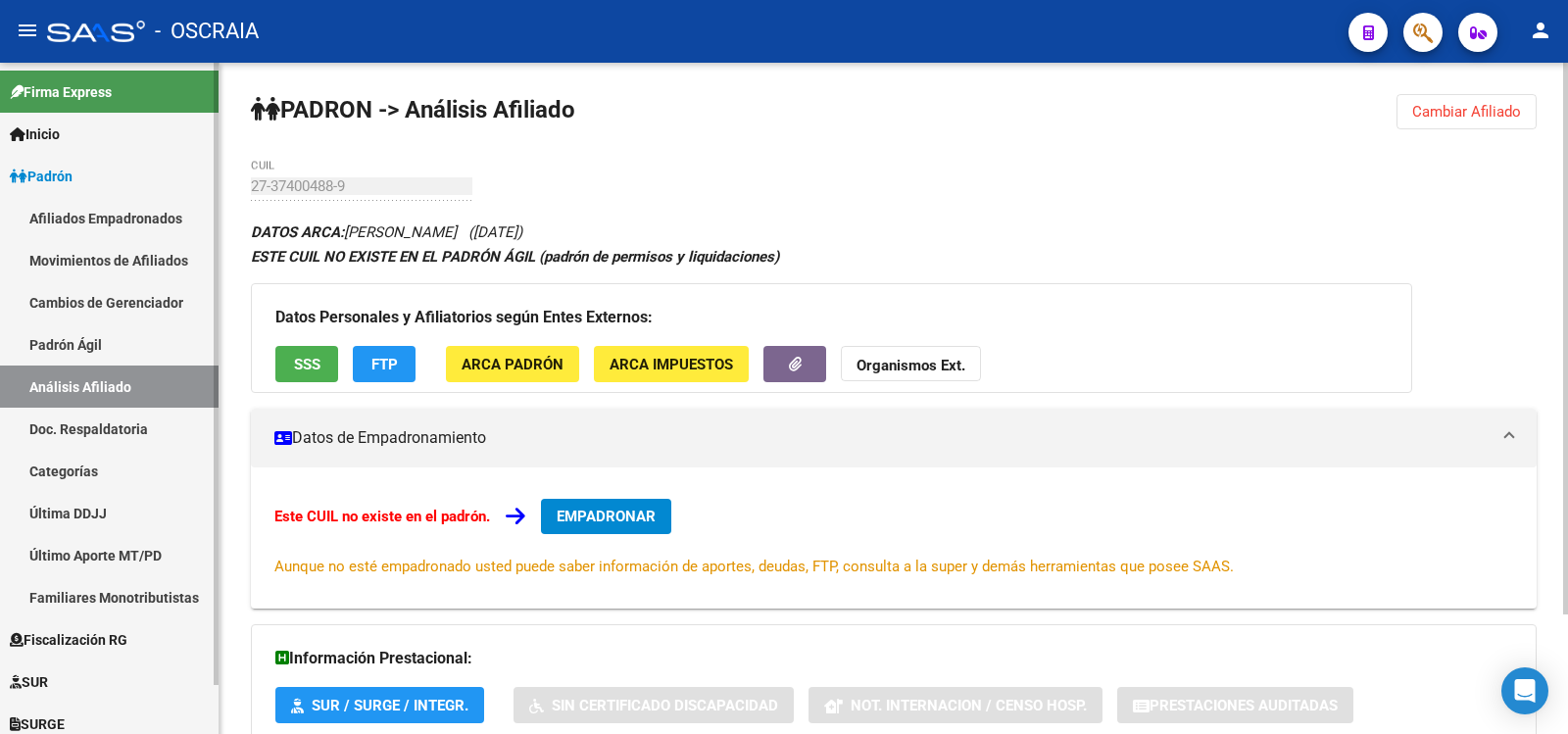
click at [56, 354] on link "Padrón Ágil" at bounding box center [109, 344] width 219 height 42
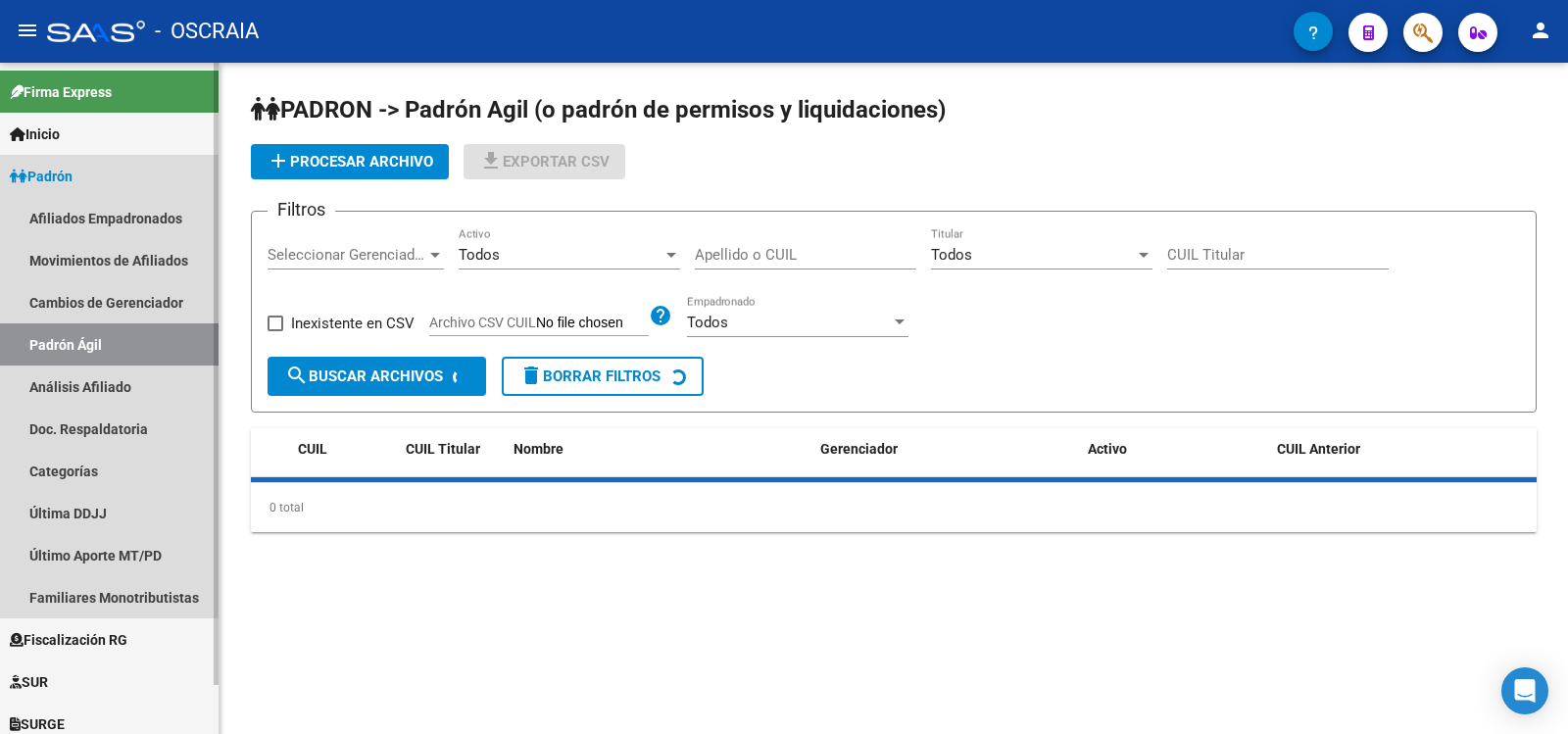
click at [68, 379] on link "Análisis Afiliado" at bounding box center [109, 387] width 219 height 42
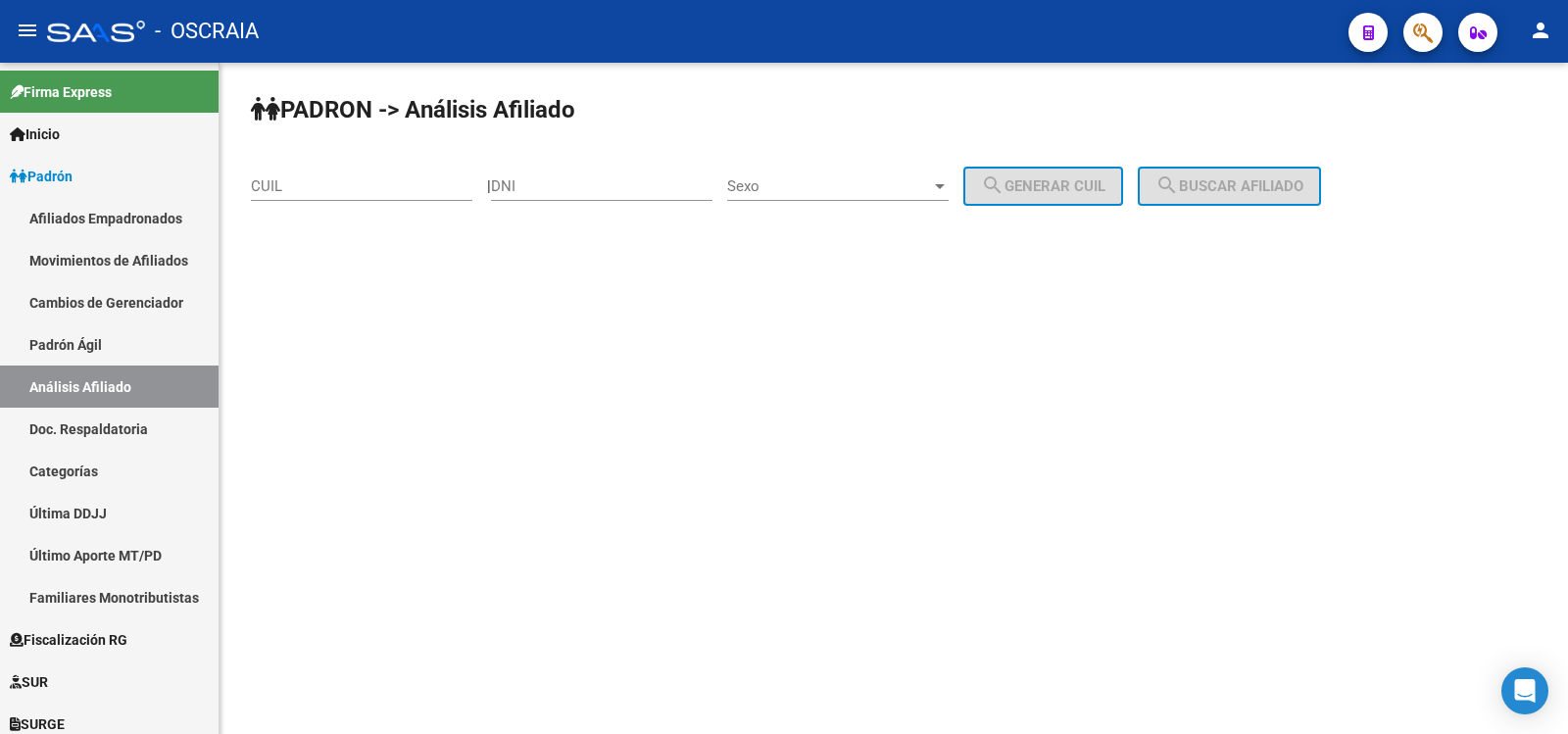
drag, startPoint x: 335, startPoint y: 187, endPoint x: 425, endPoint y: 186, distance: 90.2
click at [335, 187] on input "CUIL" at bounding box center [361, 186] width 221 height 18
paste input "27-40758251-4"
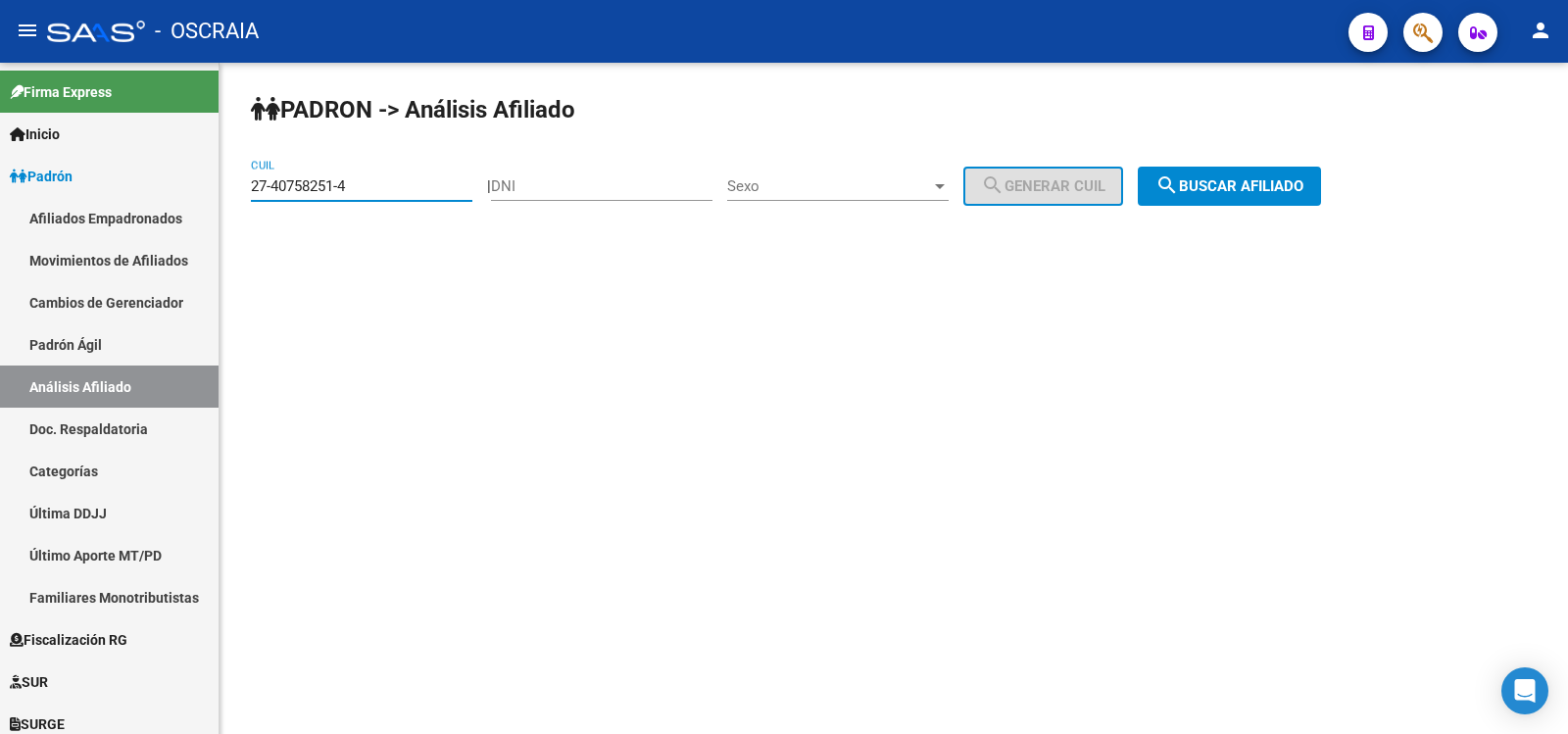
type input "27-40758251-4"
click at [1299, 201] on button "search Buscar afiliado" at bounding box center [1229, 186] width 183 height 39
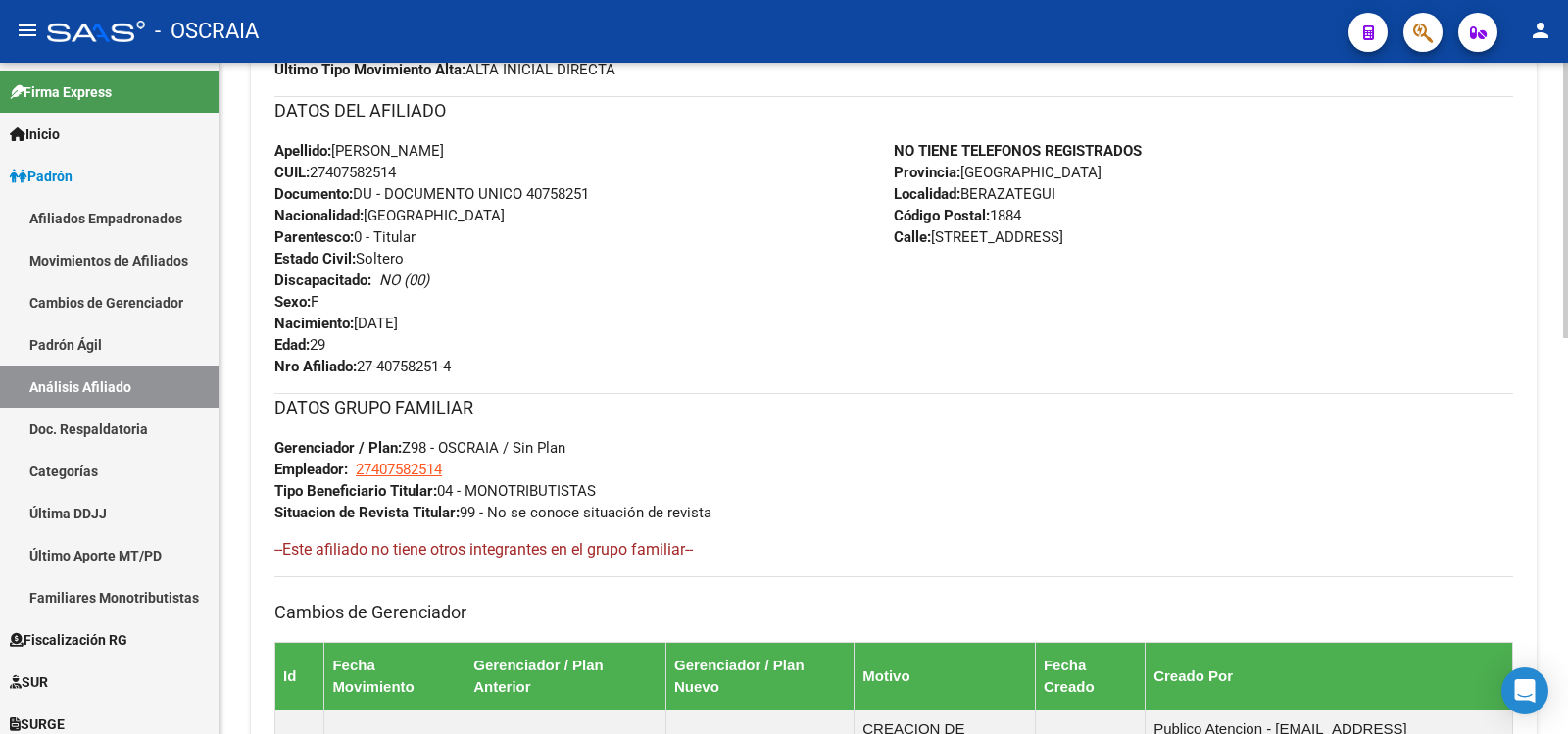
scroll to position [965, 0]
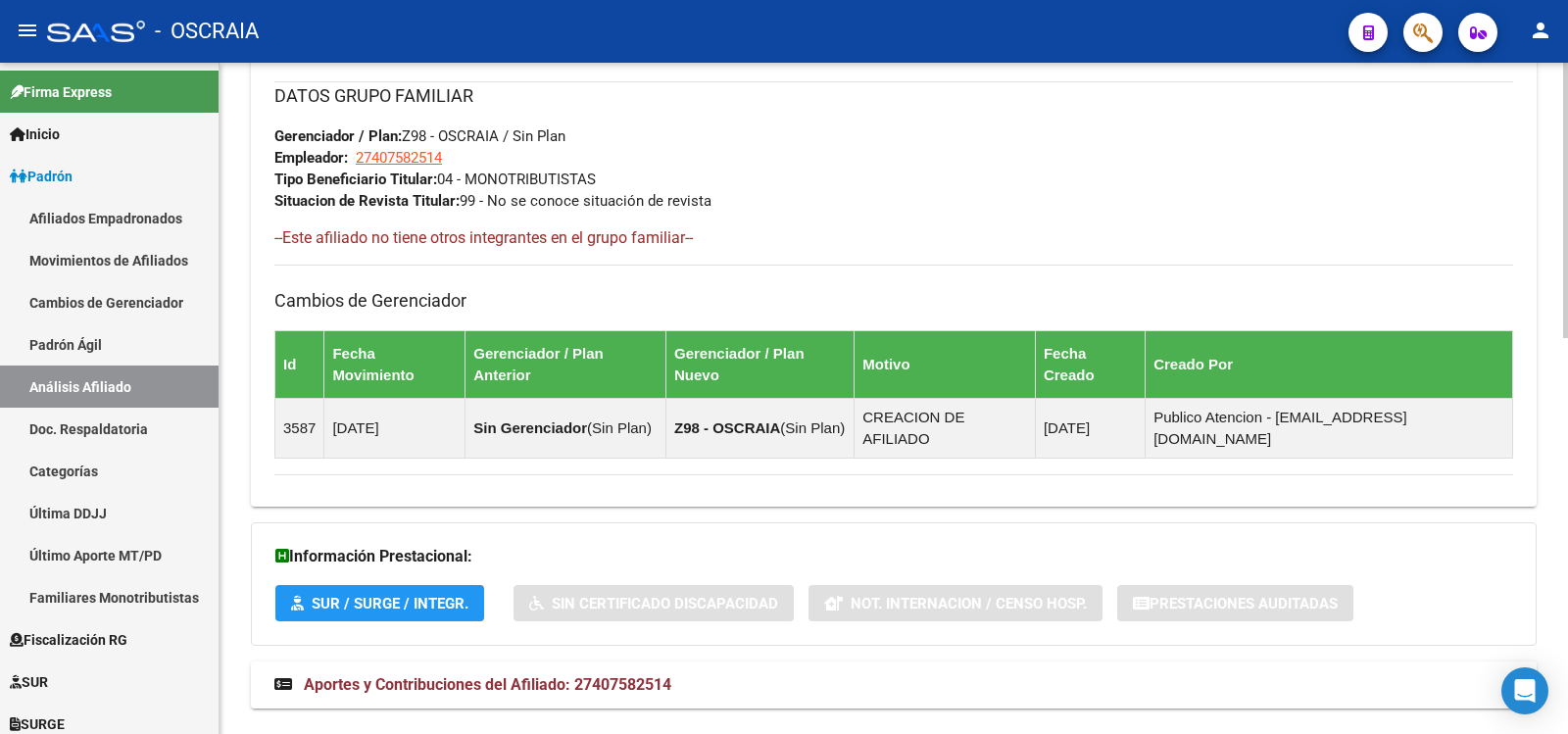
click at [568, 675] on span "Aportes y Contribuciones del Afiliado: 27407582514" at bounding box center [488, 684] width 368 height 19
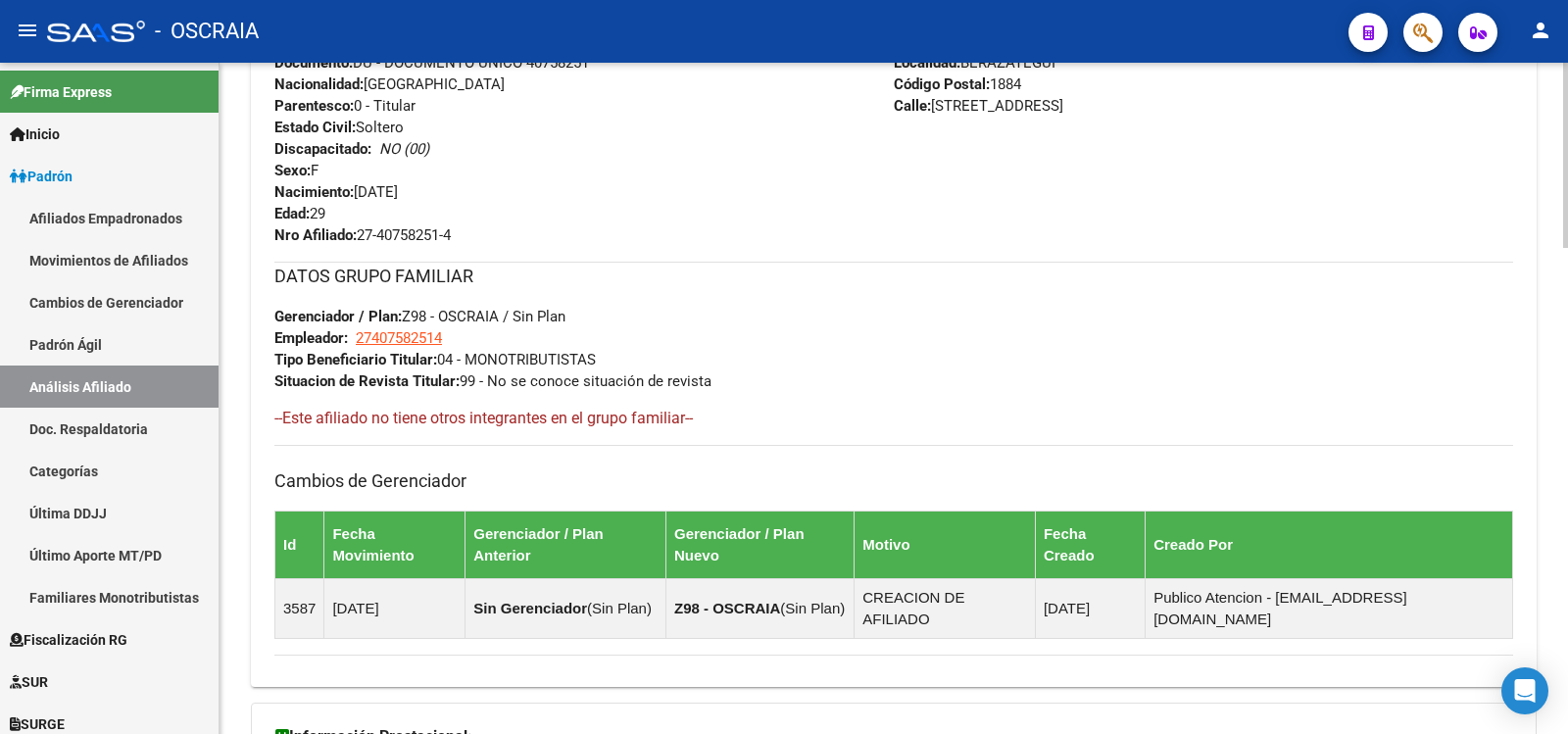
scroll to position [0, 0]
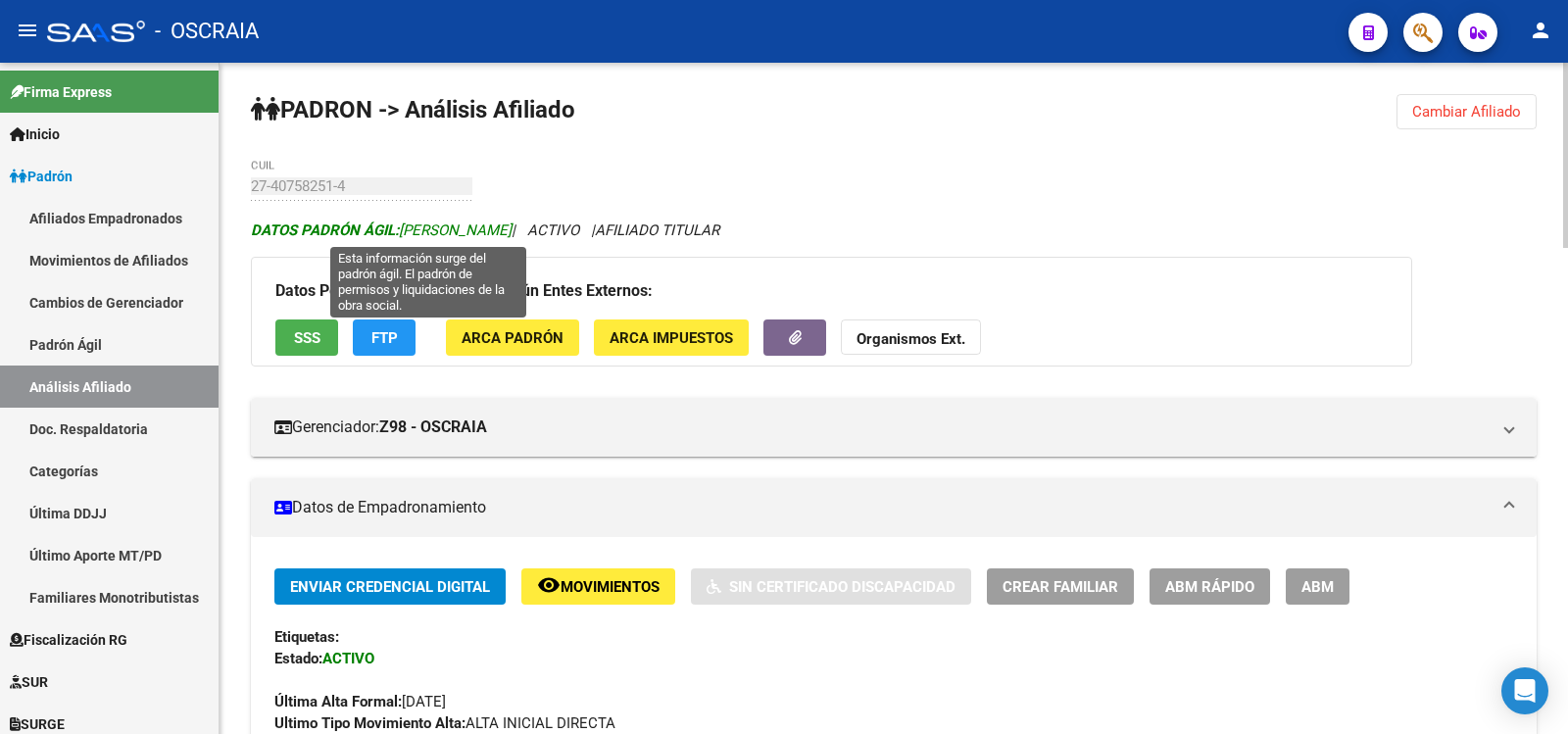
drag, startPoint x: 410, startPoint y: 228, endPoint x: 603, endPoint y: 228, distance: 193.1
click at [512, 228] on span "DATOS [PERSON_NAME]: [PERSON_NAME]" at bounding box center [381, 230] width 261 height 18
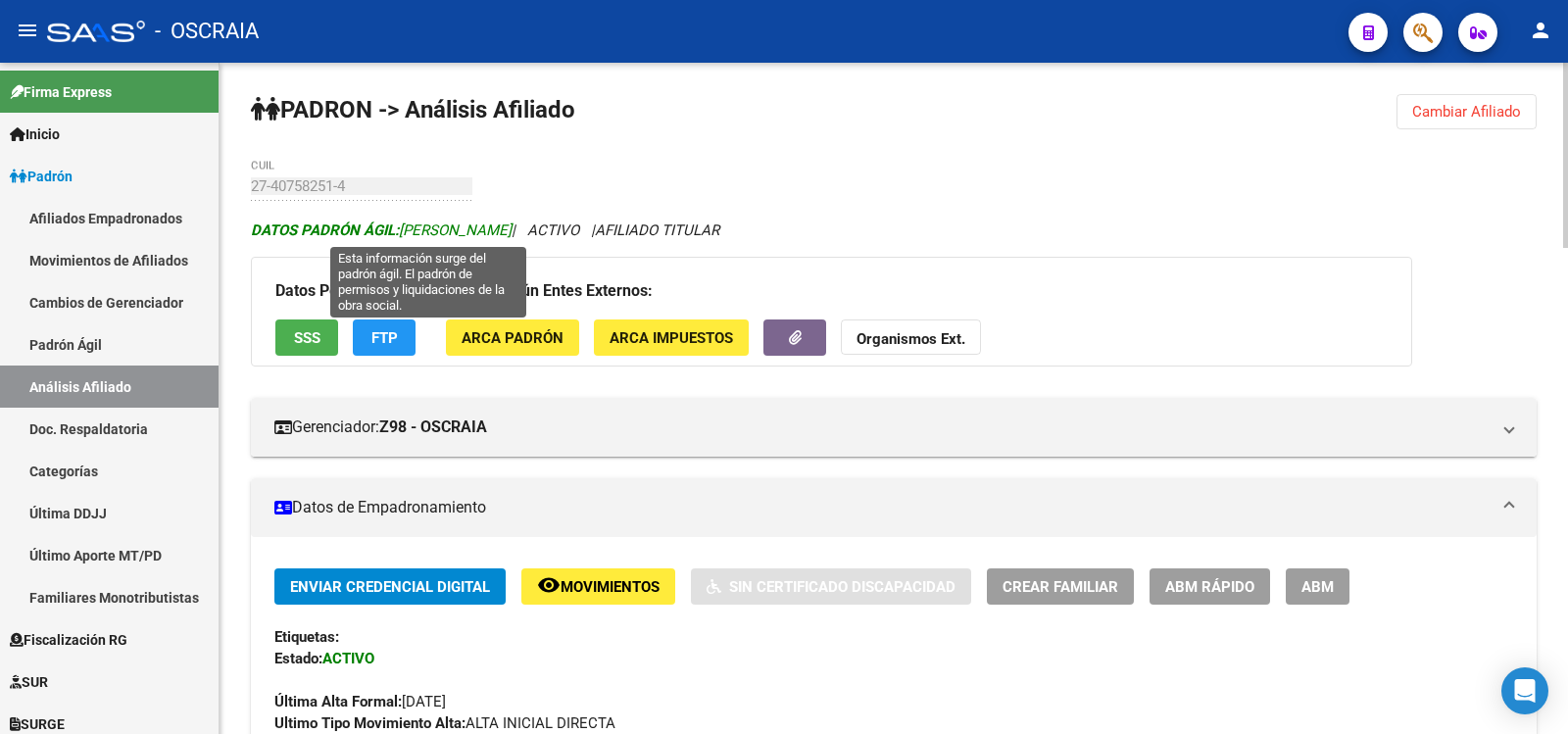
copy span "[PERSON_NAME]"
drag, startPoint x: 415, startPoint y: 227, endPoint x: 605, endPoint y: 230, distance: 190.1
click at [512, 230] on span "DATOS [PERSON_NAME]: [PERSON_NAME]" at bounding box center [381, 230] width 261 height 18
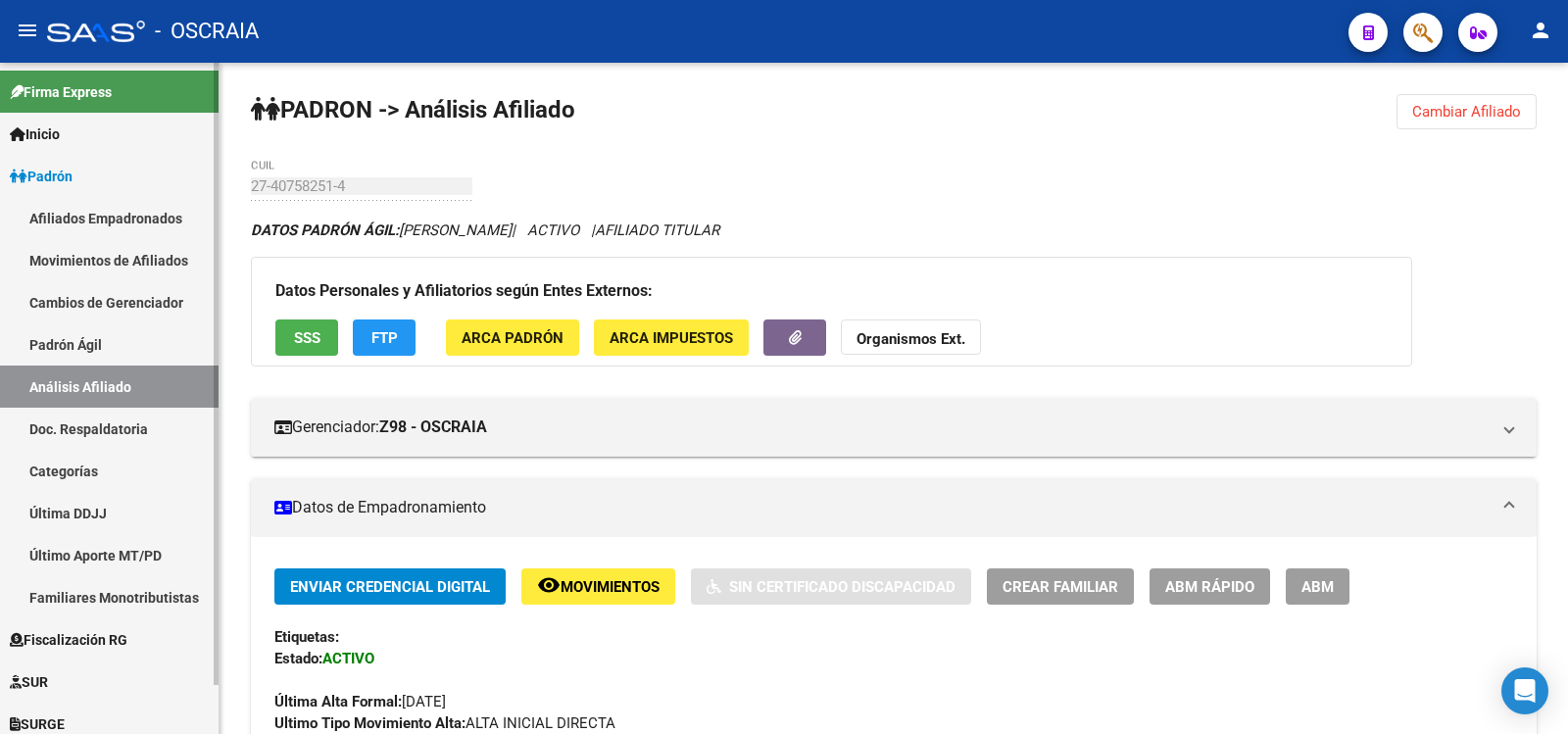
drag, startPoint x: 34, startPoint y: 329, endPoint x: 66, endPoint y: 371, distance: 52.5
click at [36, 331] on link "Padrón Ágil" at bounding box center [109, 344] width 219 height 42
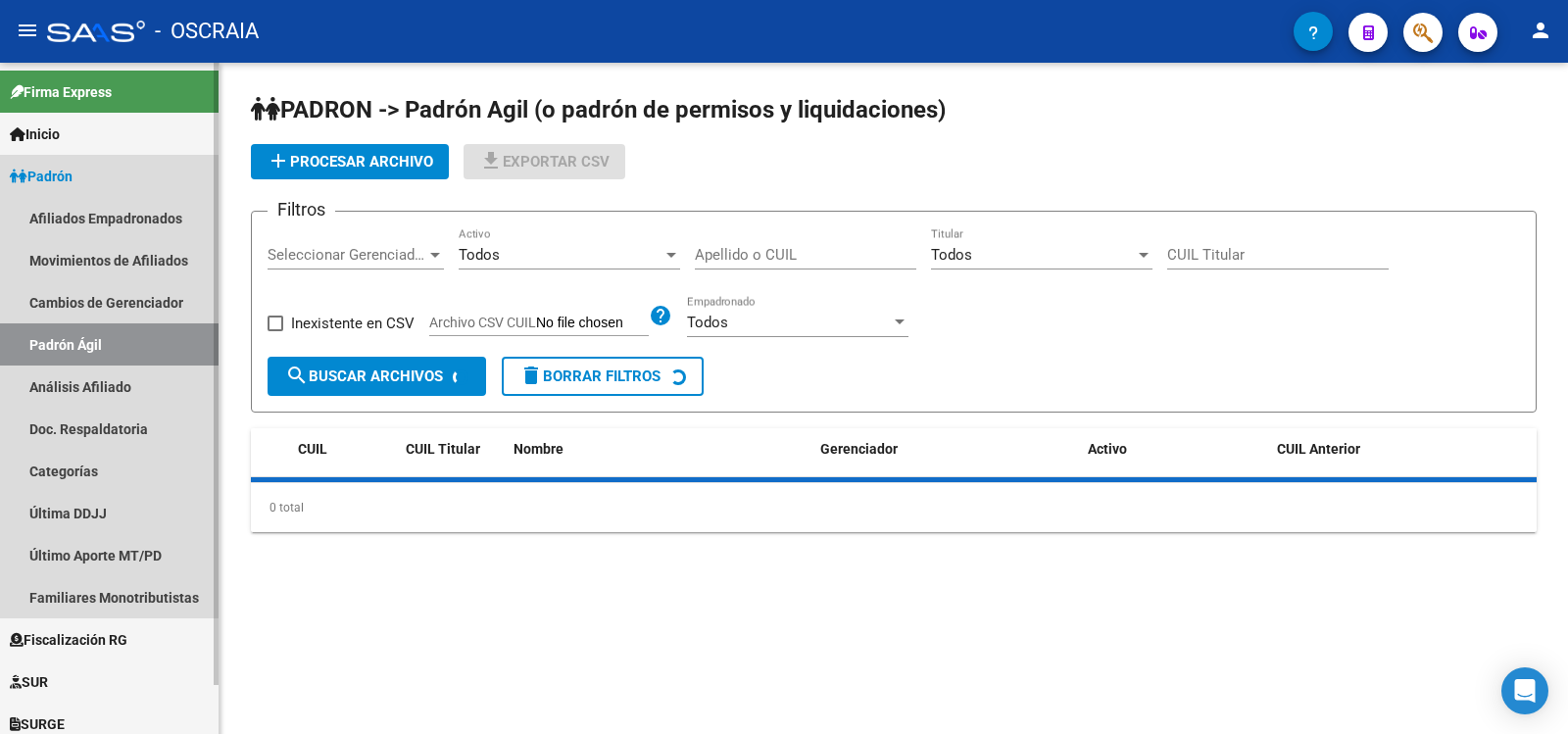
drag, startPoint x: 66, startPoint y: 371, endPoint x: 92, endPoint y: 354, distance: 31.8
click at [66, 372] on link "Análisis Afiliado" at bounding box center [109, 387] width 219 height 42
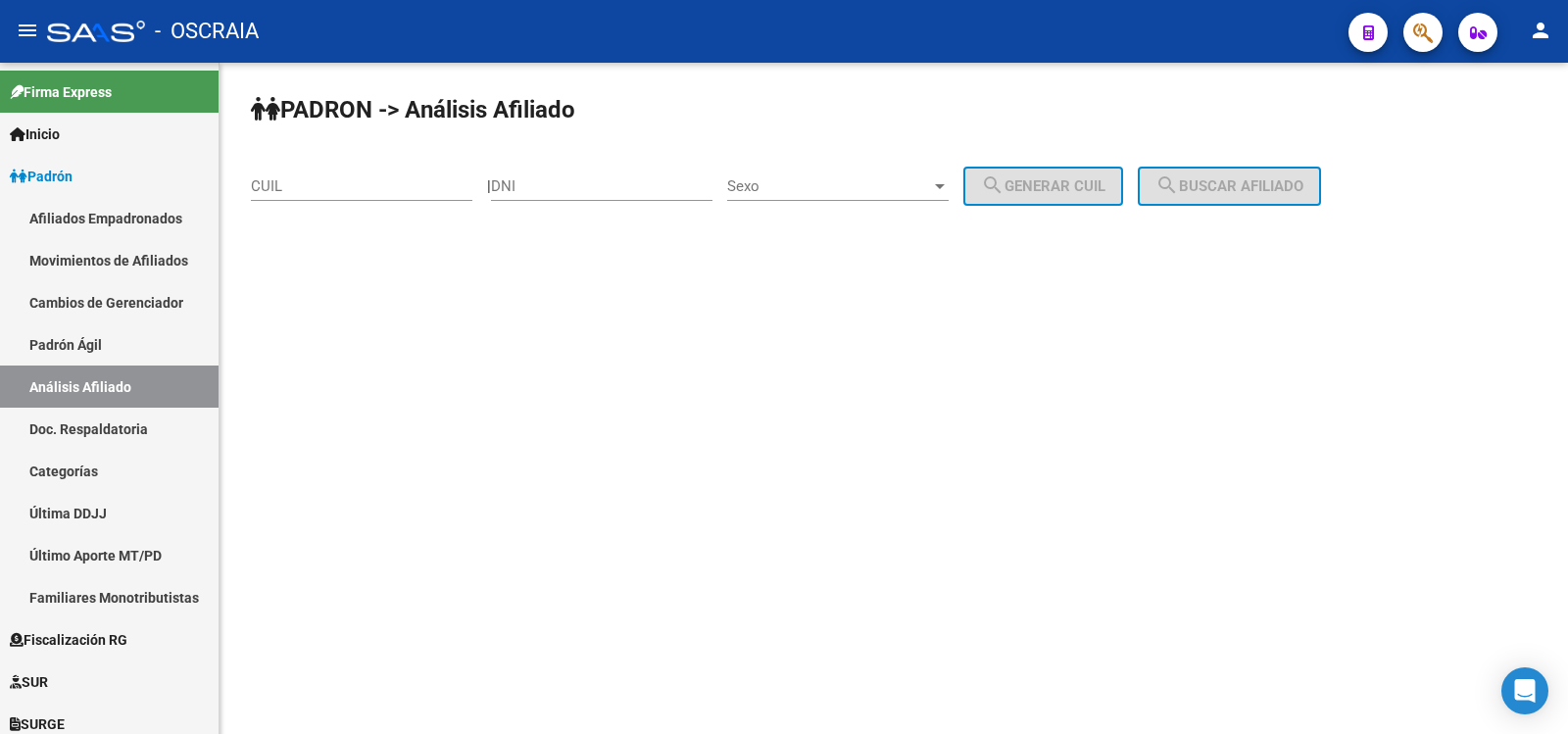
click at [315, 197] on div "CUIL" at bounding box center [361, 180] width 221 height 42
paste input "20-29052586-2"
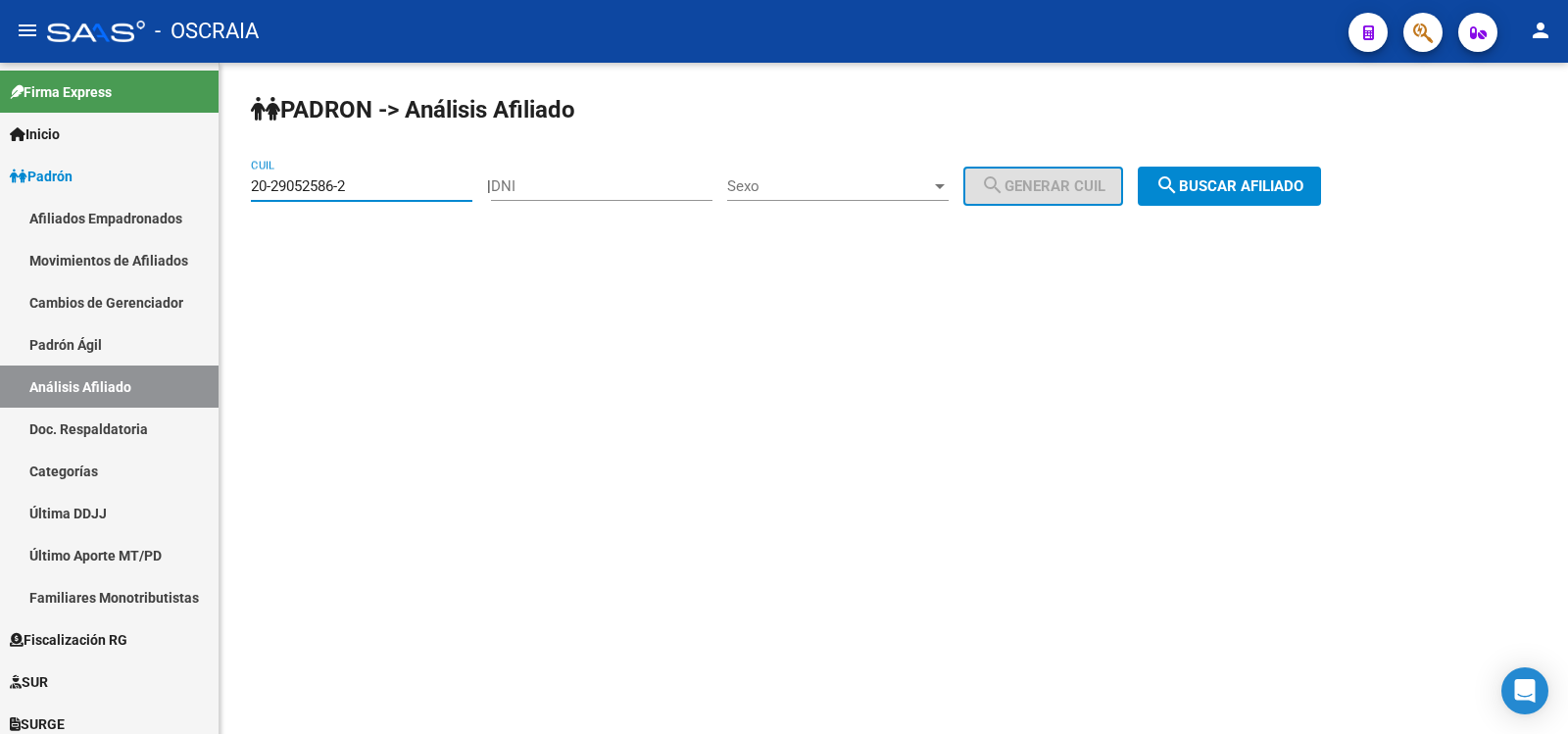
type input "20-29052586-2"
click at [1303, 187] on span "search Buscar afiliado" at bounding box center [1229, 186] width 148 height 18
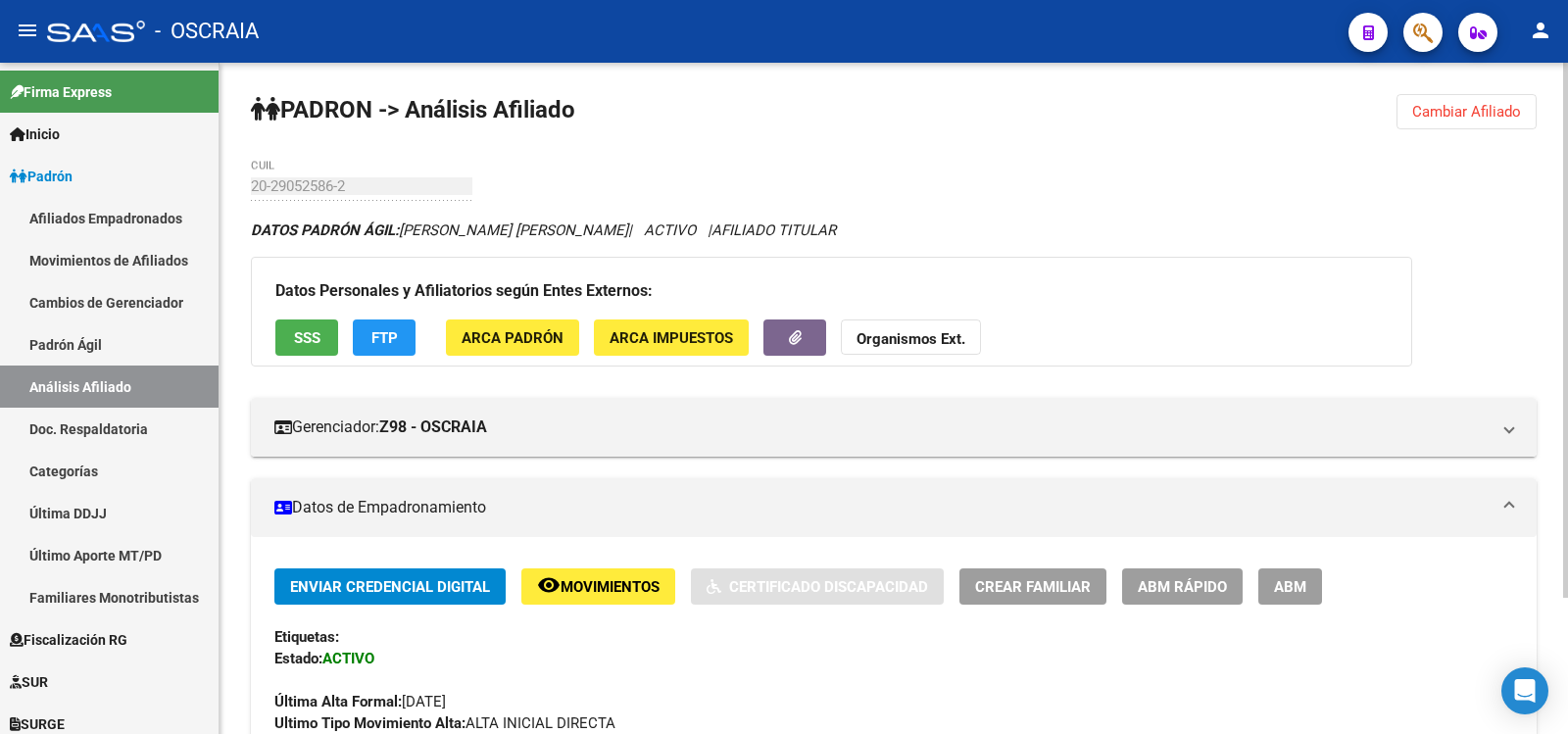
scroll to position [949, 0]
